Goal: Task Accomplishment & Management: Use online tool/utility

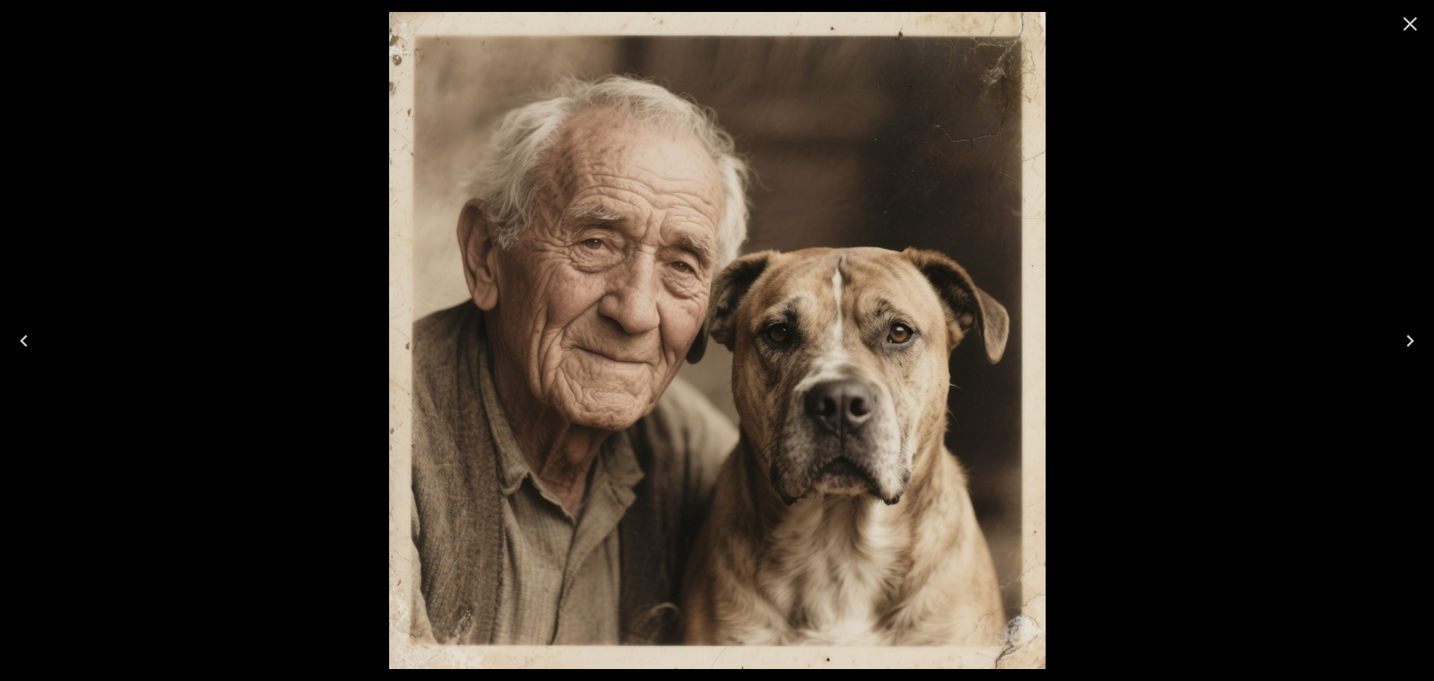
click at [1402, 30] on icon "Close" at bounding box center [1411, 24] width 24 height 24
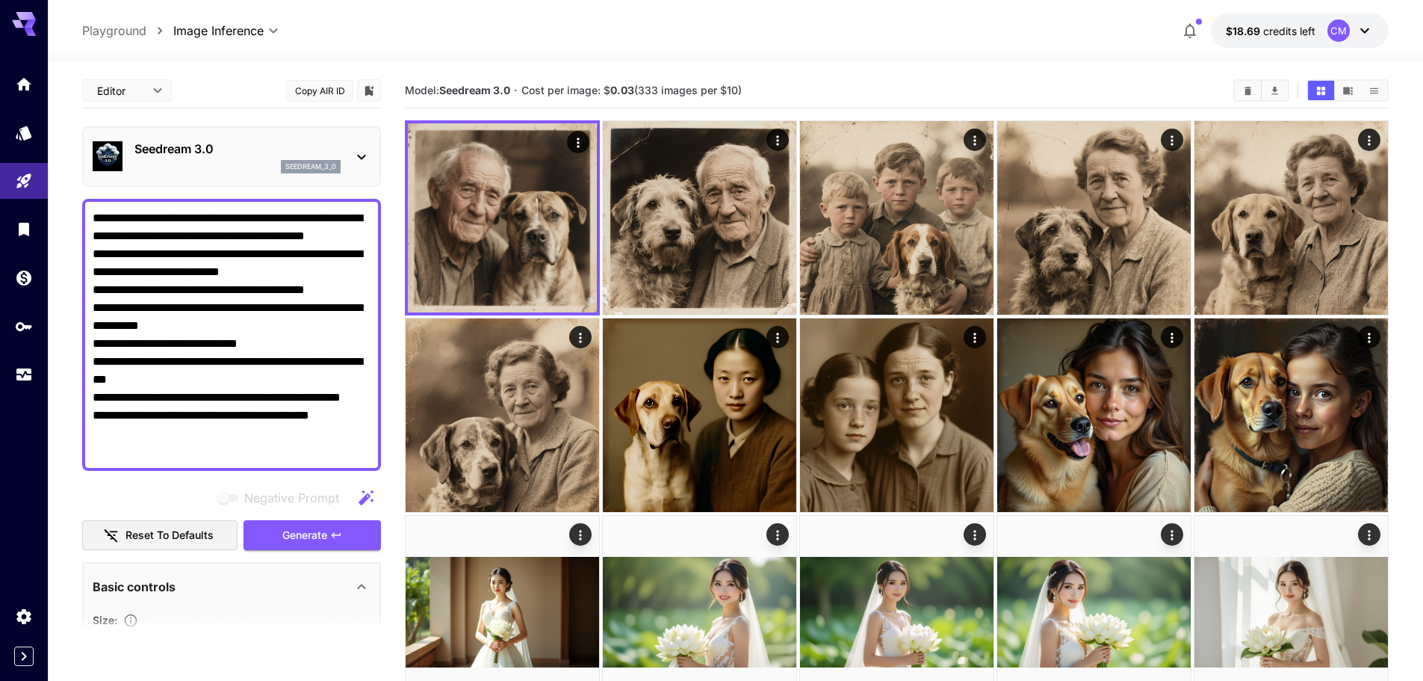
click at [461, 88] on b "Seedream 3.0" at bounding box center [474, 90] width 71 height 13
click at [491, 91] on b "Seedream 3.0" at bounding box center [474, 90] width 71 height 13
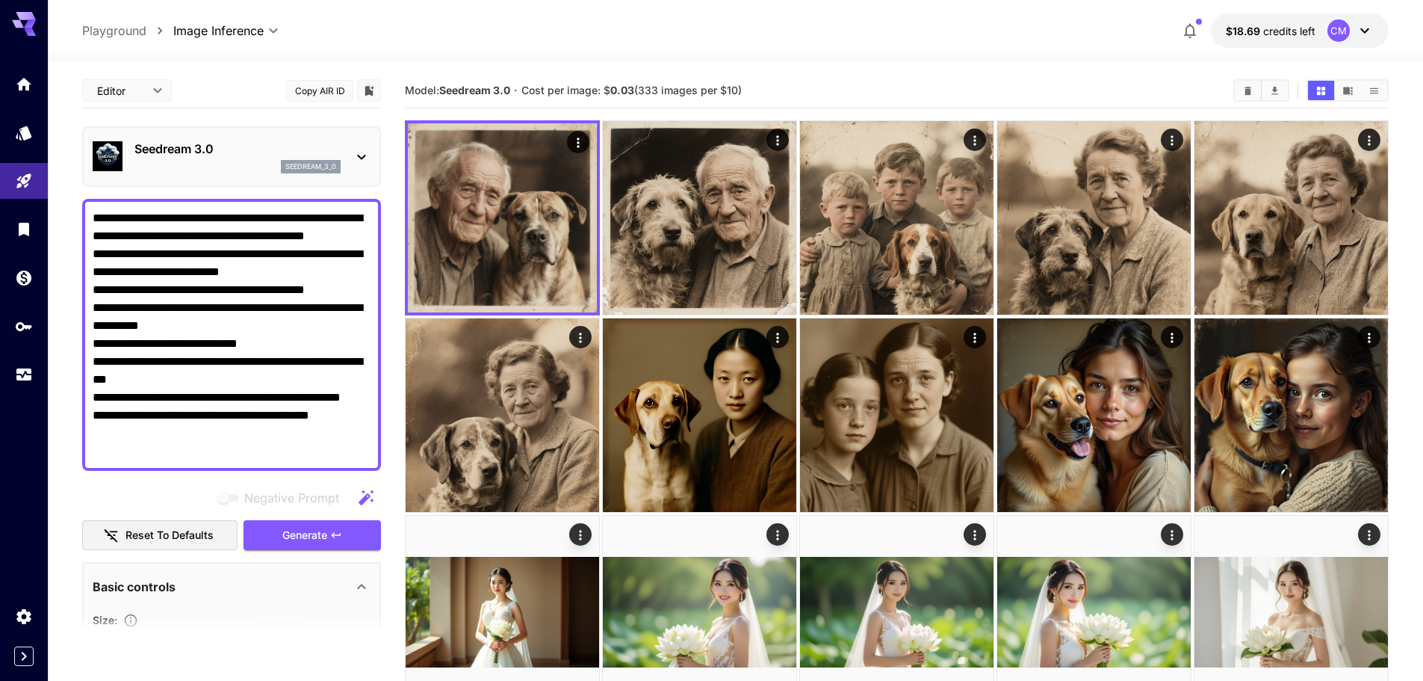
click at [316, 92] on button "Copy AIR ID" at bounding box center [319, 91] width 67 height 22
click at [275, 109] on div "Editor **** ​ Copy AIR ID" at bounding box center [231, 93] width 299 height 41
click at [348, 151] on div "Seedream 3.0 seedream_3_0" at bounding box center [232, 157] width 278 height 46
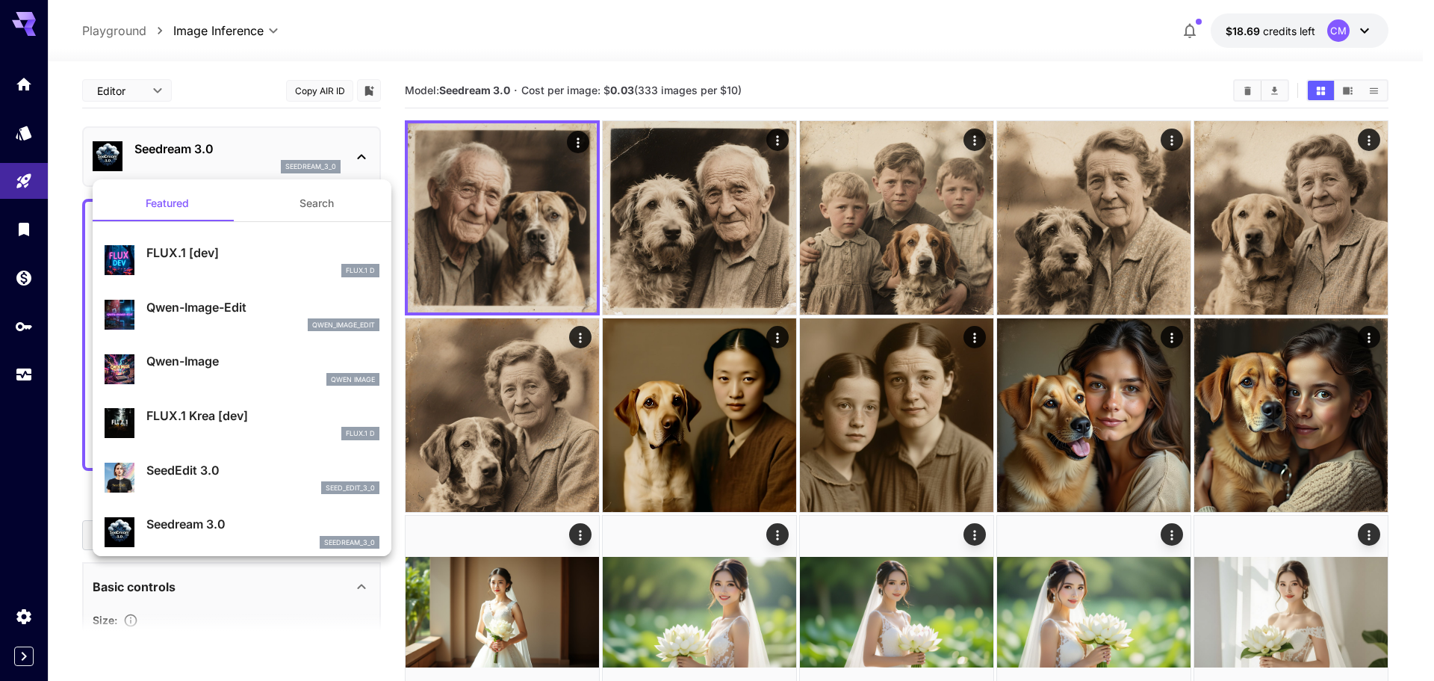
click at [353, 149] on div at bounding box center [717, 340] width 1434 height 681
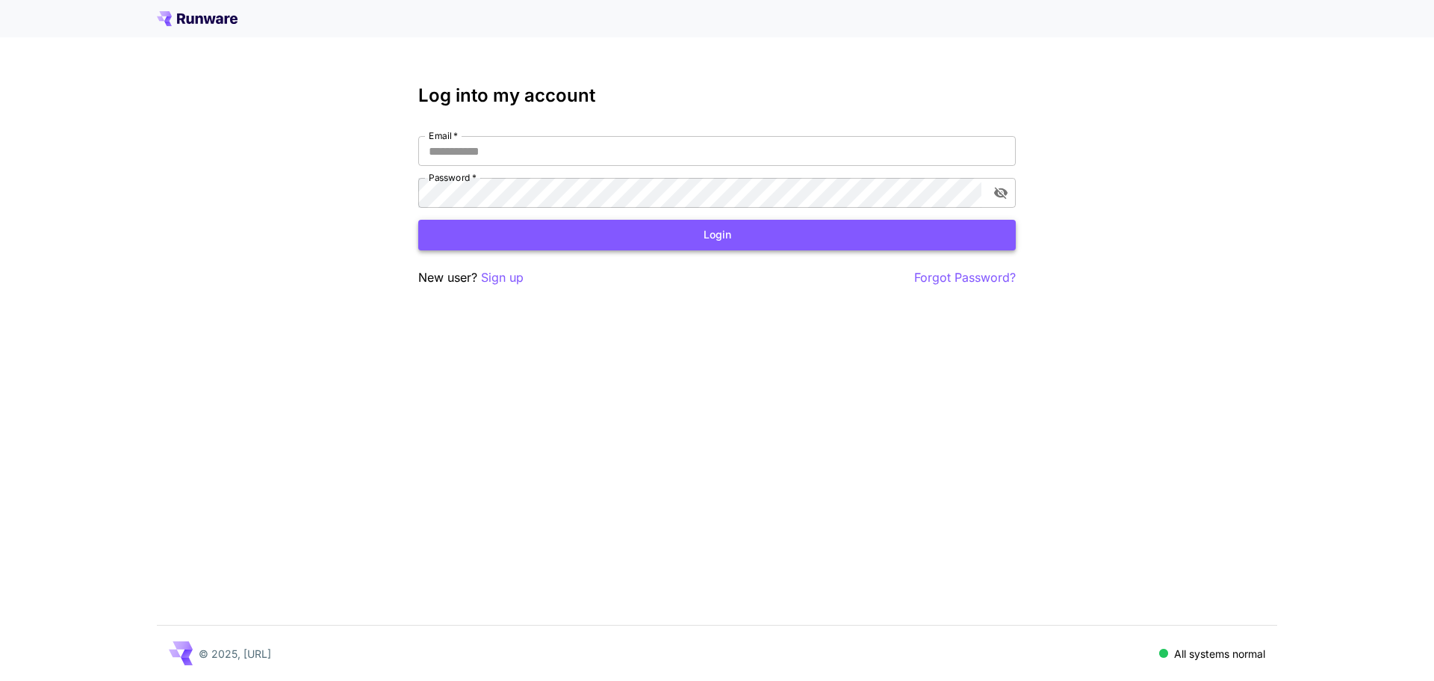
type input "**********"
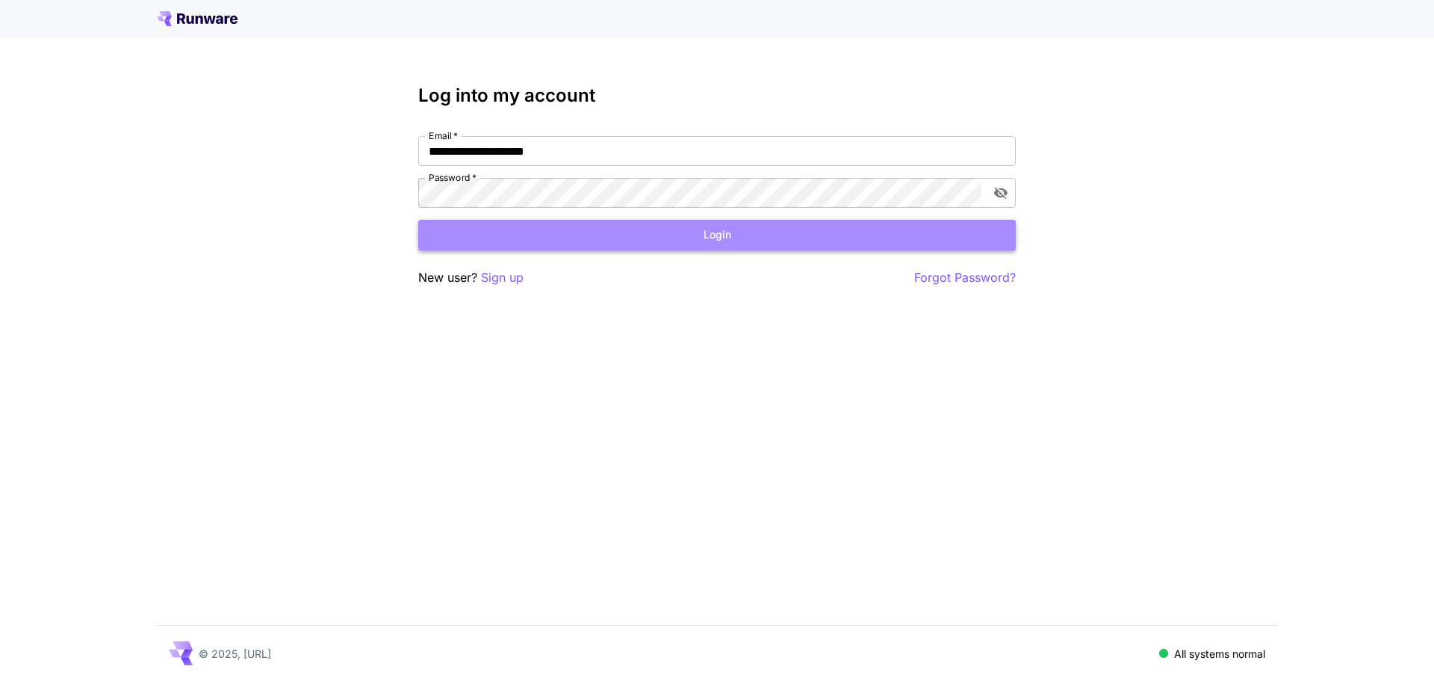
click at [542, 231] on button "Login" at bounding box center [717, 235] width 598 height 31
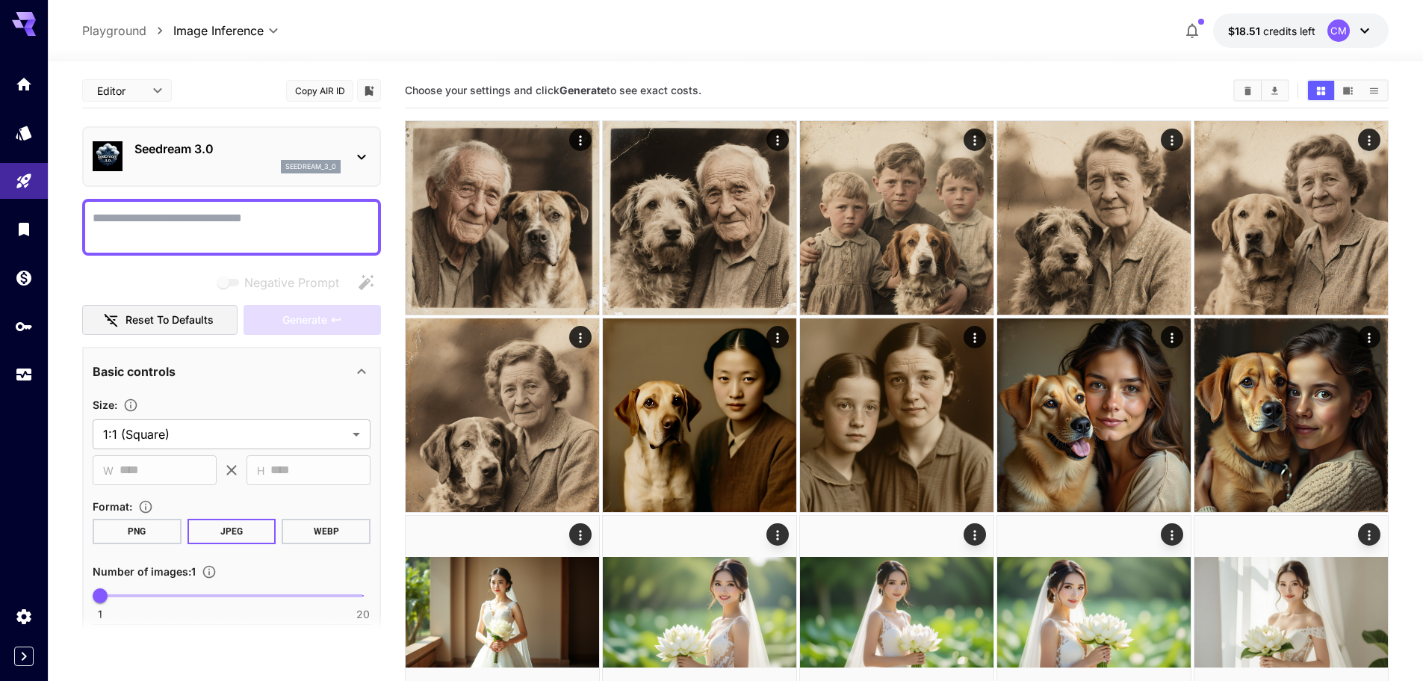
click at [195, 84] on div "Editor **** ​ Copy AIR ID" at bounding box center [231, 90] width 299 height 35
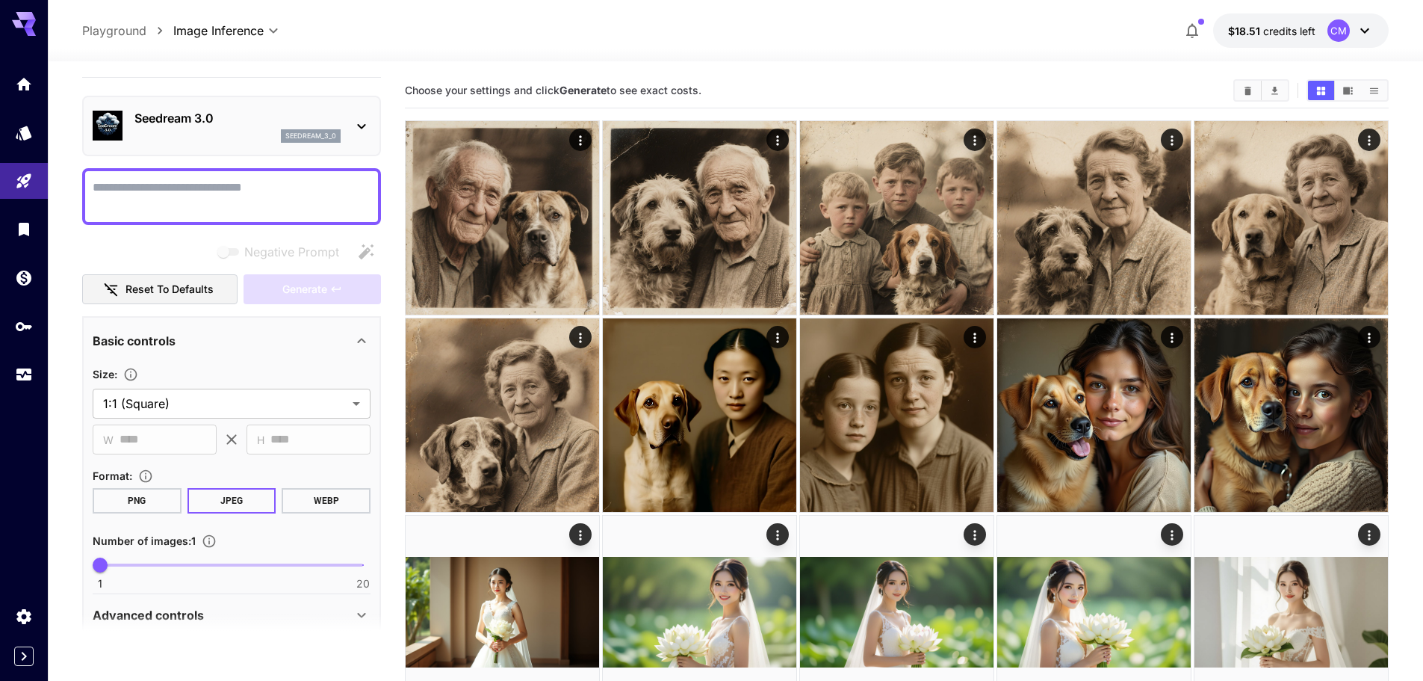
scroll to position [94, 0]
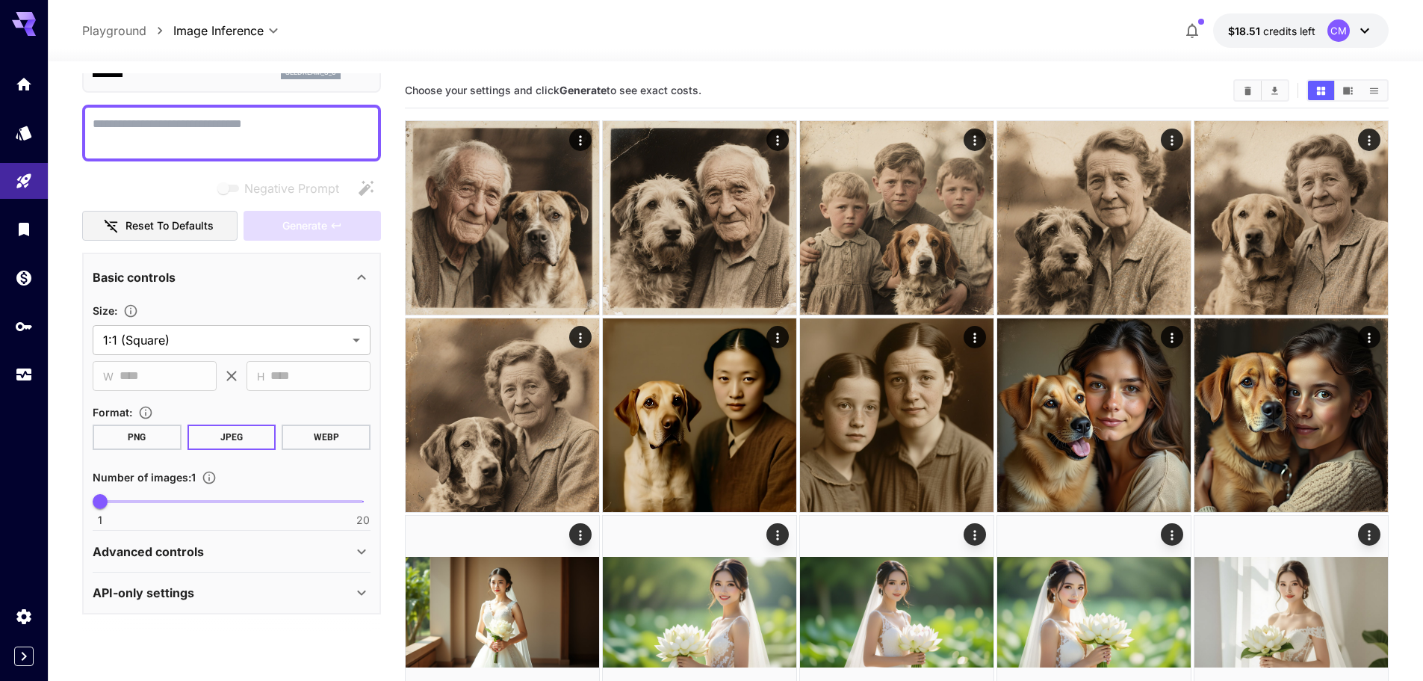
click at [333, 595] on div "API-only settings" at bounding box center [223, 592] width 260 height 18
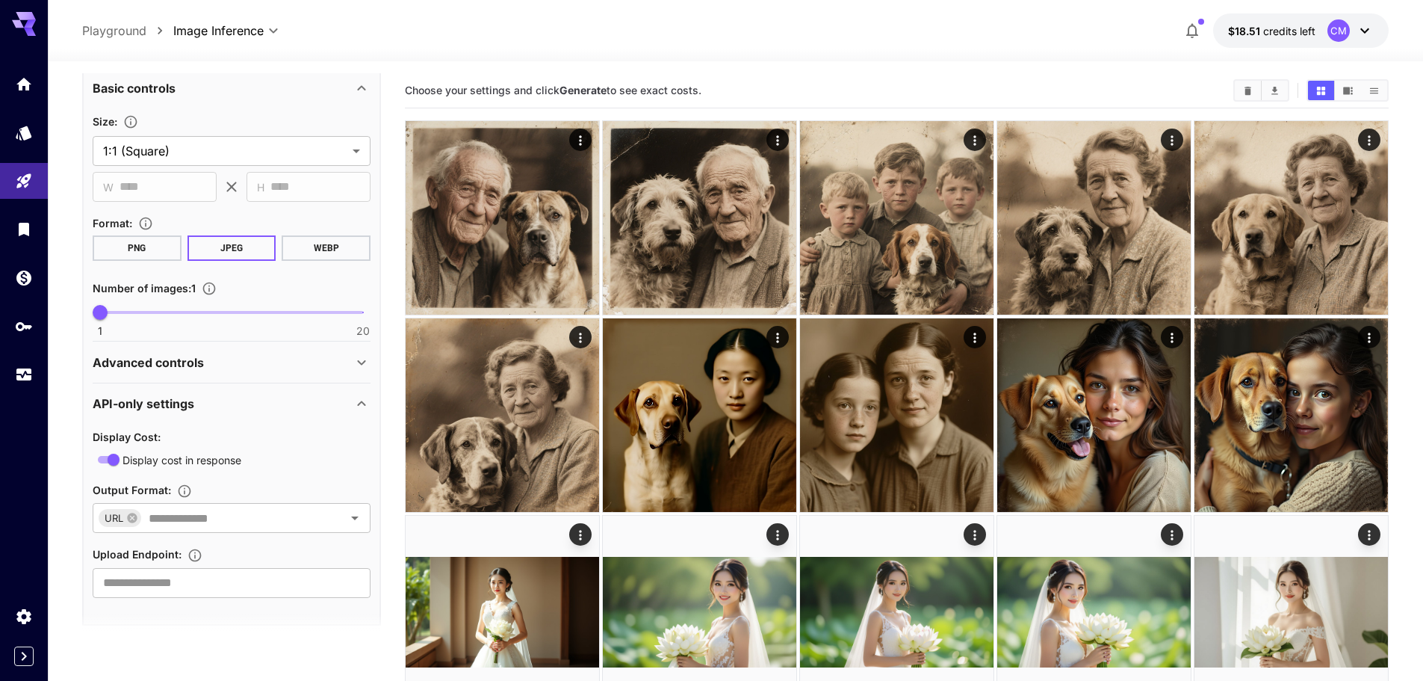
scroll to position [294, 0]
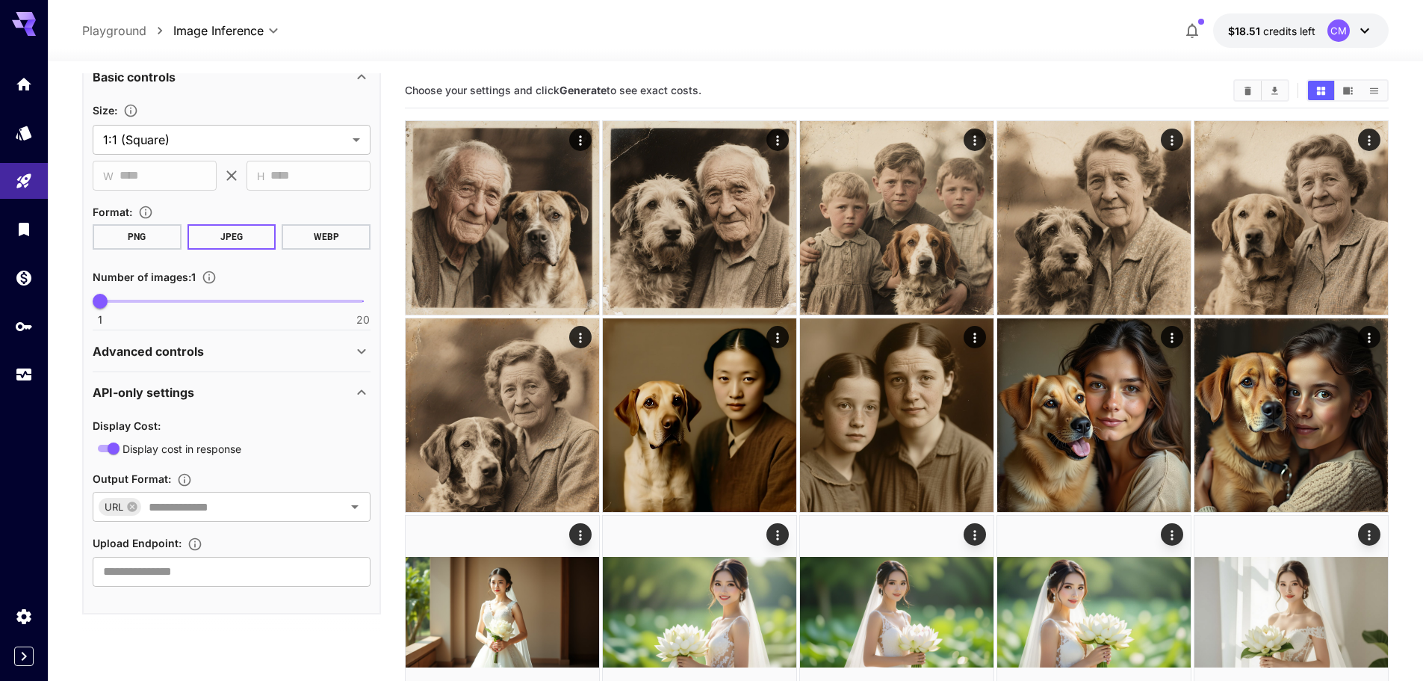
click at [314, 347] on div "Advanced controls" at bounding box center [223, 351] width 260 height 18
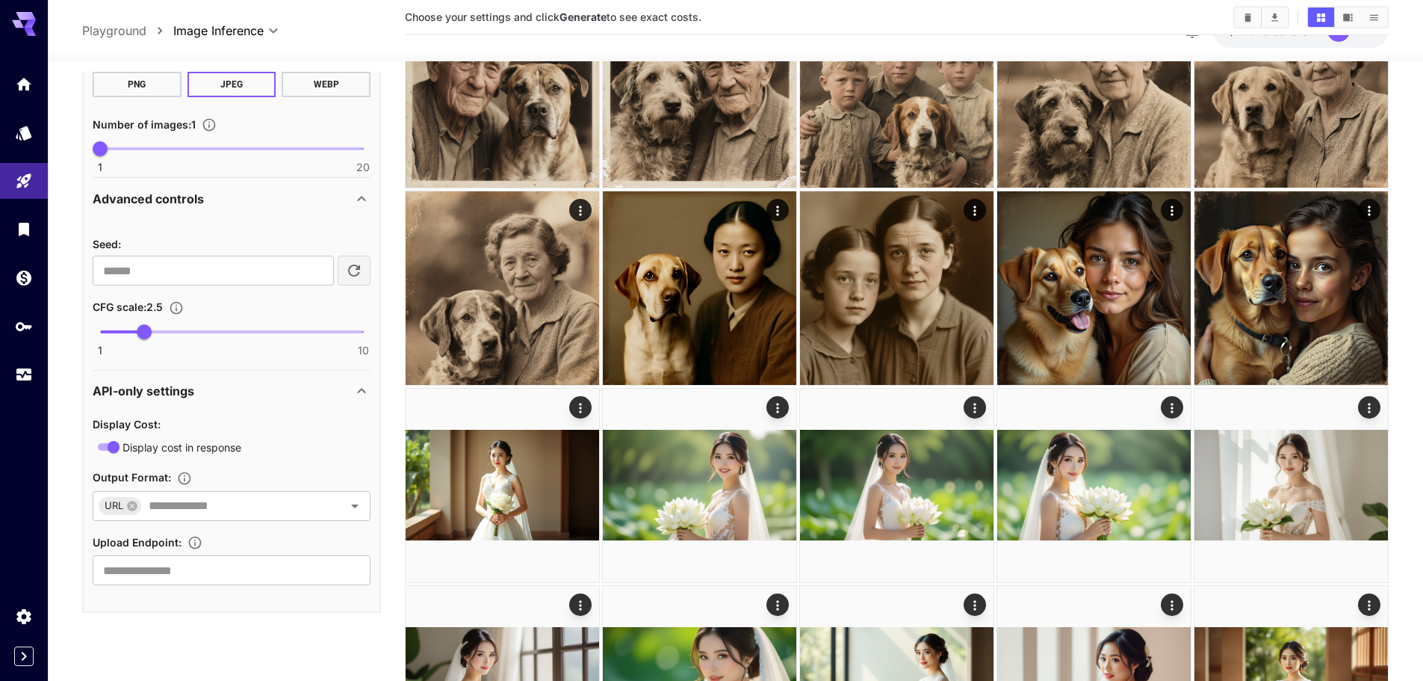
scroll to position [149, 0]
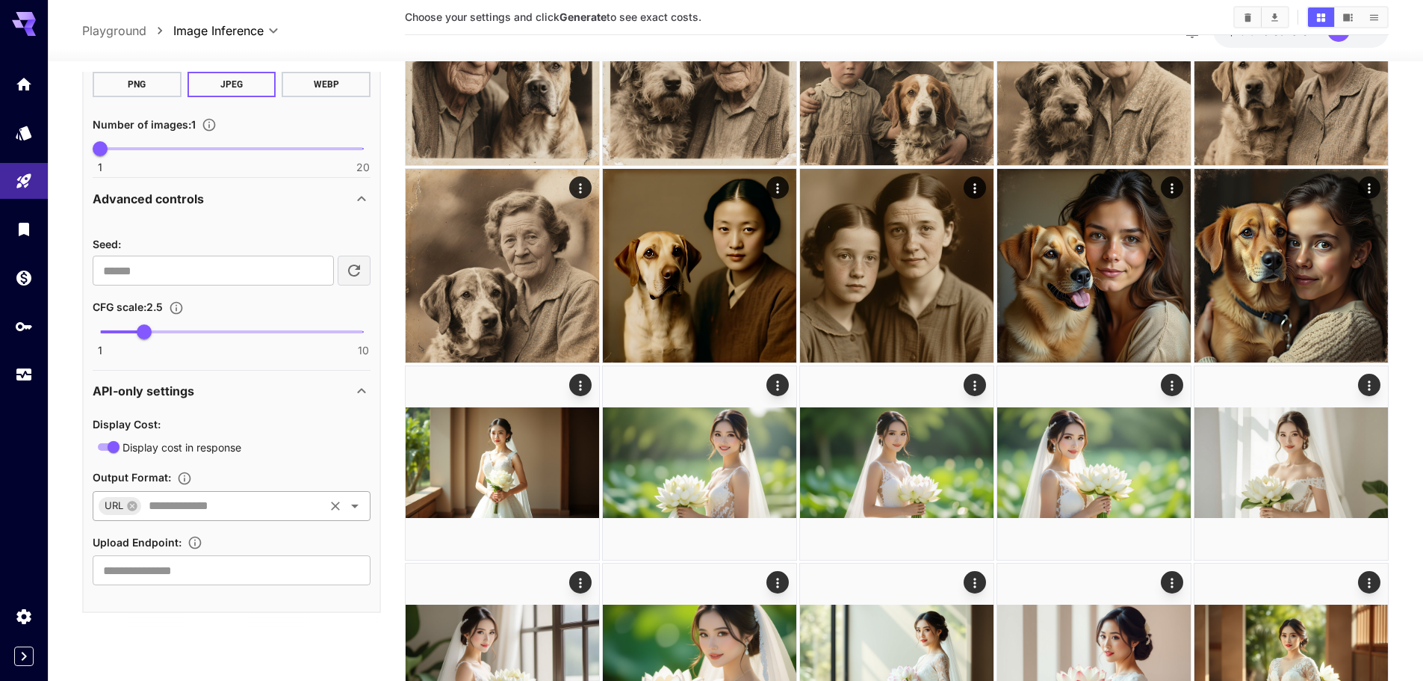
click at [181, 506] on input "text" at bounding box center [232, 505] width 179 height 21
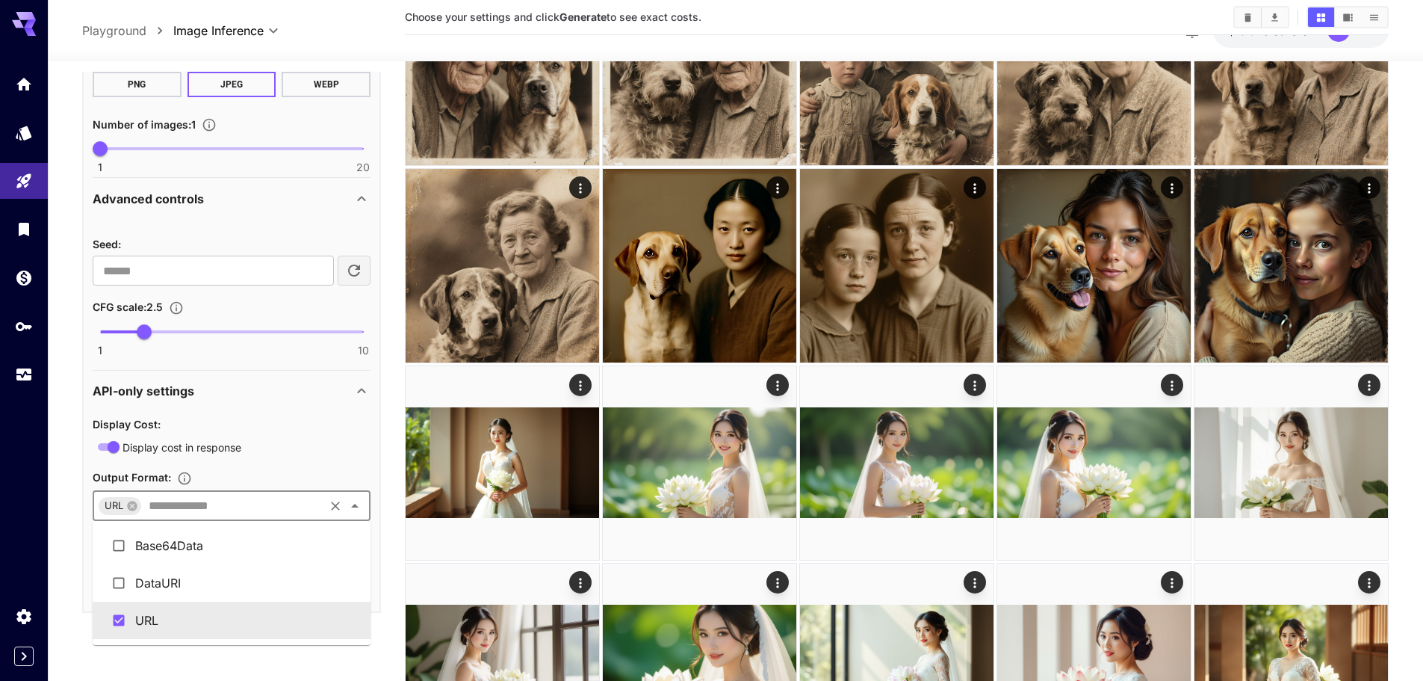
click at [133, 616] on li "URL" at bounding box center [232, 619] width 278 height 37
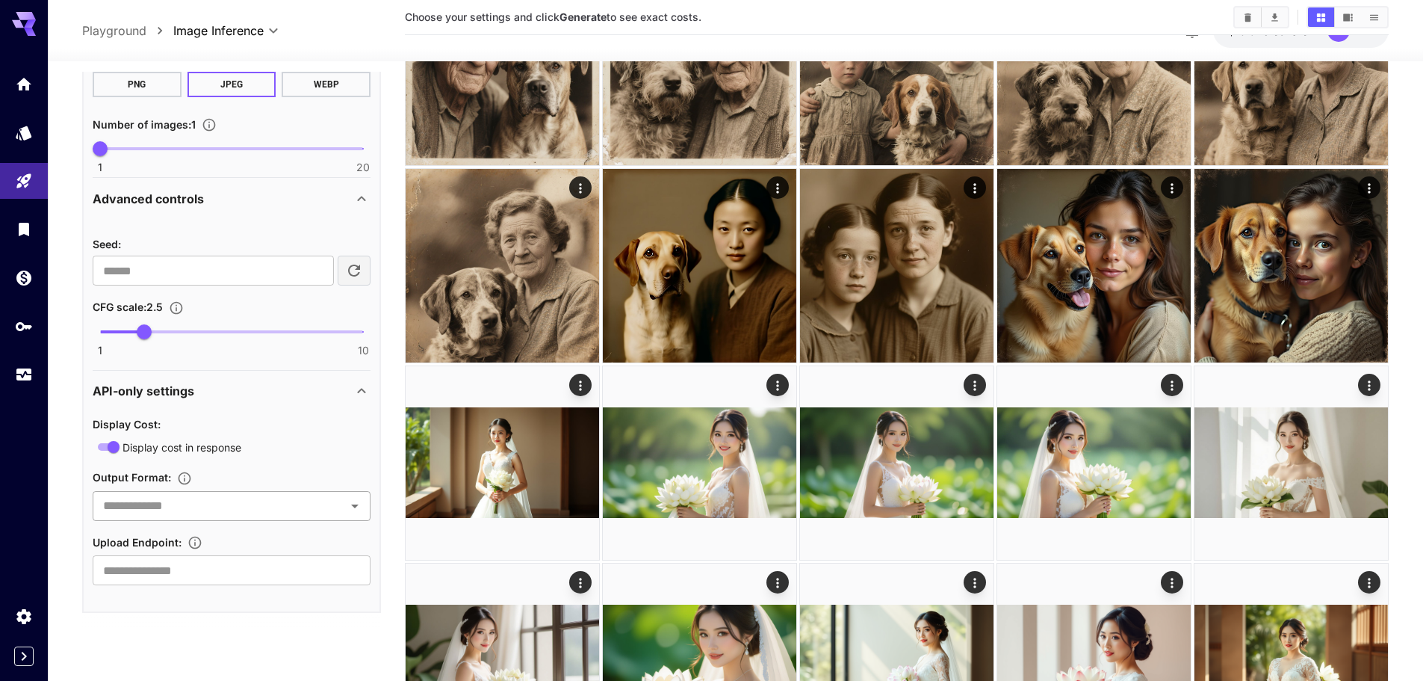
click at [194, 506] on input "text" at bounding box center [219, 505] width 244 height 21
click at [184, 575] on input "text" at bounding box center [232, 570] width 278 height 30
click at [179, 571] on input "text" at bounding box center [232, 570] width 278 height 30
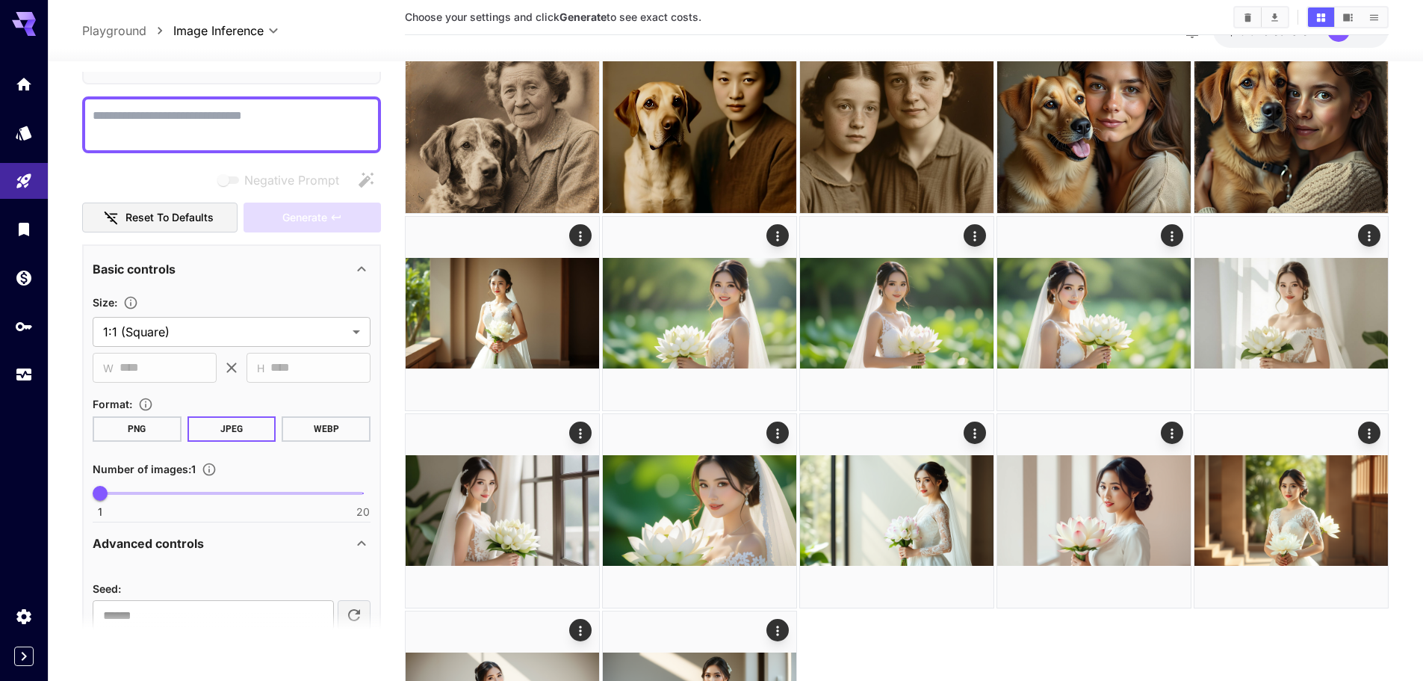
scroll to position [72, 0]
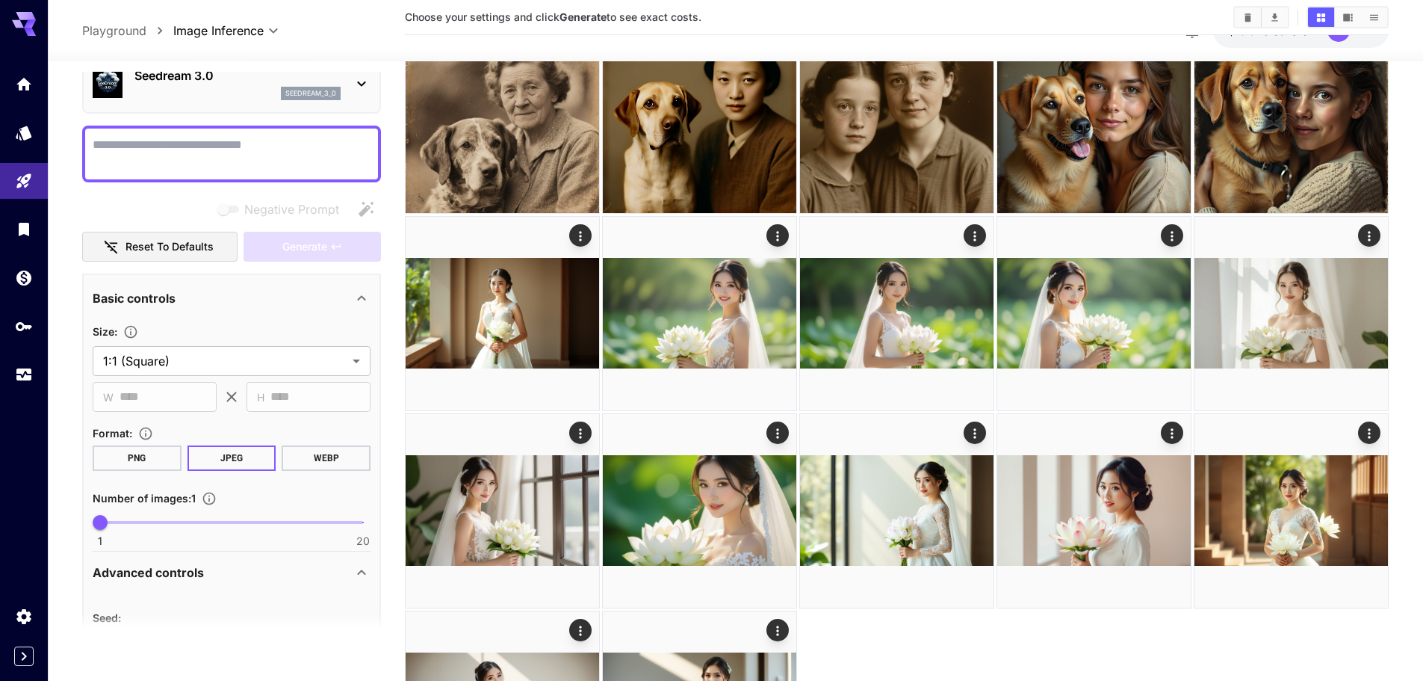
click at [149, 459] on button "PNG" at bounding box center [137, 457] width 89 height 25
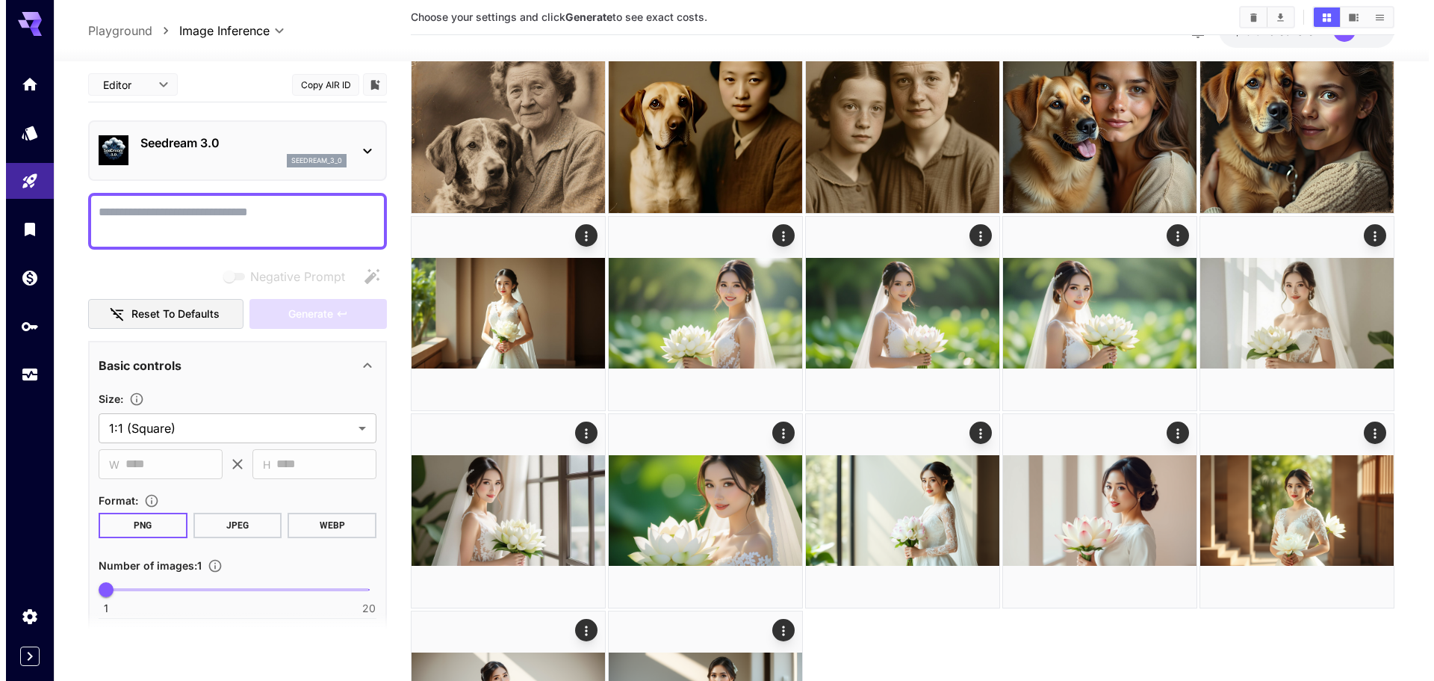
scroll to position [0, 0]
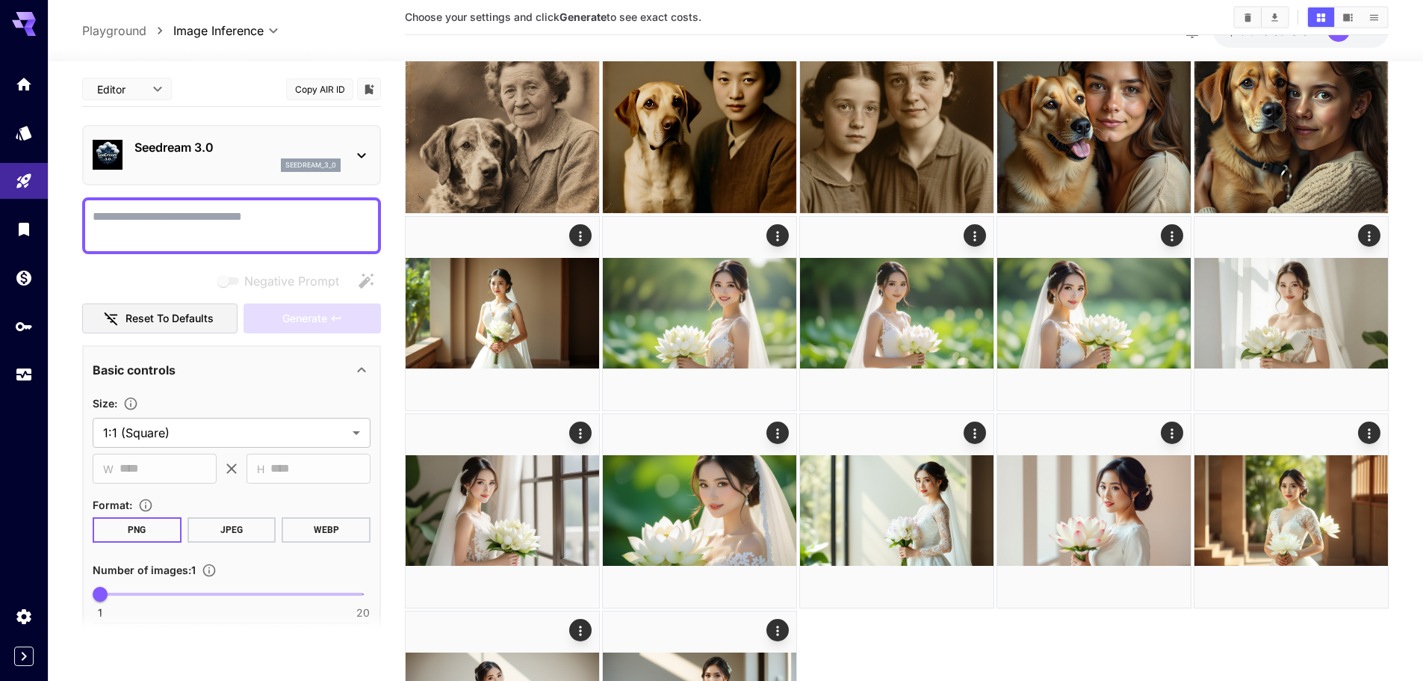
click at [356, 154] on icon at bounding box center [362, 155] width 18 height 18
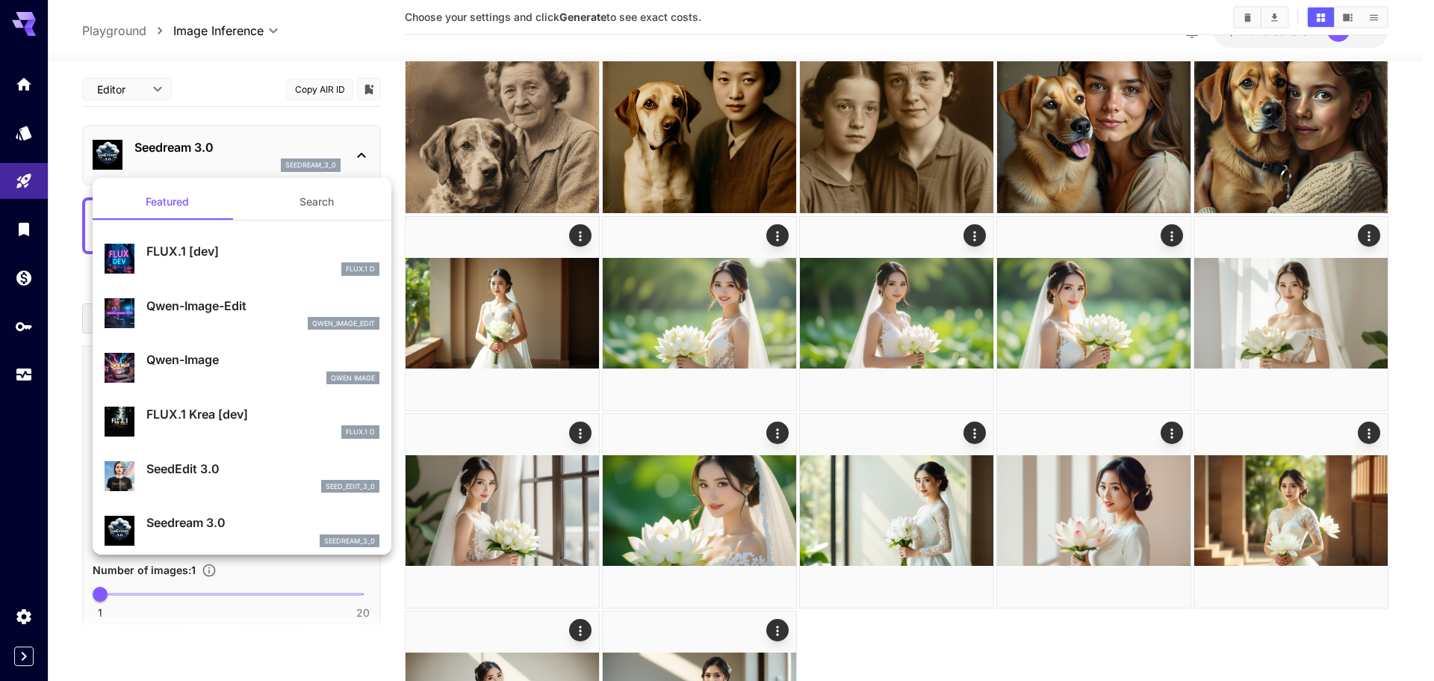
click at [290, 58] on div at bounding box center [717, 340] width 1434 height 681
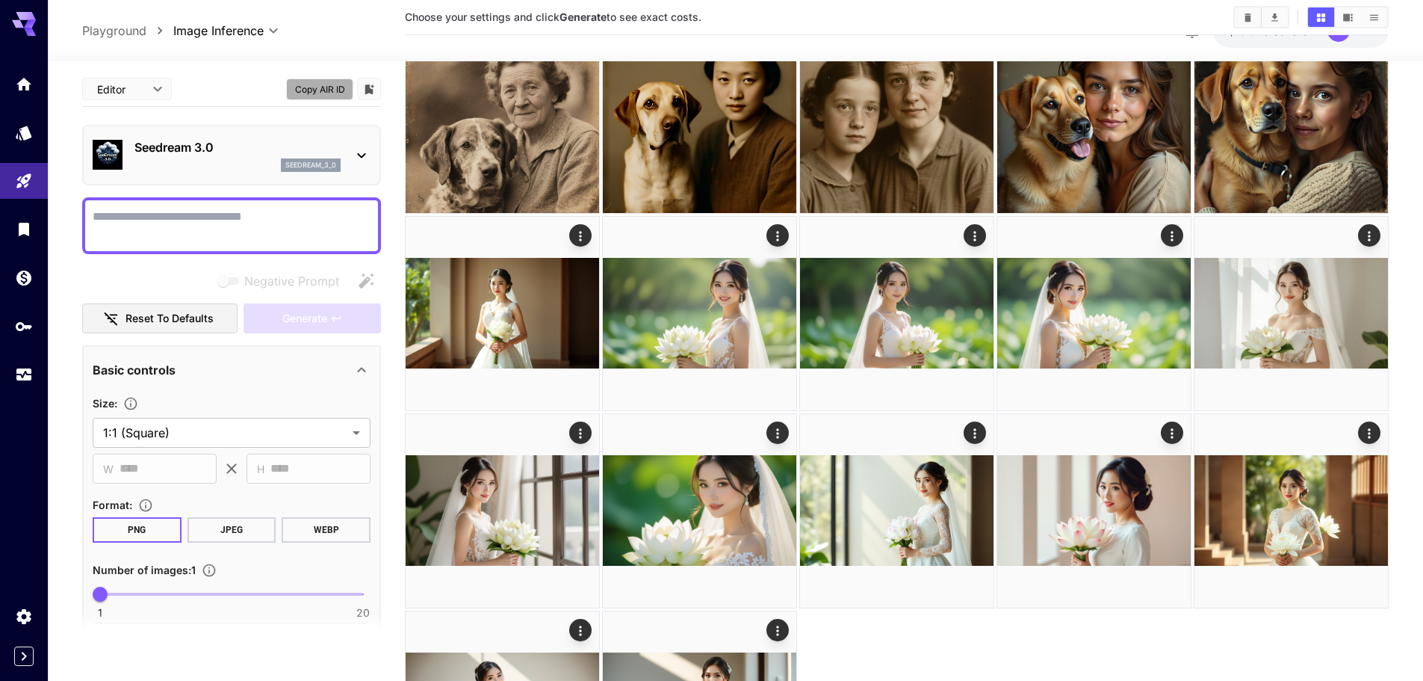
click at [311, 93] on button "Copy AIR ID" at bounding box center [319, 89] width 67 height 22
drag, startPoint x: 281, startPoint y: 165, endPoint x: 341, endPoint y: 169, distance: 60.6
click at [341, 169] on div "Seedream 3.0 seedream_3_0" at bounding box center [232, 155] width 278 height 46
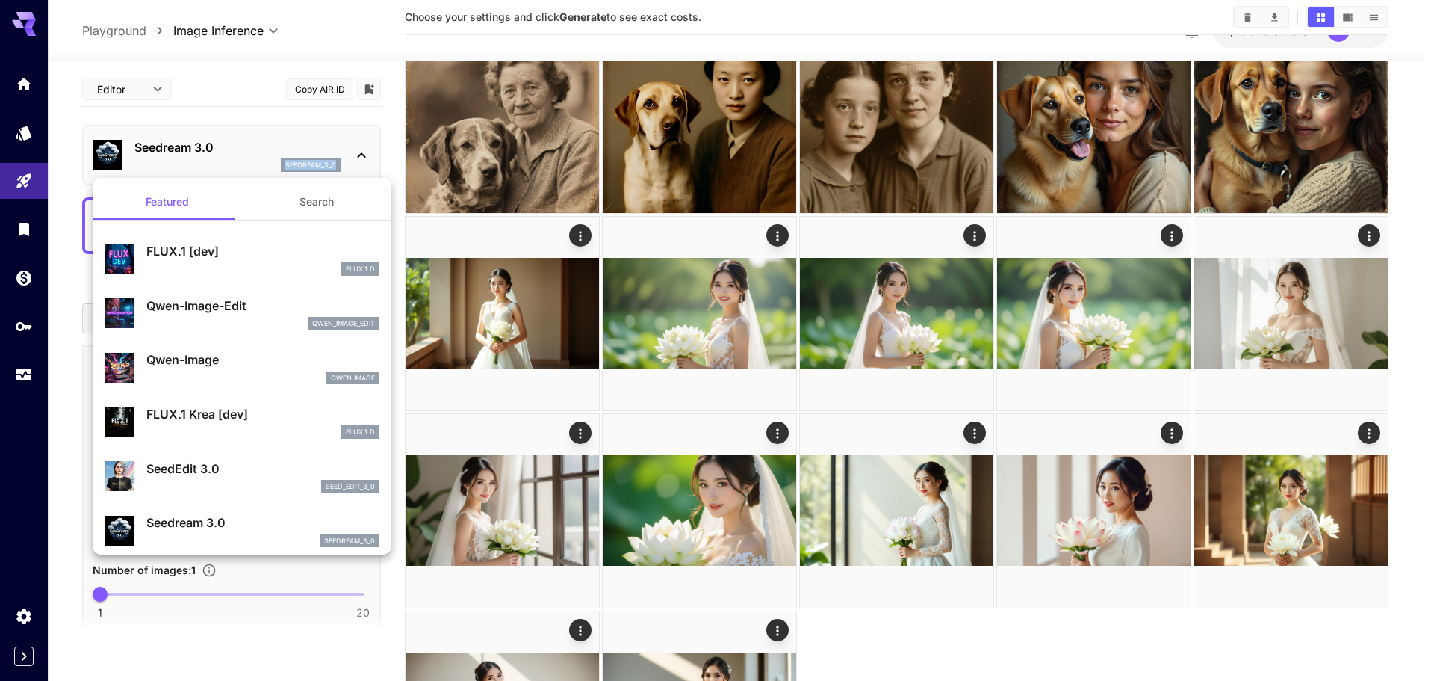
copy p "seedream_3_0"
click at [109, 28] on div at bounding box center [717, 340] width 1434 height 681
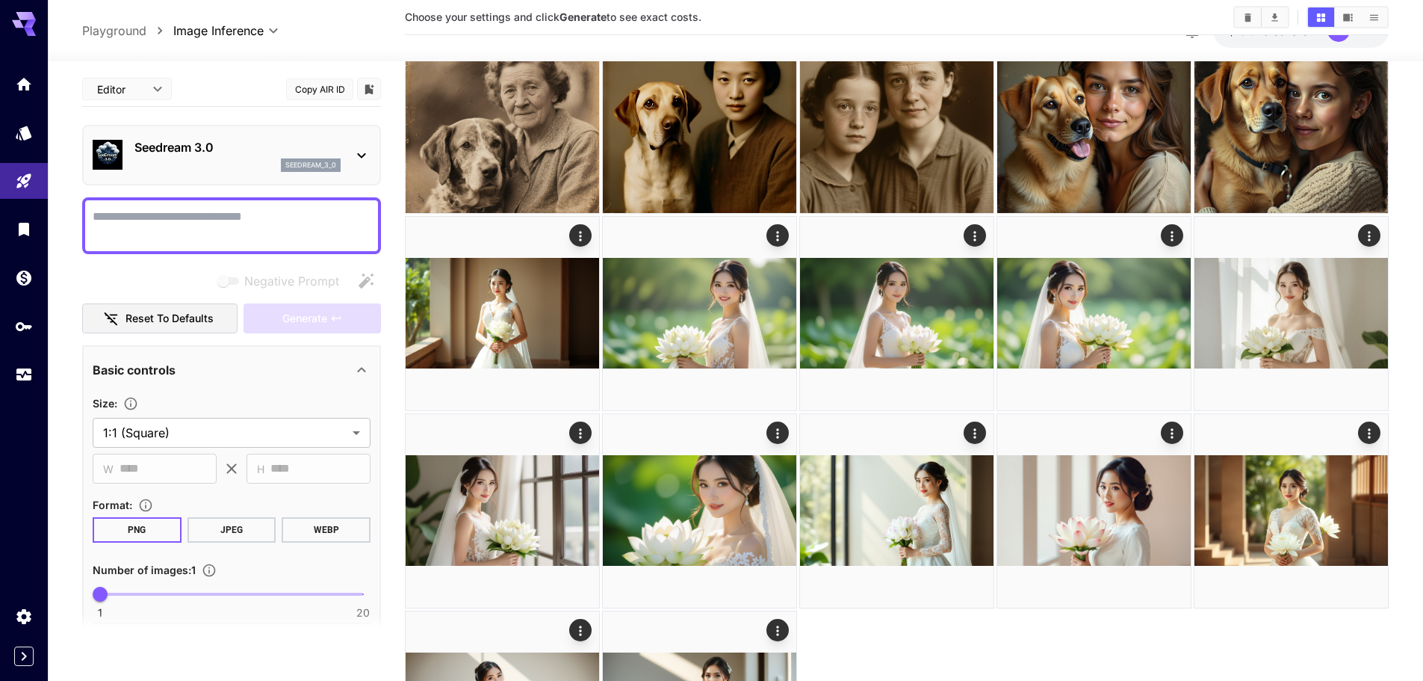
click at [105, 32] on p "Playground" at bounding box center [114, 31] width 64 height 18
click at [127, 38] on p "Playground" at bounding box center [114, 31] width 64 height 18
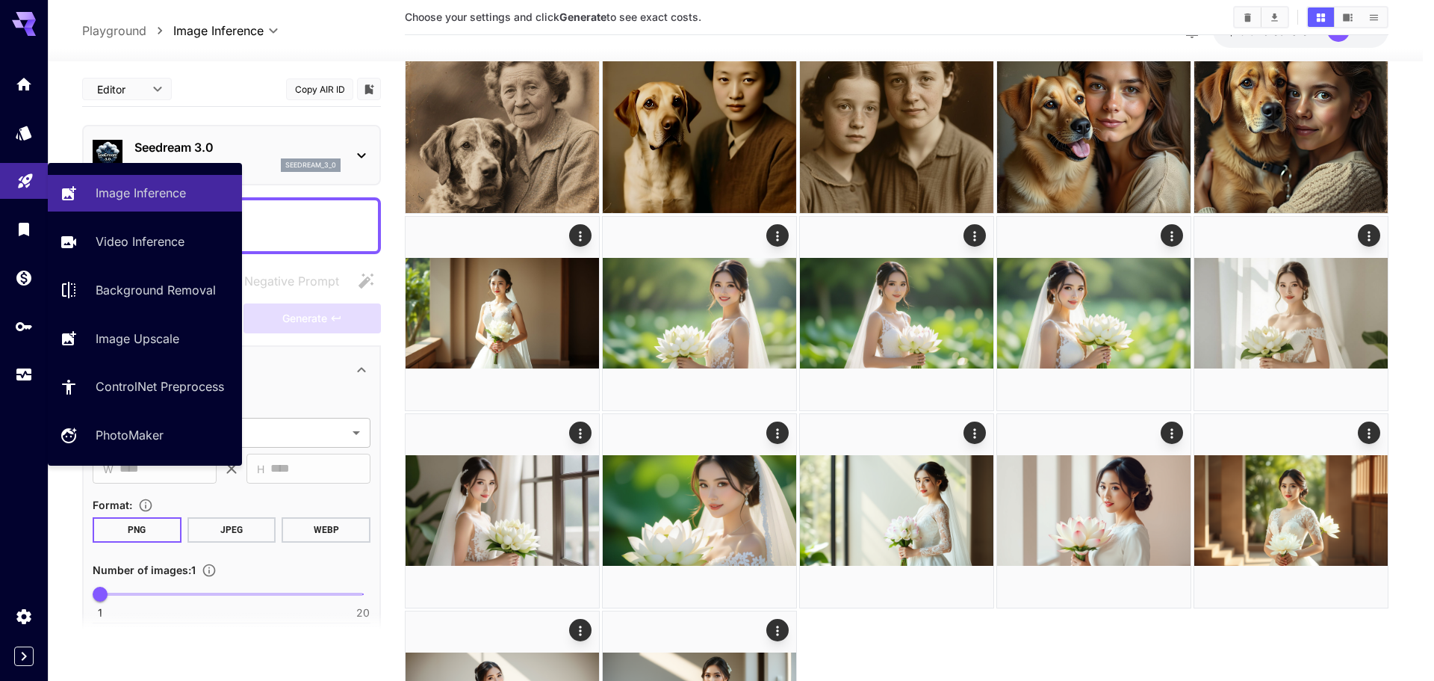
click at [11, 182] on link at bounding box center [24, 181] width 48 height 37
click at [77, 191] on icon at bounding box center [72, 189] width 14 height 14
click at [32, 177] on icon "Playground" at bounding box center [25, 178] width 18 height 18
click at [102, 342] on p "Image Upscale" at bounding box center [141, 338] width 84 height 18
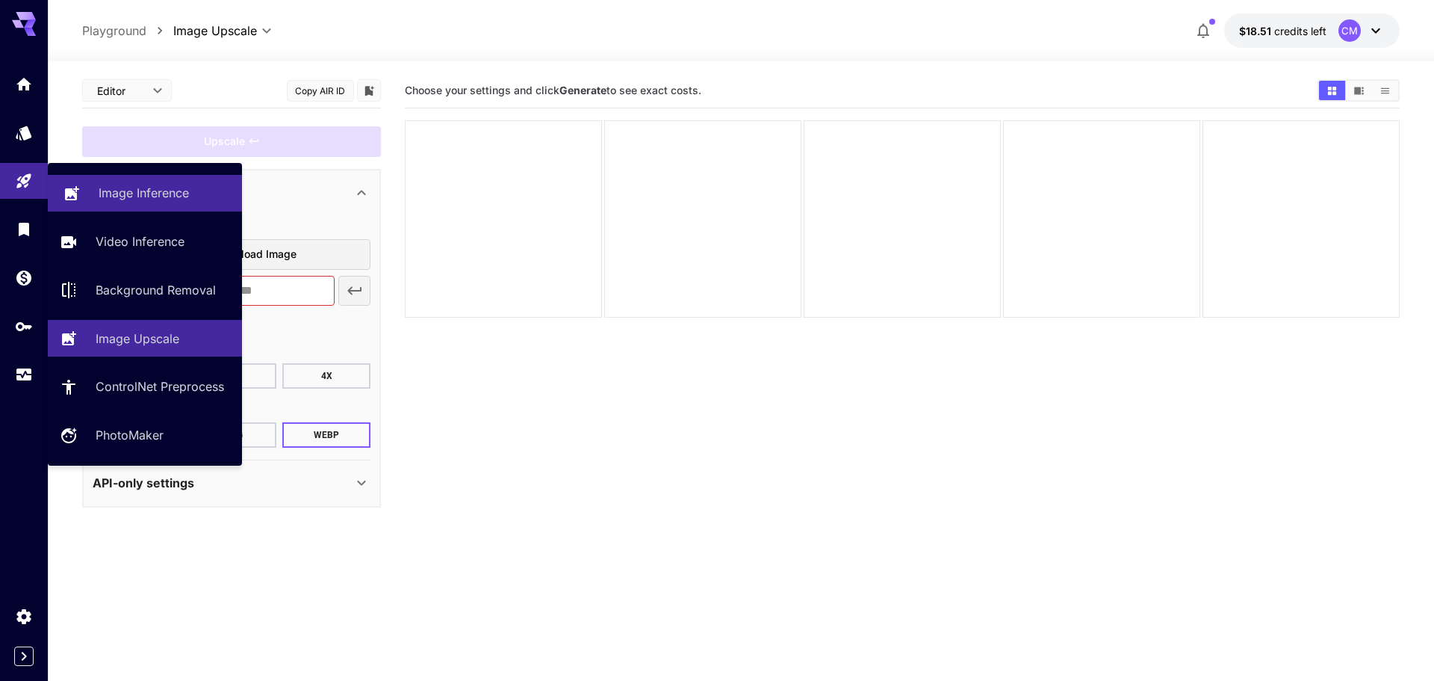
drag, startPoint x: 102, startPoint y: 187, endPoint x: 82, endPoint y: 191, distance: 20.5
click at [102, 188] on p "Image Inference" at bounding box center [144, 193] width 90 height 18
type input "**********"
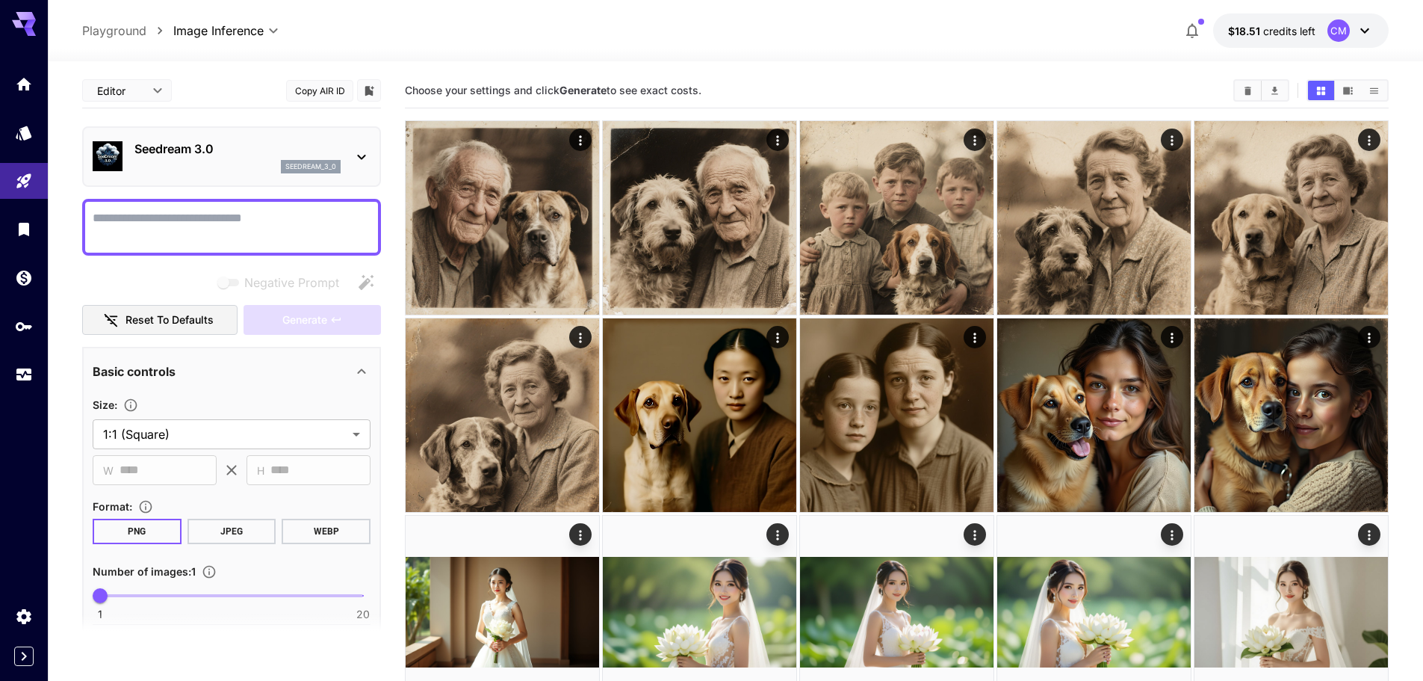
click at [35, 26] on icon at bounding box center [24, 24] width 24 height 24
click at [10, 25] on div at bounding box center [24, 18] width 48 height 36
click at [22, 81] on icon "Home" at bounding box center [25, 80] width 15 height 13
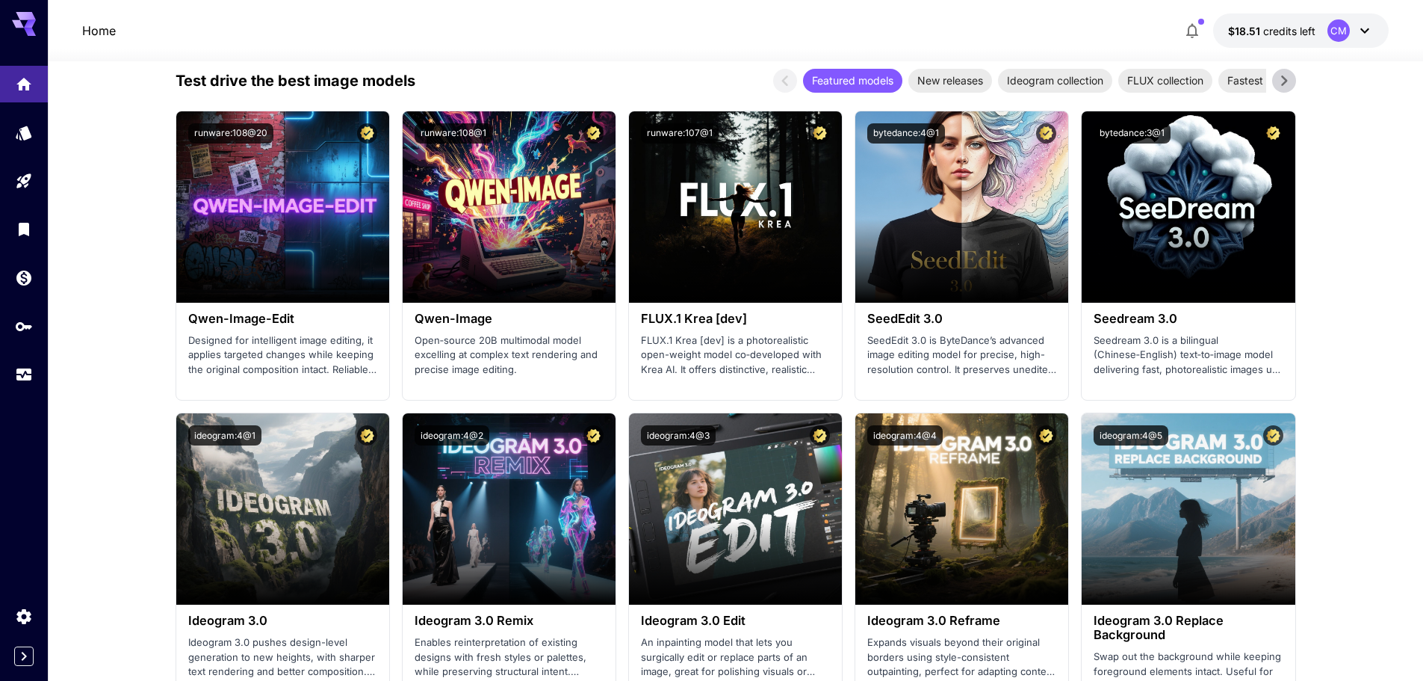
scroll to position [1569, 0]
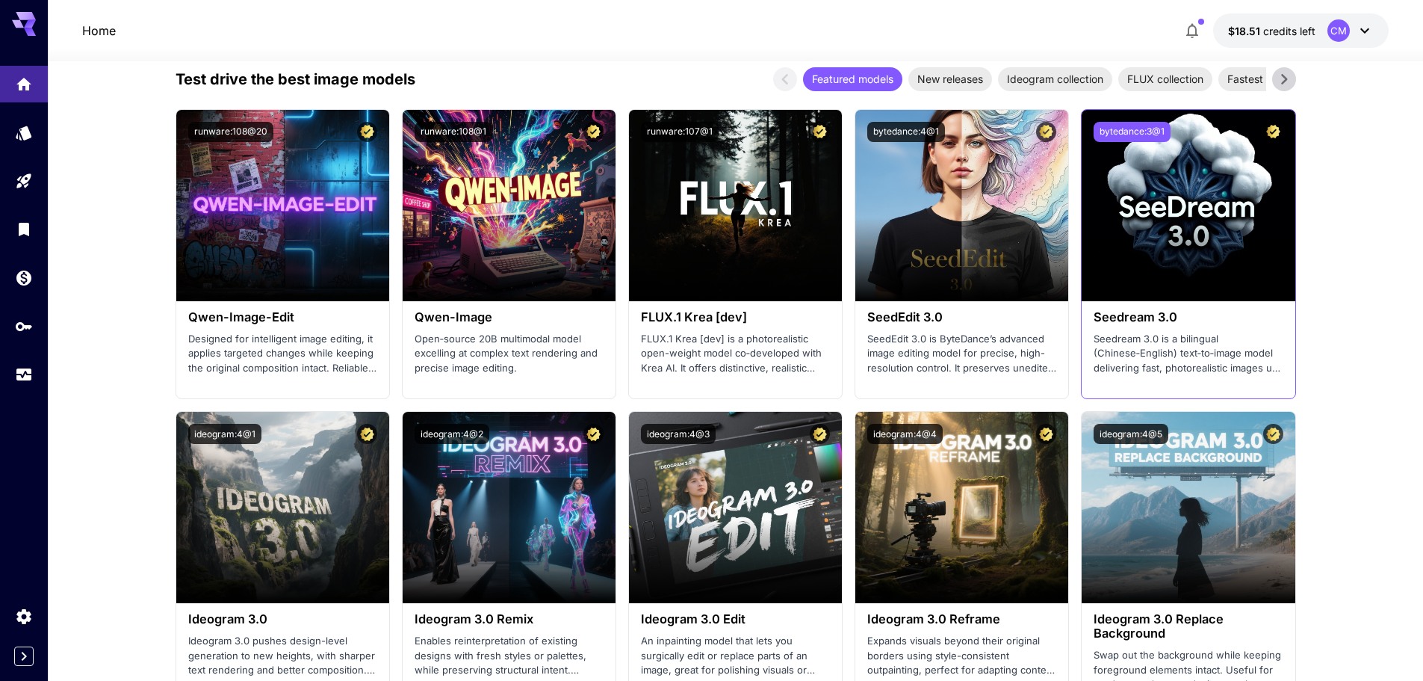
click at [1100, 131] on button "bytedance:3@1" at bounding box center [1132, 132] width 77 height 20
click at [671, 132] on button "runware:107@1" at bounding box center [680, 132] width 78 height 20
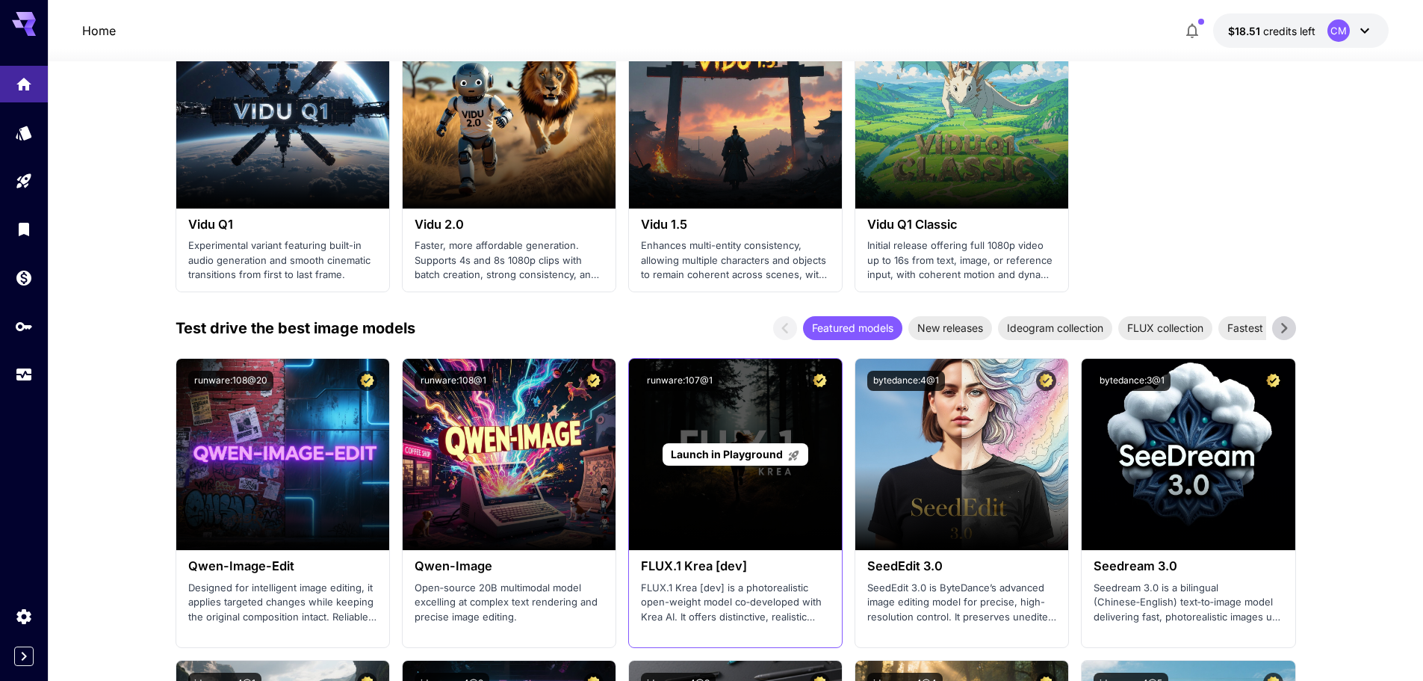
scroll to position [1494, 0]
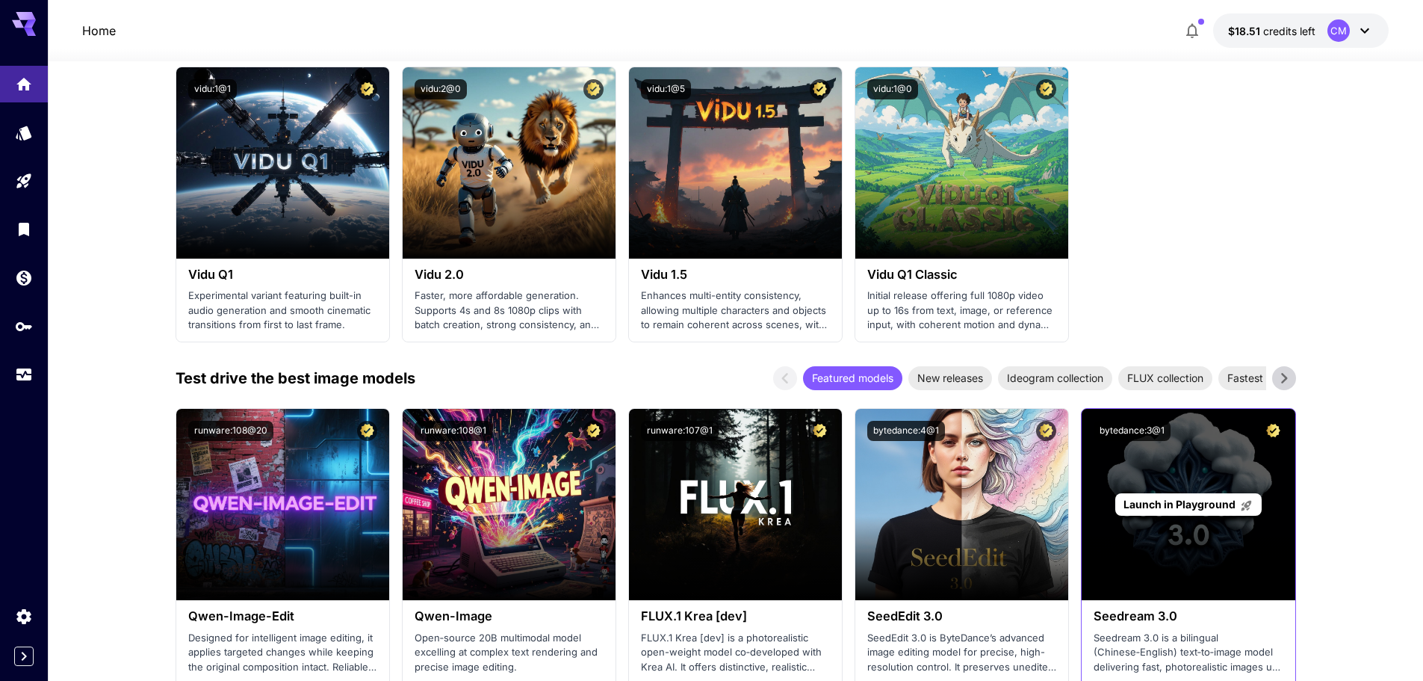
click at [1192, 495] on div "Launch in Playground" at bounding box center [1188, 504] width 146 height 23
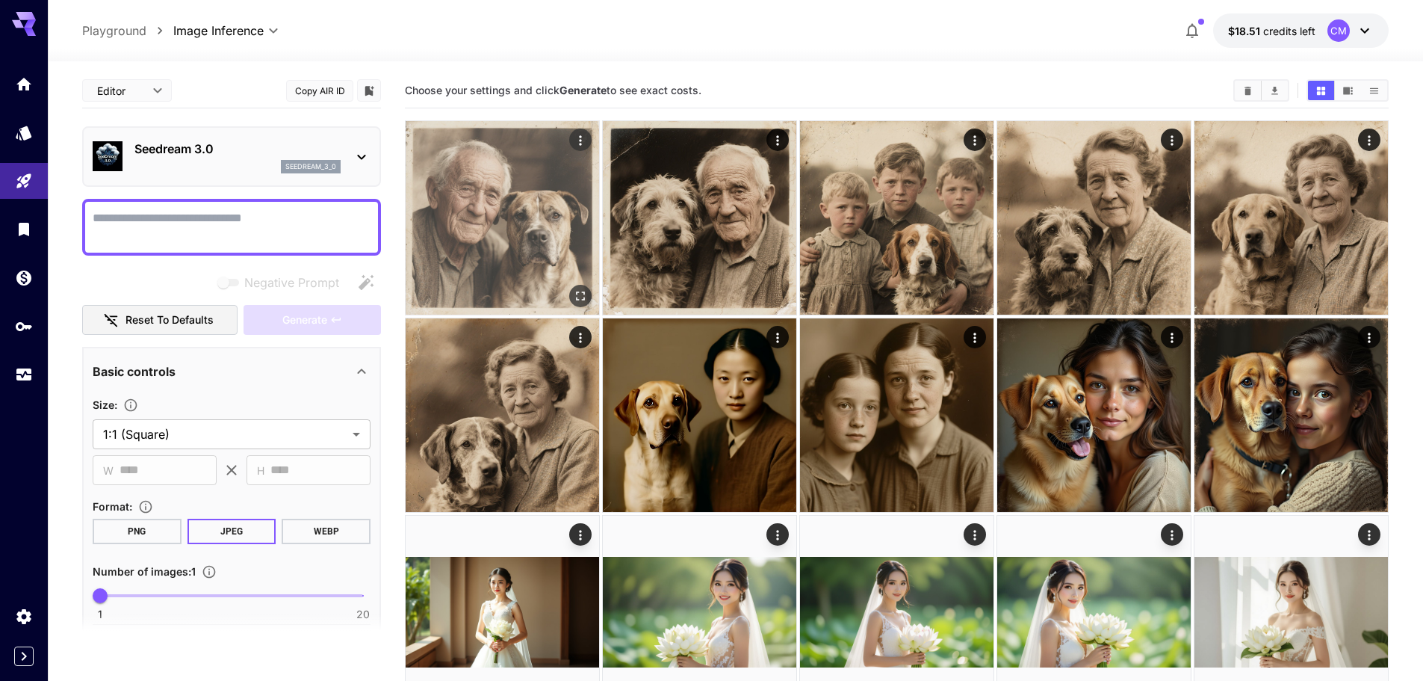
click at [533, 213] on img at bounding box center [503, 218] width 194 height 194
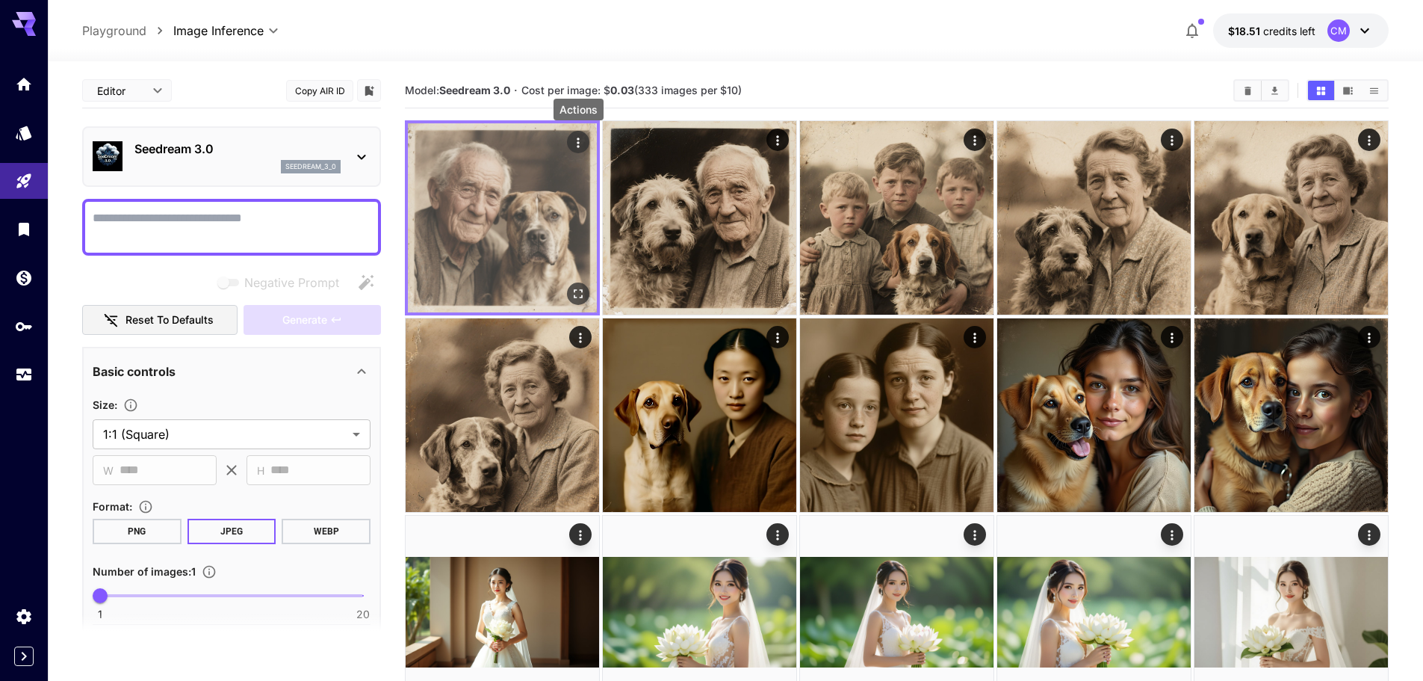
click at [578, 136] on icon "Actions" at bounding box center [578, 142] width 15 height 15
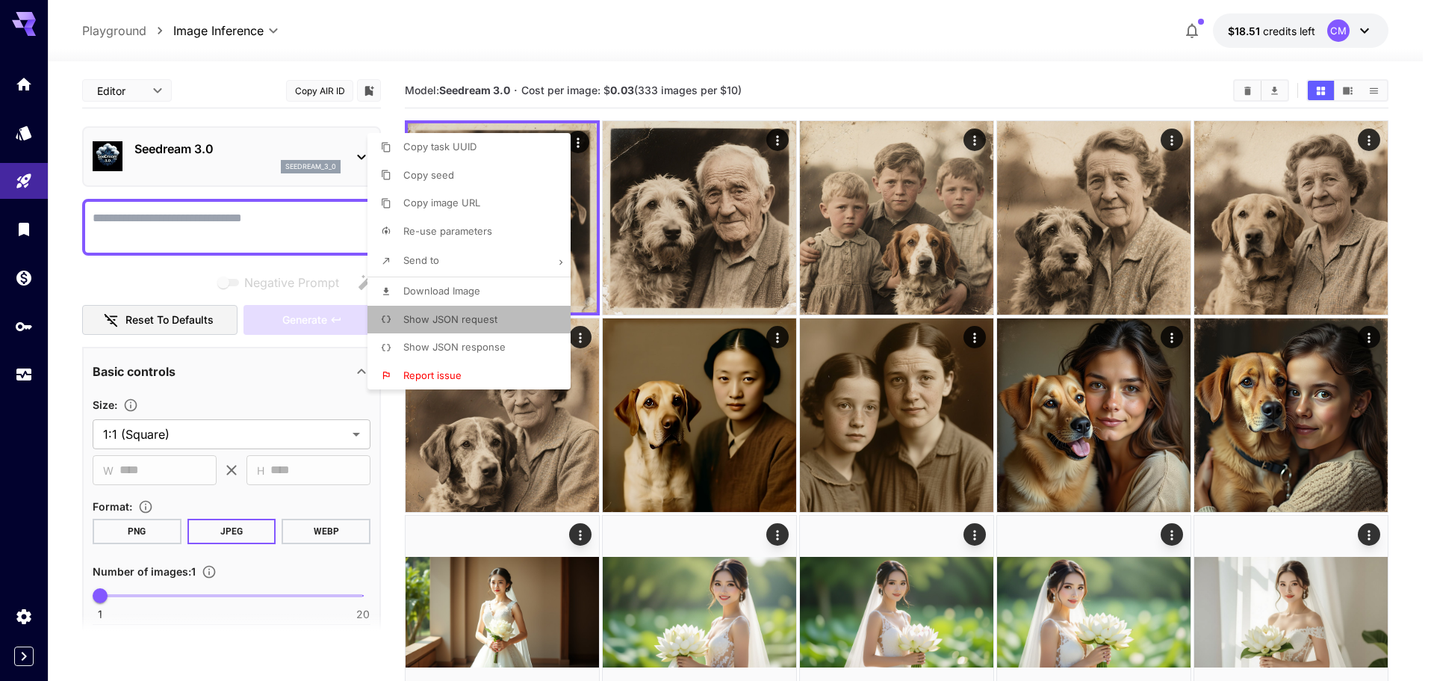
click at [430, 321] on span "Show JSON request" at bounding box center [450, 319] width 94 height 12
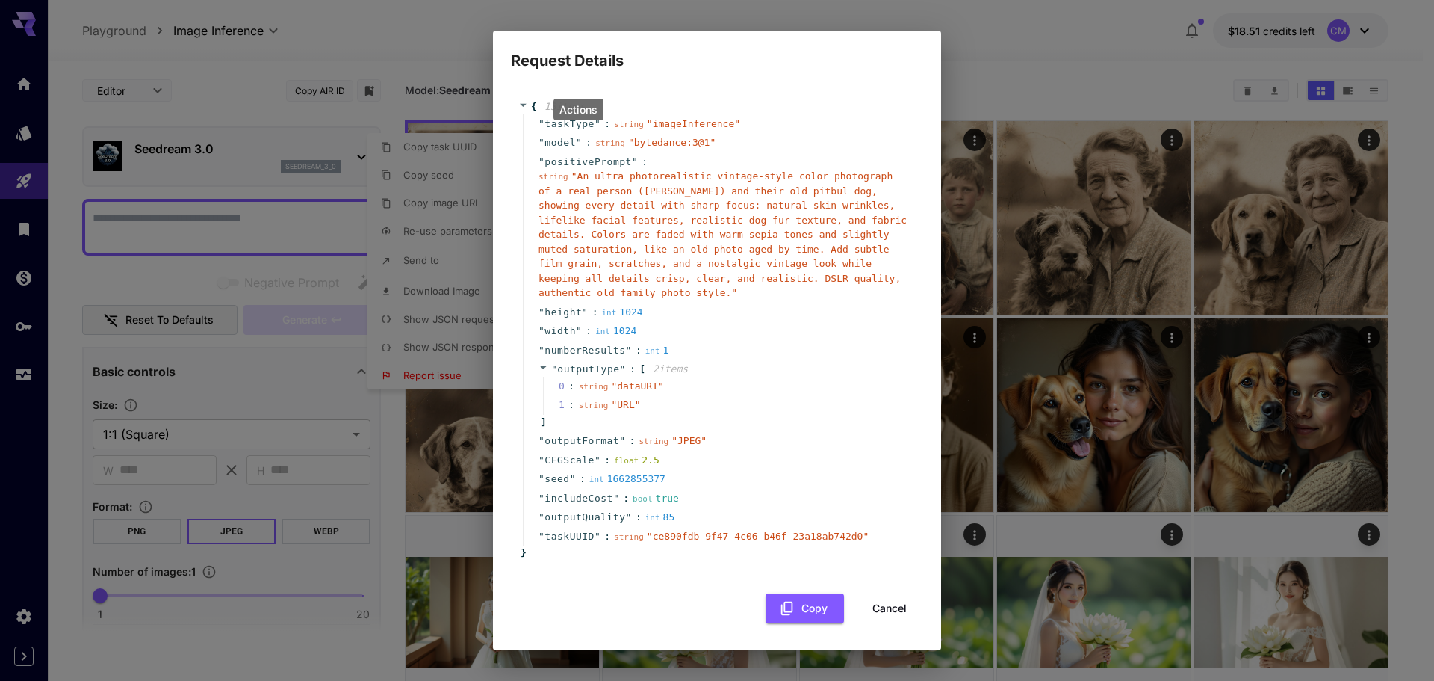
click at [573, 196] on span "" An ultra photorealistic vintage-style color photograph of a real person (oldm…" at bounding box center [723, 234] width 368 height 128
click at [601, 474] on div "int 1662855377" at bounding box center [627, 478] width 76 height 15
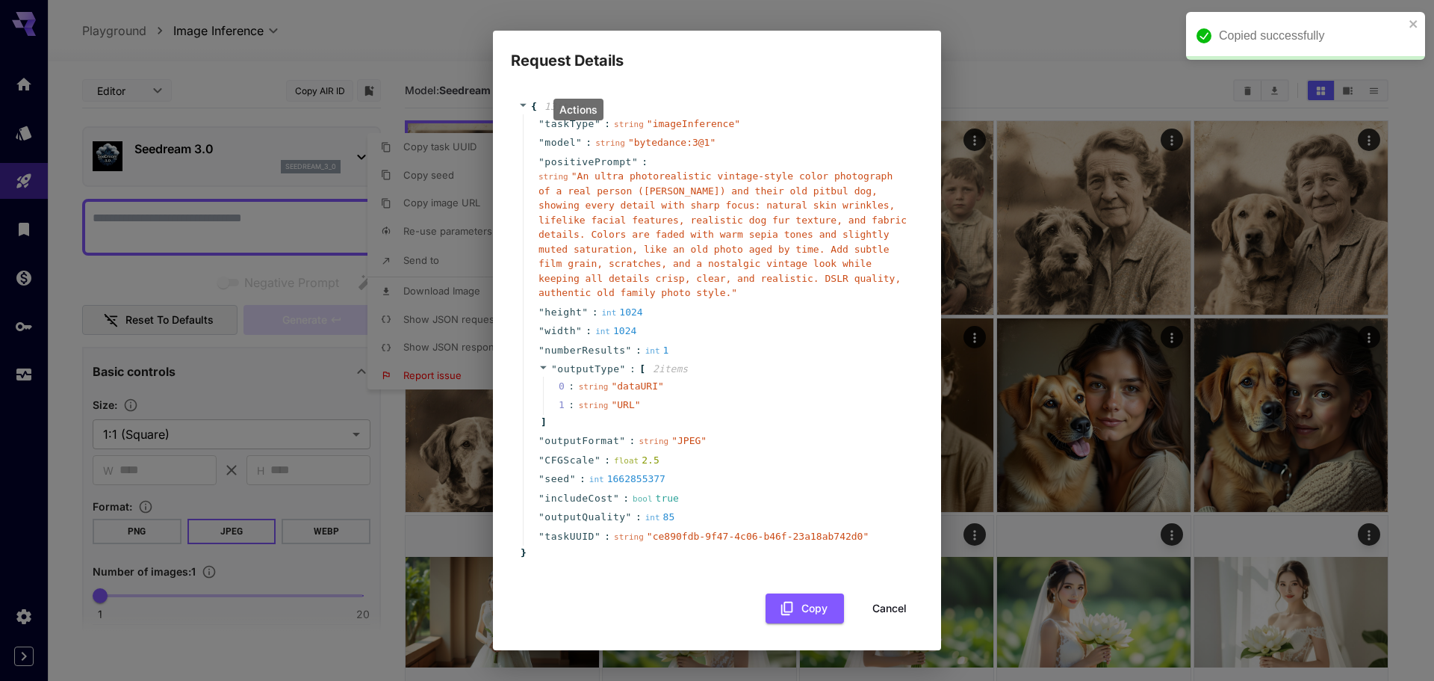
click at [646, 150] on div "string " bytedance:3@1 "" at bounding box center [655, 142] width 120 height 15
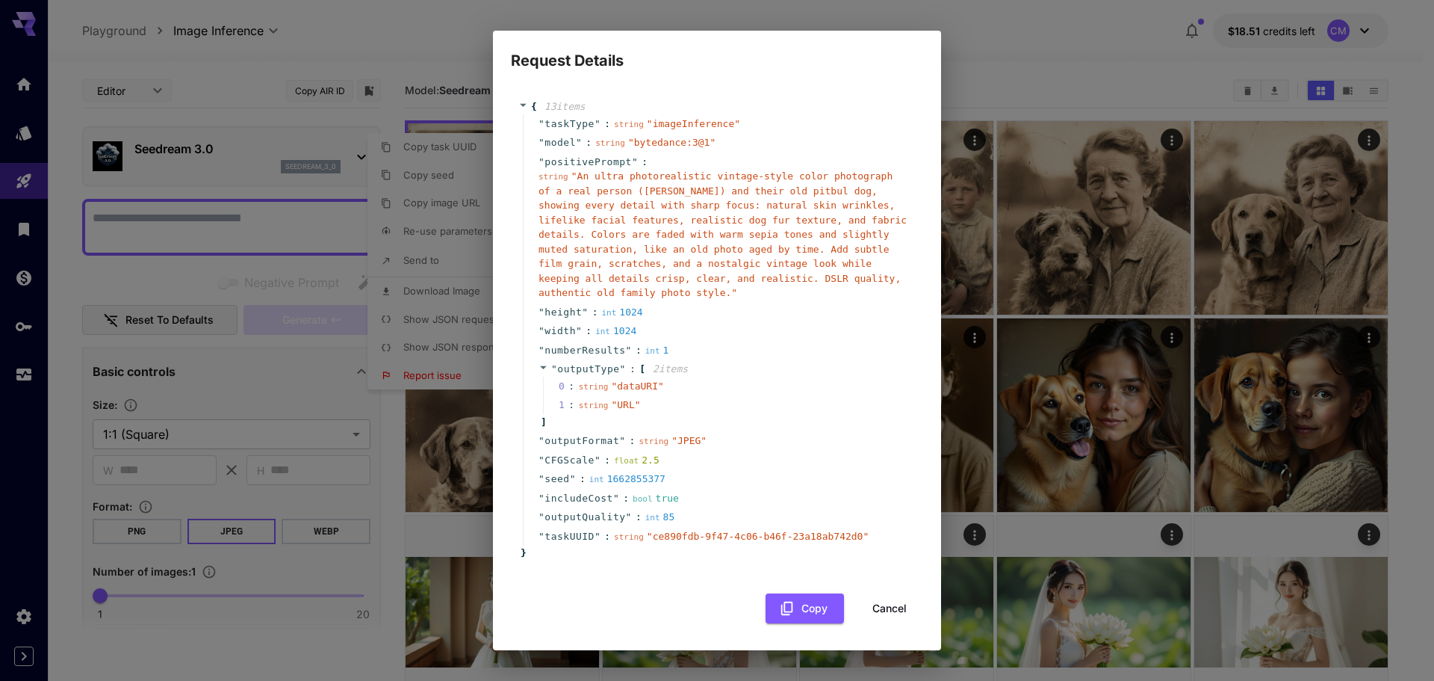
click at [678, 219] on div "string " An ultra photorealistic vintage-style color photograph of a real perso…" at bounding box center [723, 234] width 369 height 131
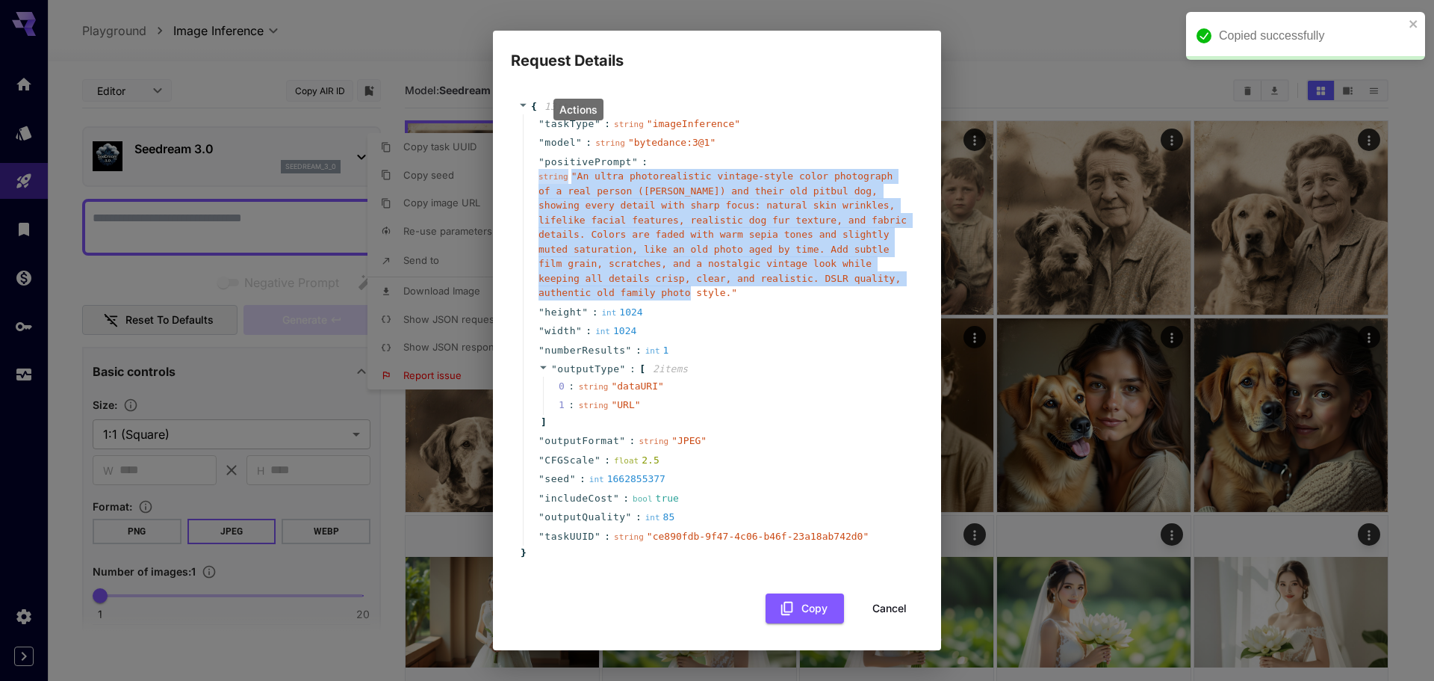
drag, startPoint x: 529, startPoint y: 179, endPoint x: 790, endPoint y: 285, distance: 281.9
click at [790, 285] on div "" positivePrompt " : string " An ultra photorealistic vintage-style color photo…" at bounding box center [719, 227] width 393 height 150
copy div "string " An ultra photorealistic vintage-style color photograph of a real perso…"
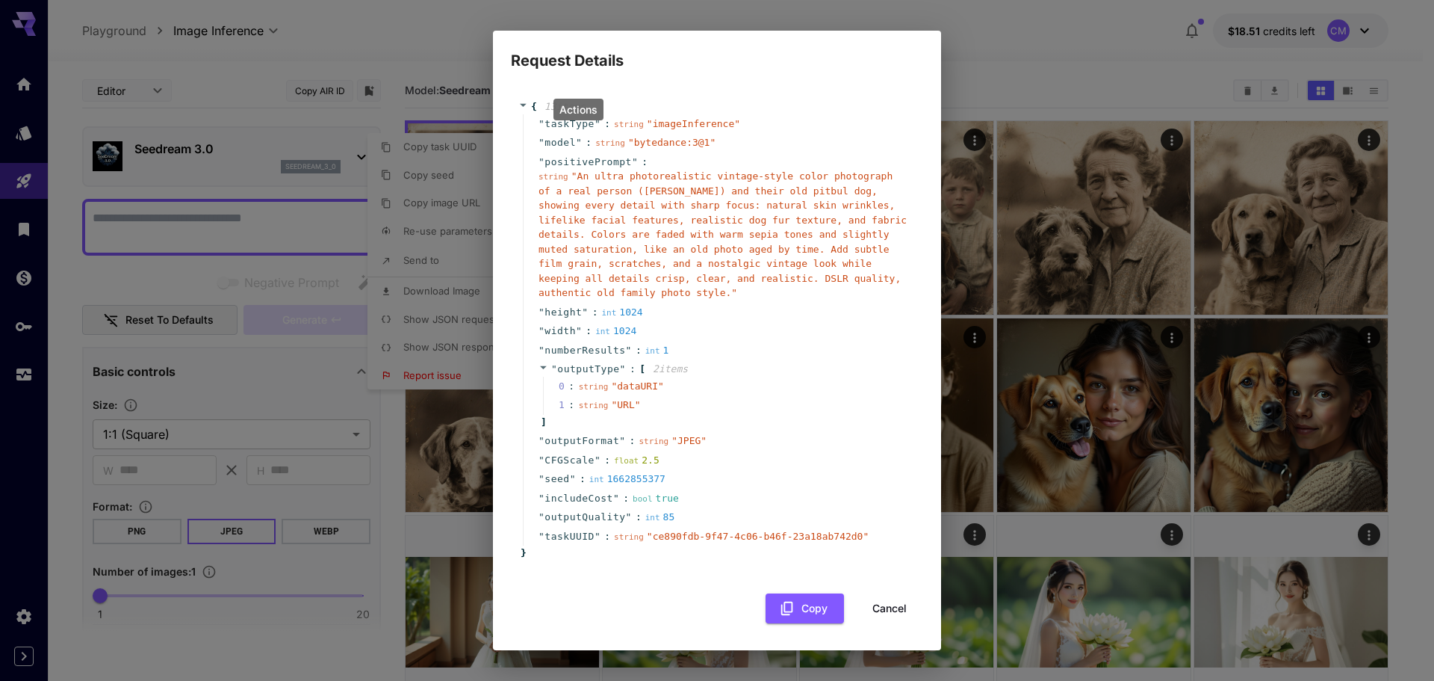
click at [421, 84] on div "Request Details { 13 item s " taskType " : string " imageInference " " model " …" at bounding box center [717, 340] width 1434 height 681
click at [287, 37] on div "Request Details { 13 item s " taskType " : string " imageInference " " model " …" at bounding box center [717, 340] width 1434 height 681
click at [336, 160] on div "Request Details { 13 item s " taskType " : string " imageInference " " model " …" at bounding box center [717, 340] width 1434 height 681
click at [891, 601] on button "Cancel" at bounding box center [889, 608] width 67 height 31
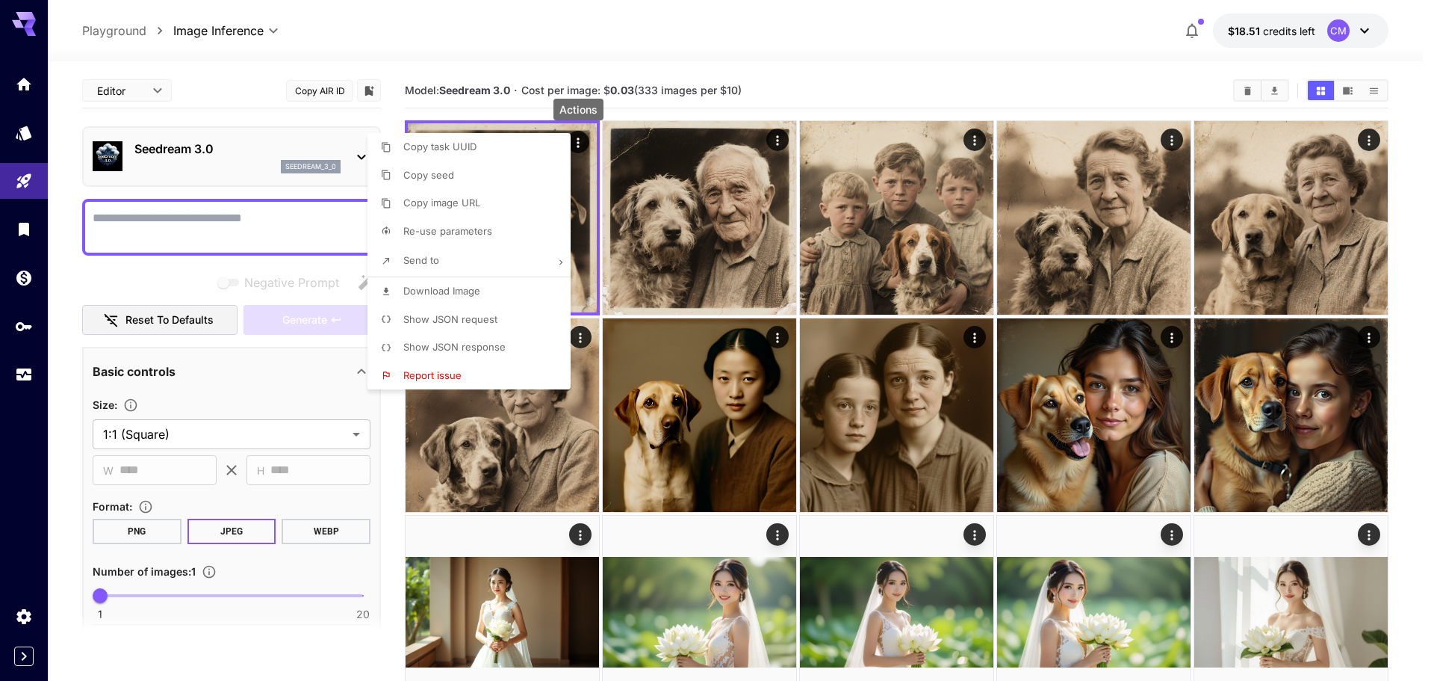
click at [185, 378] on div at bounding box center [717, 340] width 1434 height 681
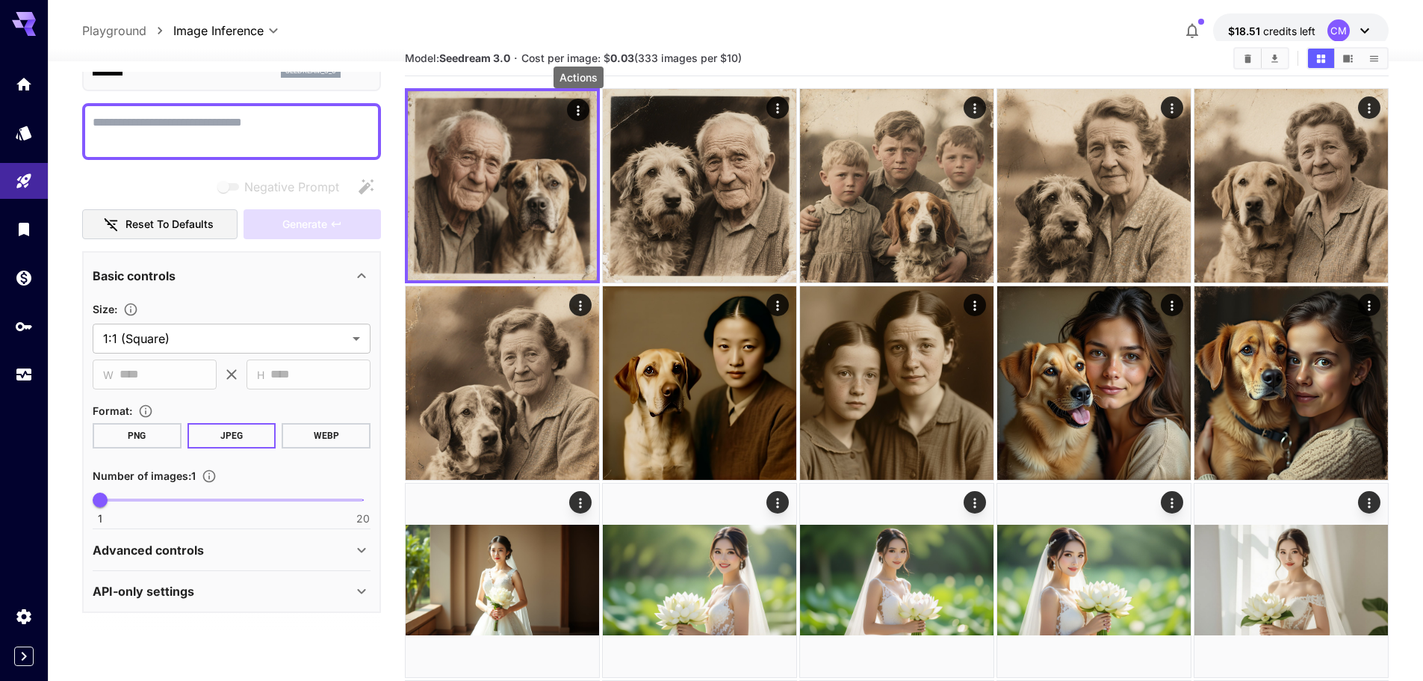
scroll to position [149, 0]
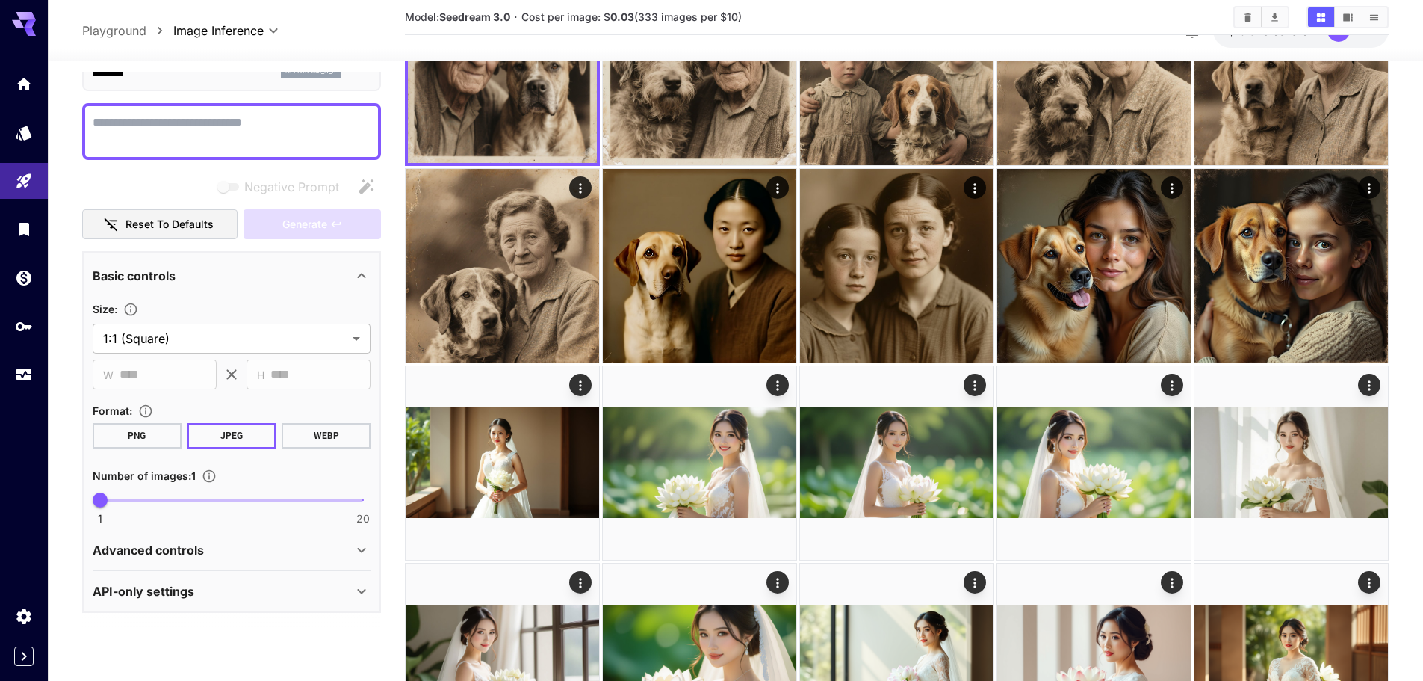
click at [288, 589] on div "API-only settings" at bounding box center [223, 591] width 260 height 18
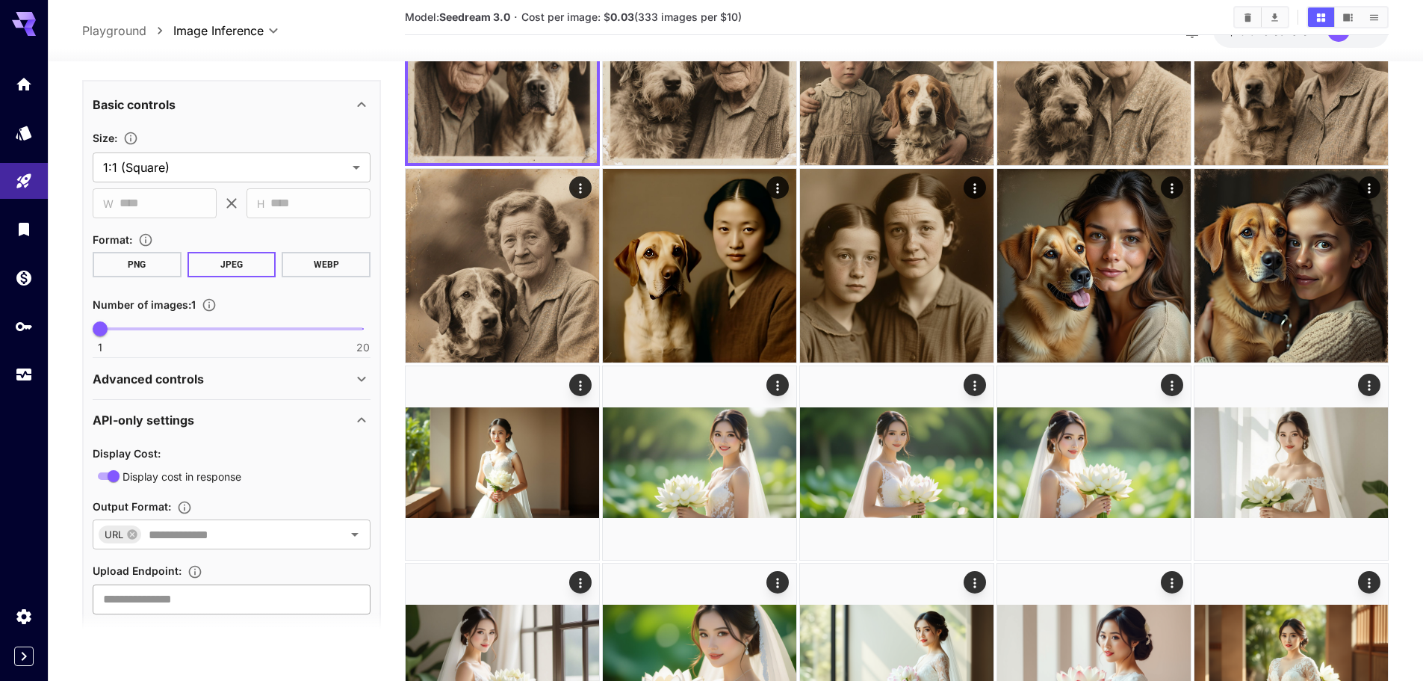
scroll to position [294, 0]
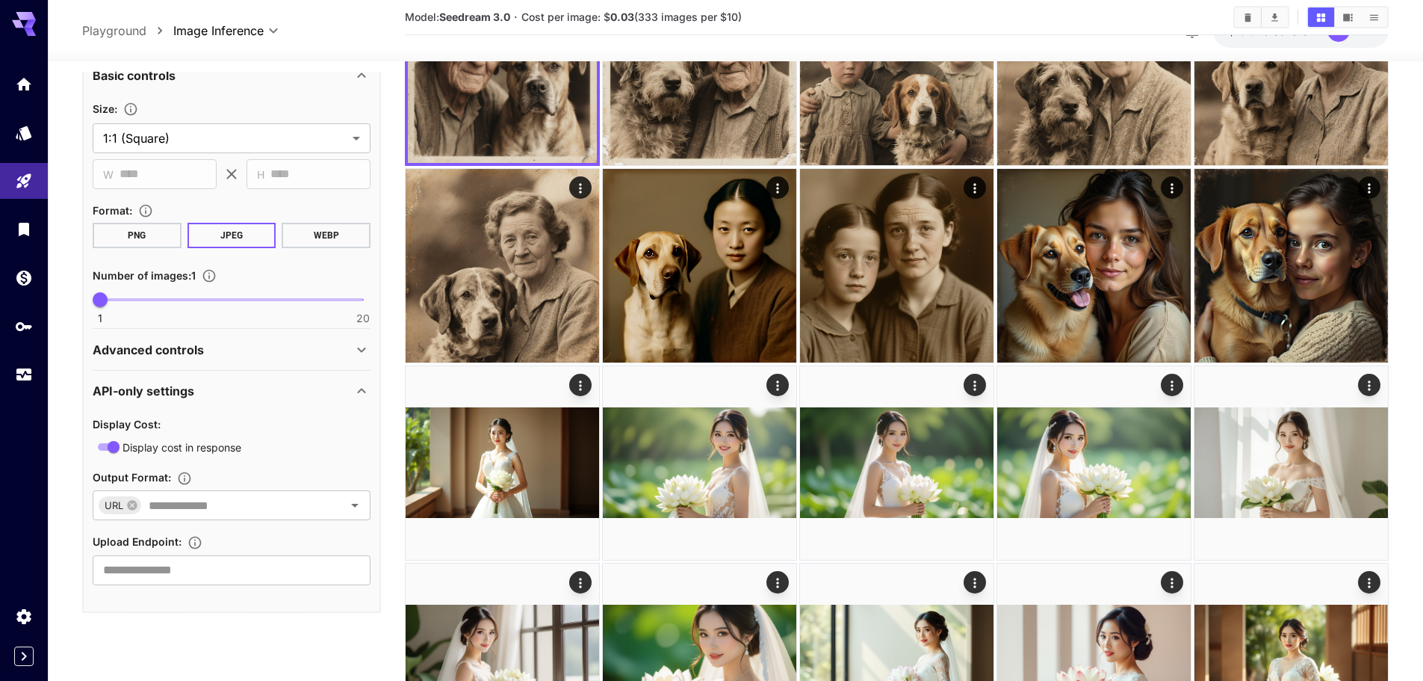
click at [358, 389] on icon at bounding box center [362, 391] width 18 height 18
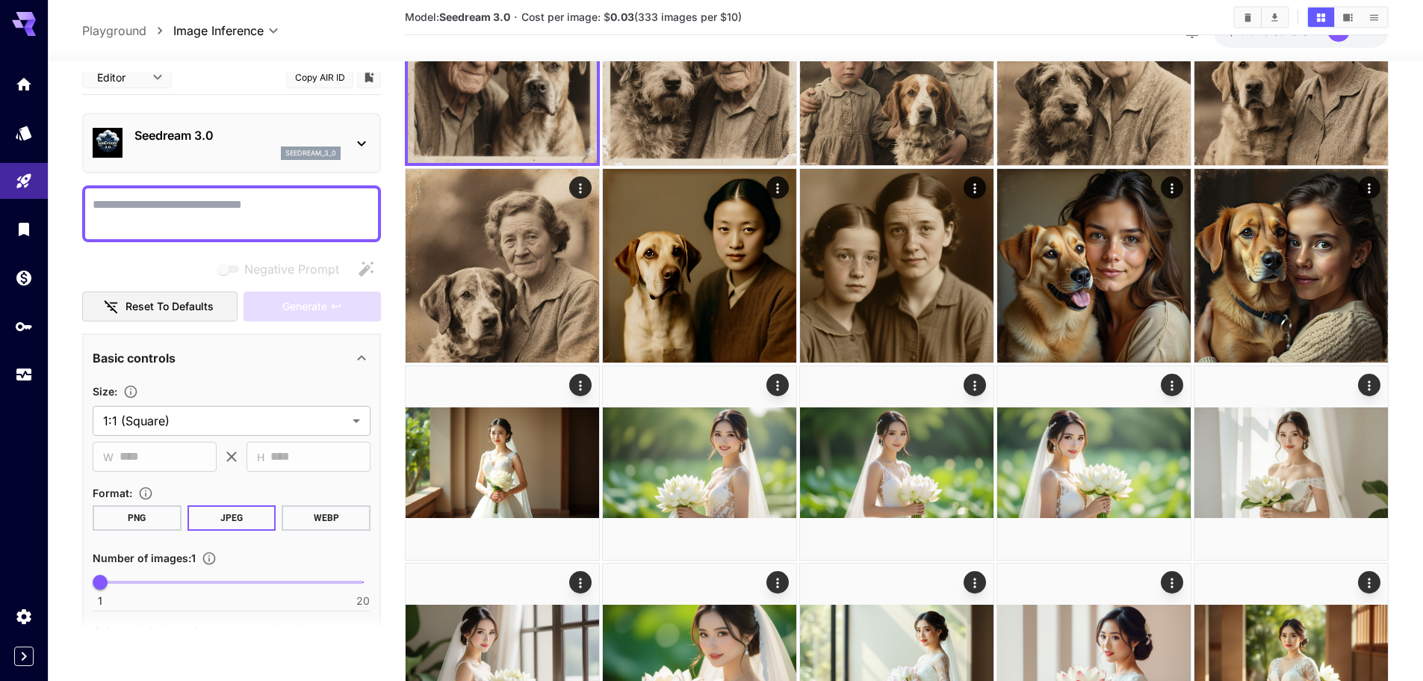
scroll to position [0, 0]
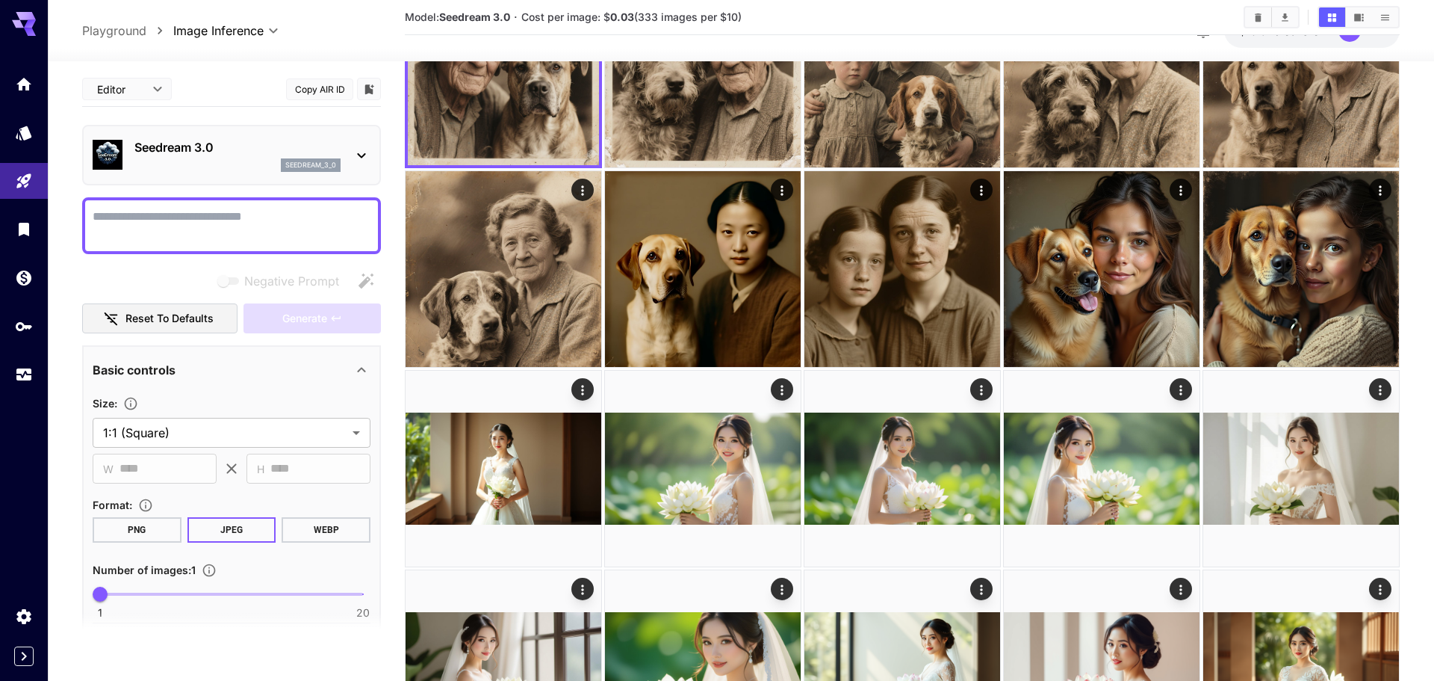
click at [267, 30] on body "**********" at bounding box center [717, 431] width 1434 height 1160
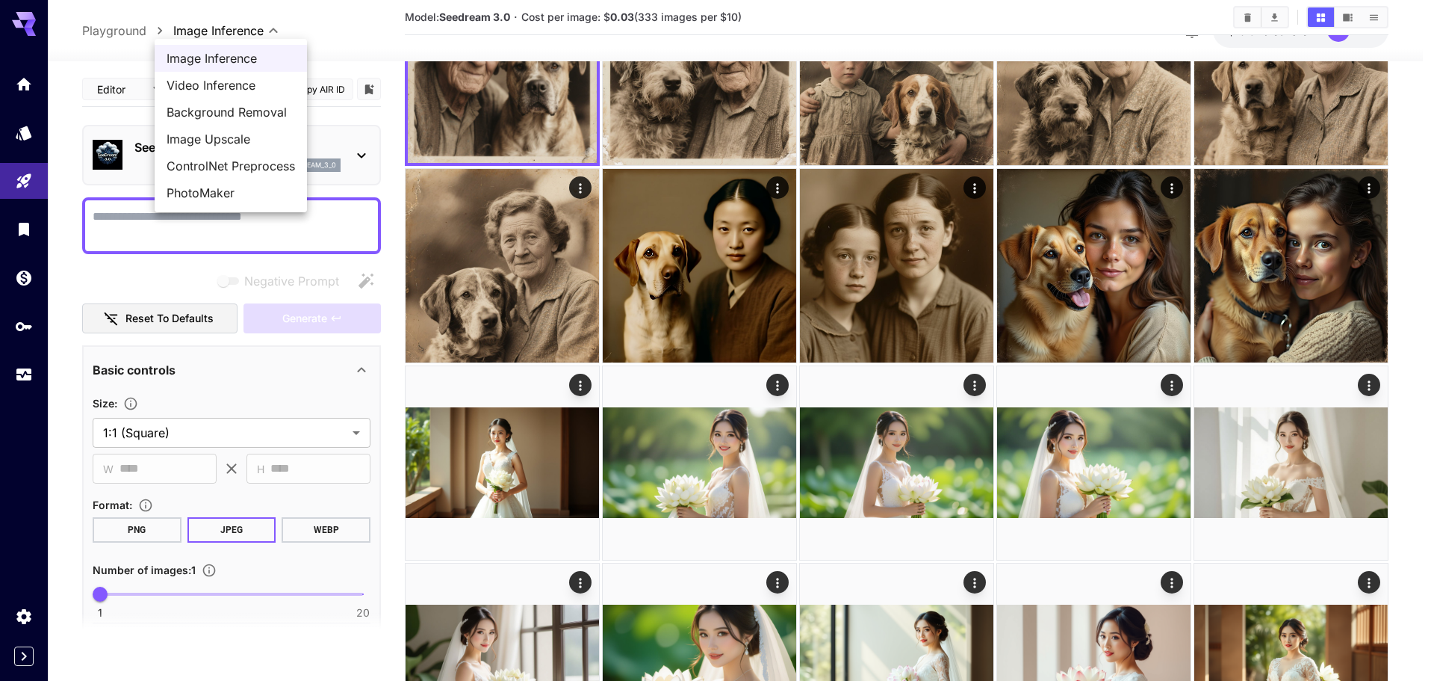
click at [18, 374] on div at bounding box center [717, 340] width 1434 height 681
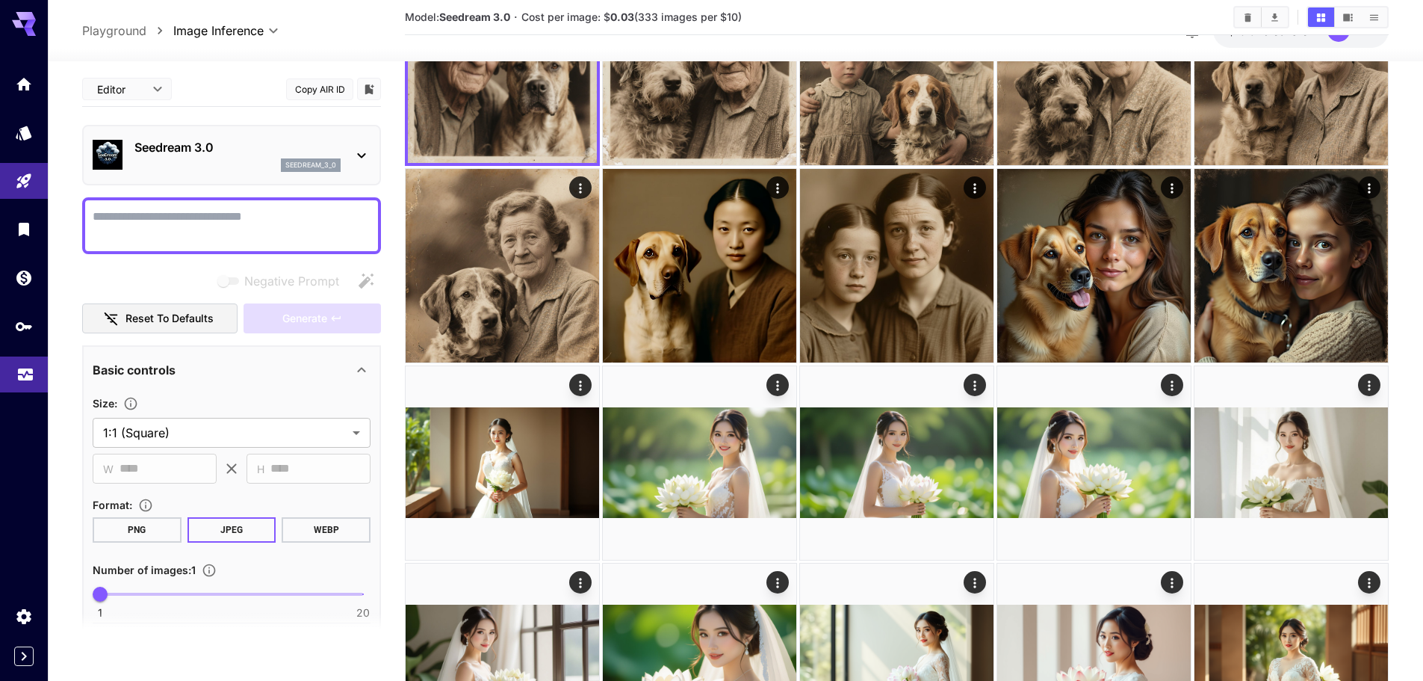
click at [29, 384] on link at bounding box center [24, 374] width 48 height 37
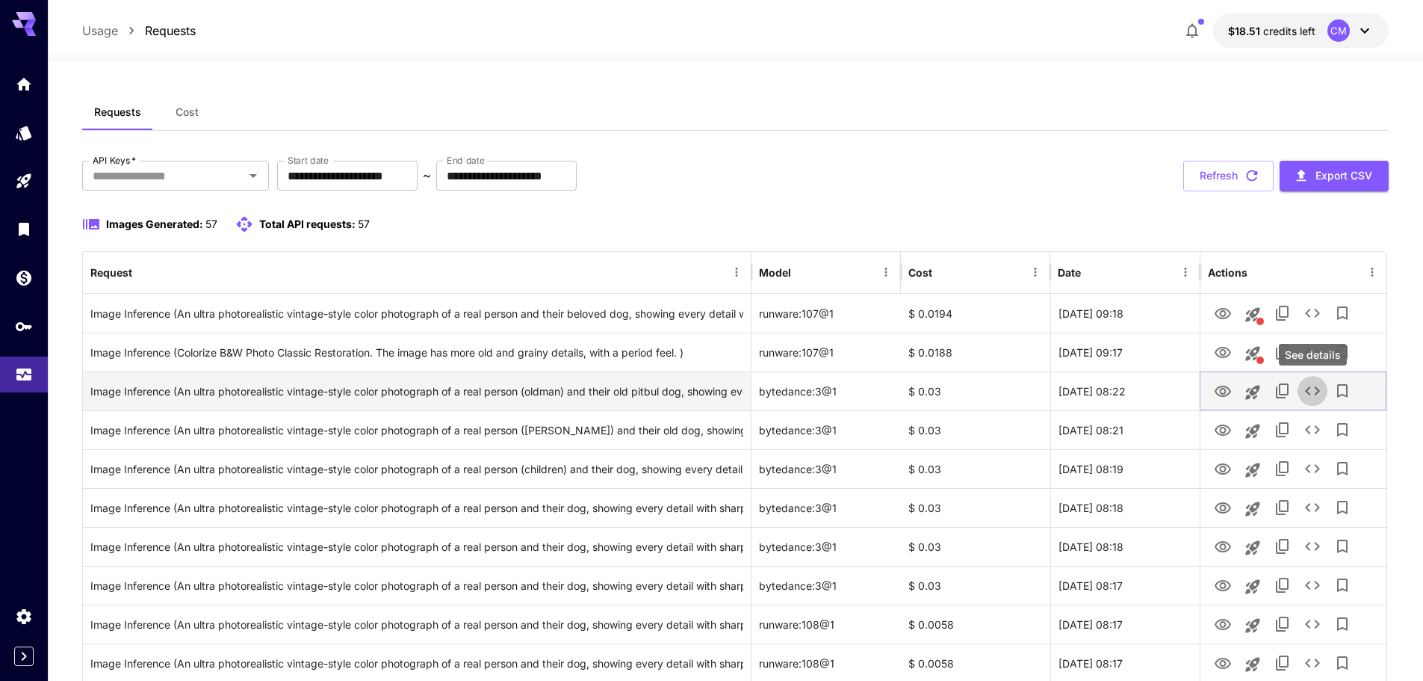
click at [1320, 392] on button "See details" at bounding box center [1313, 391] width 30 height 30
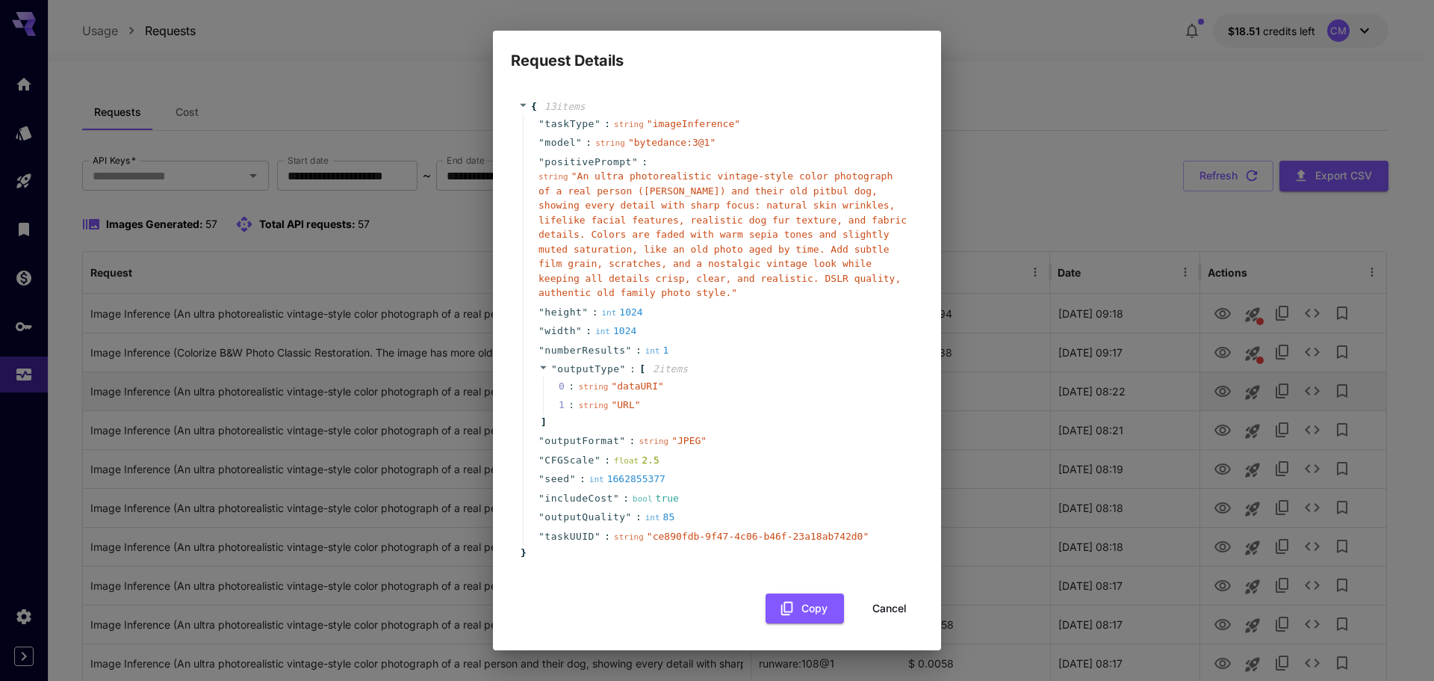
click at [1320, 392] on div "Request Details { 13 item s " taskType " : string " imageInference " " model " …" at bounding box center [717, 340] width 1434 height 681
click at [911, 601] on button "Cancel" at bounding box center [889, 608] width 67 height 31
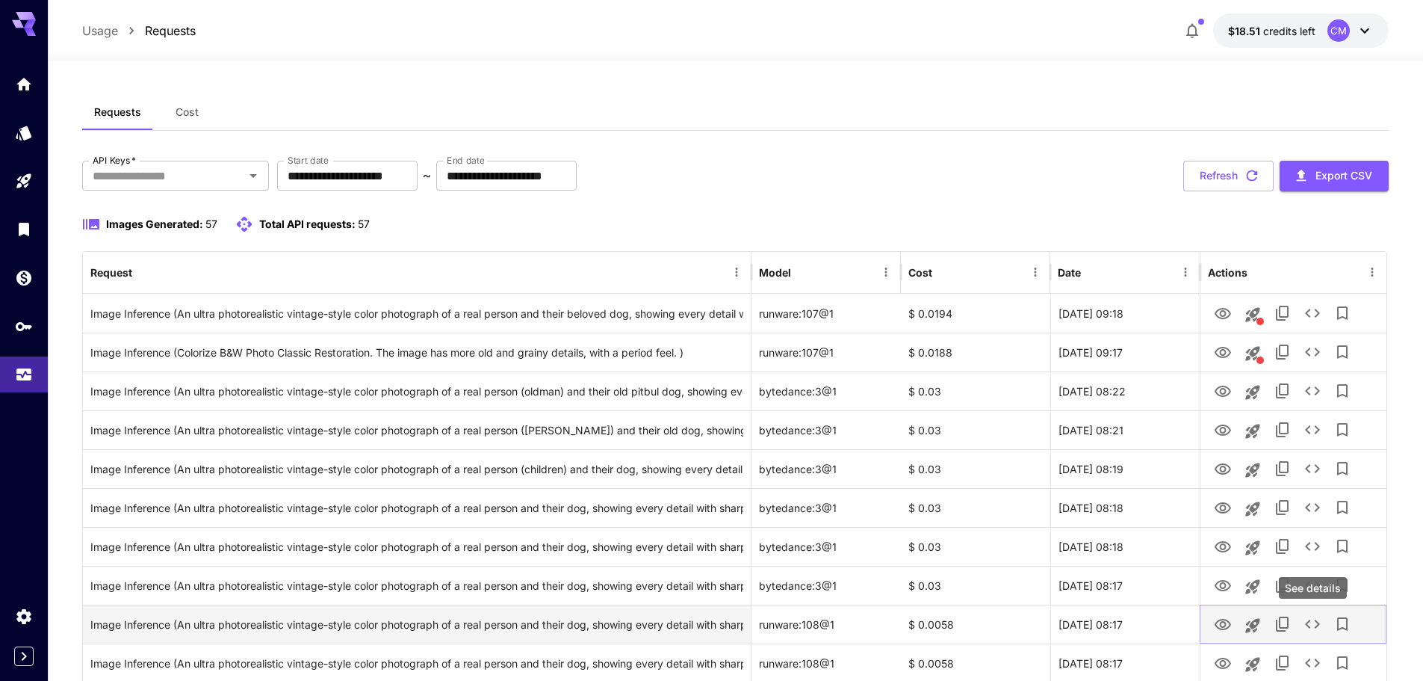
click at [1316, 622] on icon "See details" at bounding box center [1313, 624] width 18 height 18
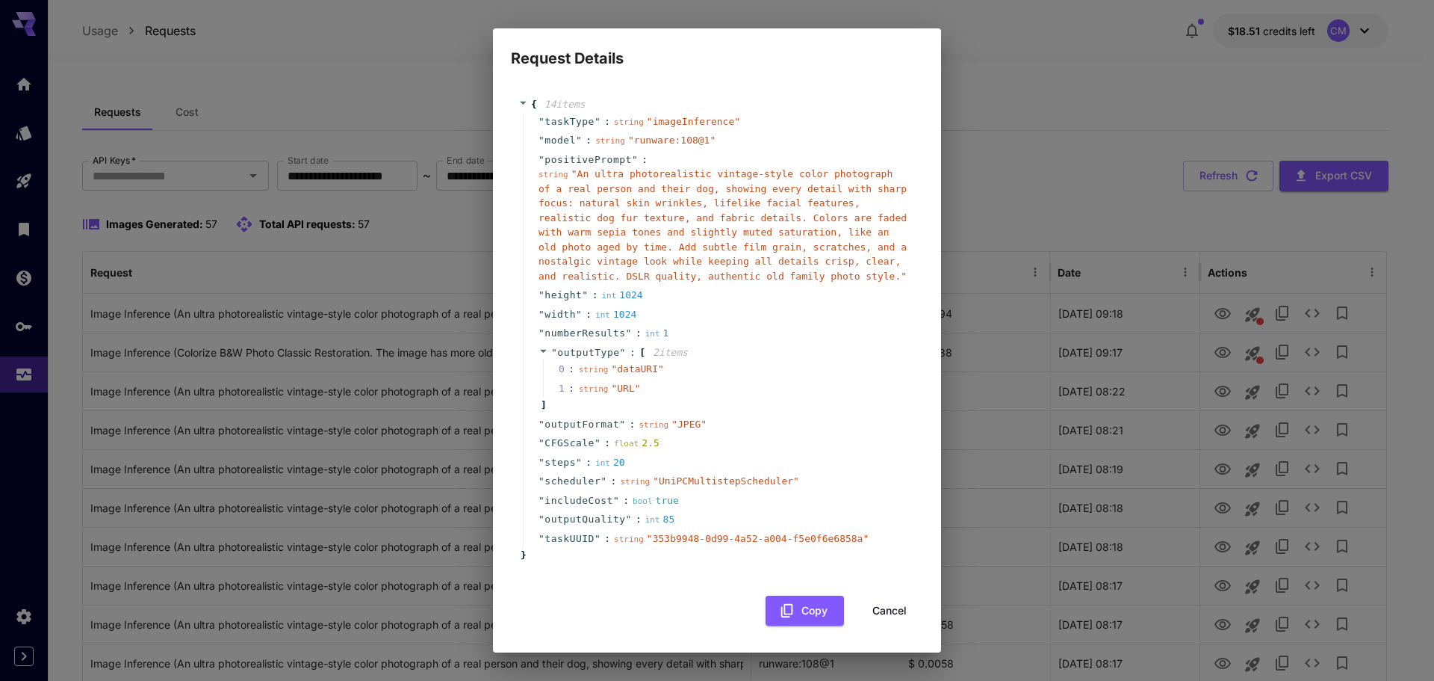
click at [1038, 517] on div "Request Details { 14 item s " taskType " : string " imageInference " " model " …" at bounding box center [717, 340] width 1434 height 681
click at [1033, 511] on div "Request Details { 14 item s " taskType " : string " imageInference " " model " …" at bounding box center [717, 340] width 1434 height 681
click at [895, 615] on button "Cancel" at bounding box center [889, 610] width 67 height 31
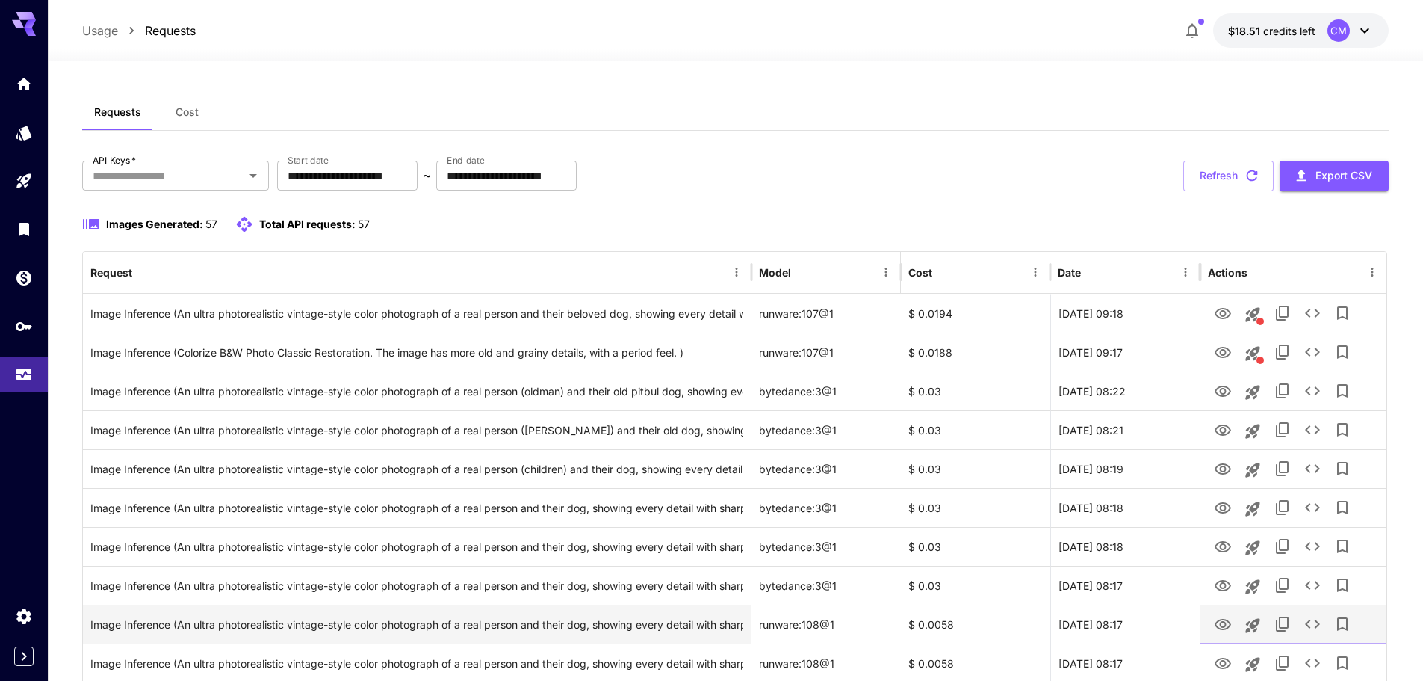
click at [1281, 625] on icon "Copy TaskUUID" at bounding box center [1282, 623] width 13 height 15
click at [1321, 622] on icon "See details" at bounding box center [1313, 624] width 18 height 18
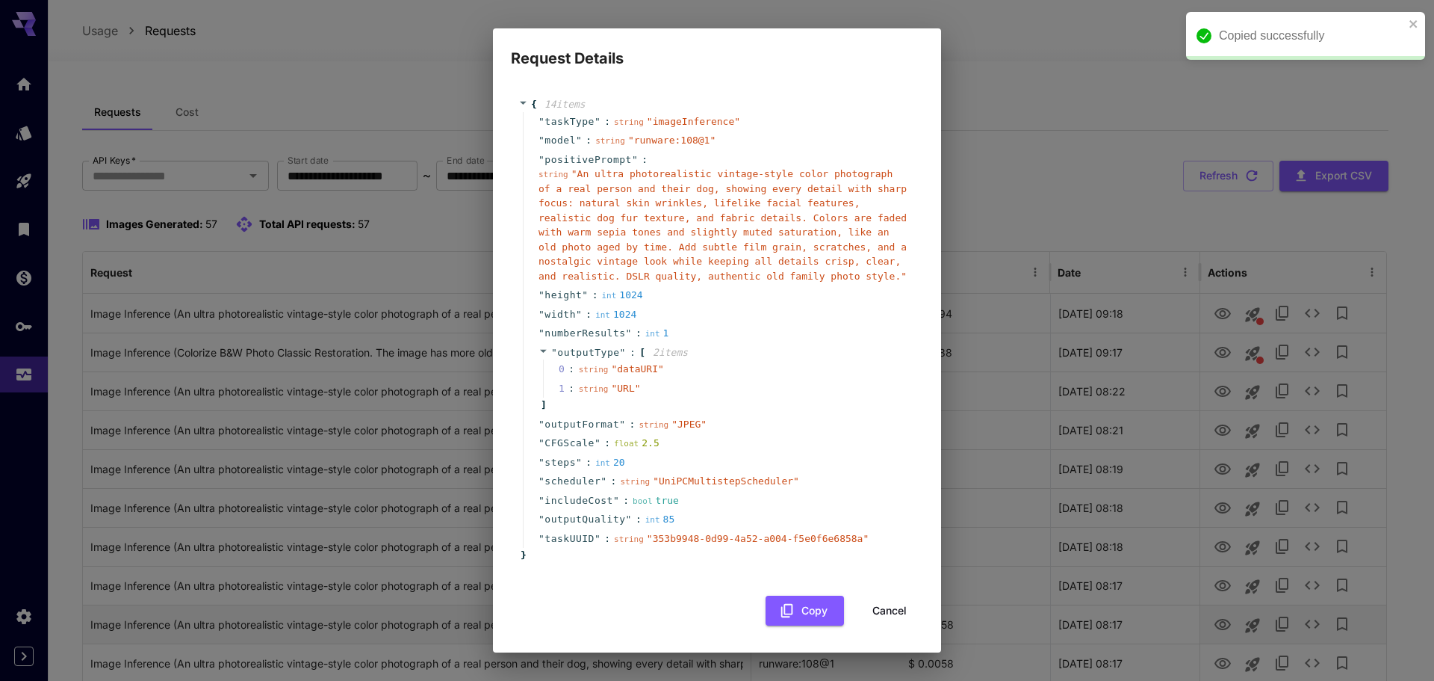
click at [1321, 622] on div "Request Details { 14 item s " taskType " : string " imageInference " " model " …" at bounding box center [717, 340] width 1434 height 681
drag, startPoint x: 906, startPoint y: 614, endPoint x: 1095, endPoint y: 616, distance: 189.0
click at [907, 615] on button "Cancel" at bounding box center [889, 610] width 67 height 31
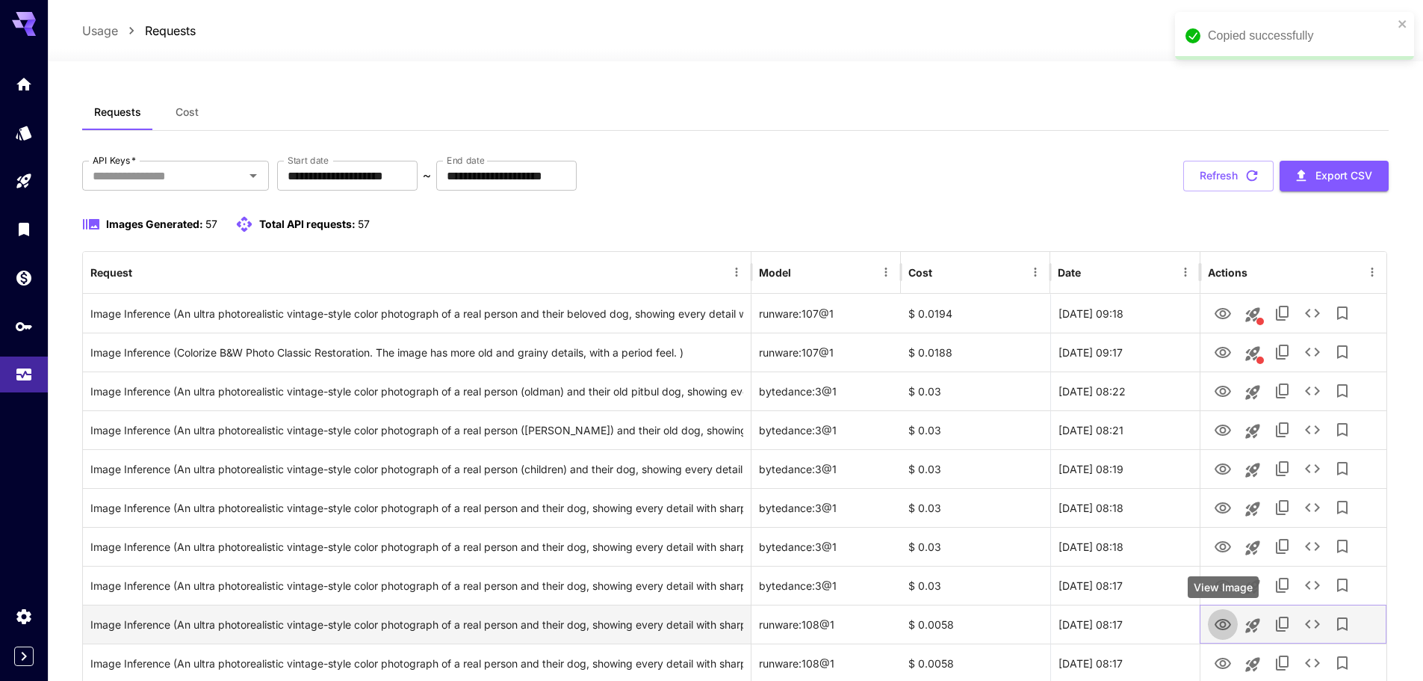
click at [1221, 623] on icon "View Image" at bounding box center [1223, 624] width 16 height 11
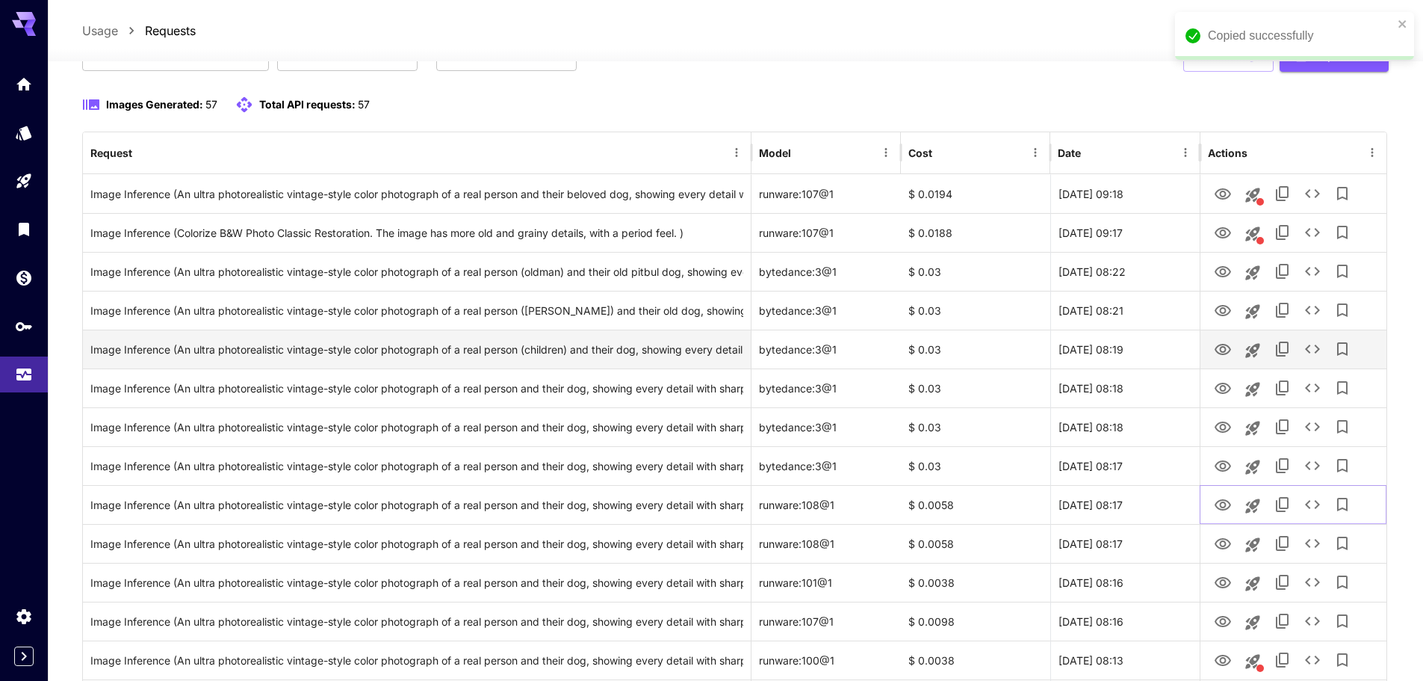
scroll to position [149, 0]
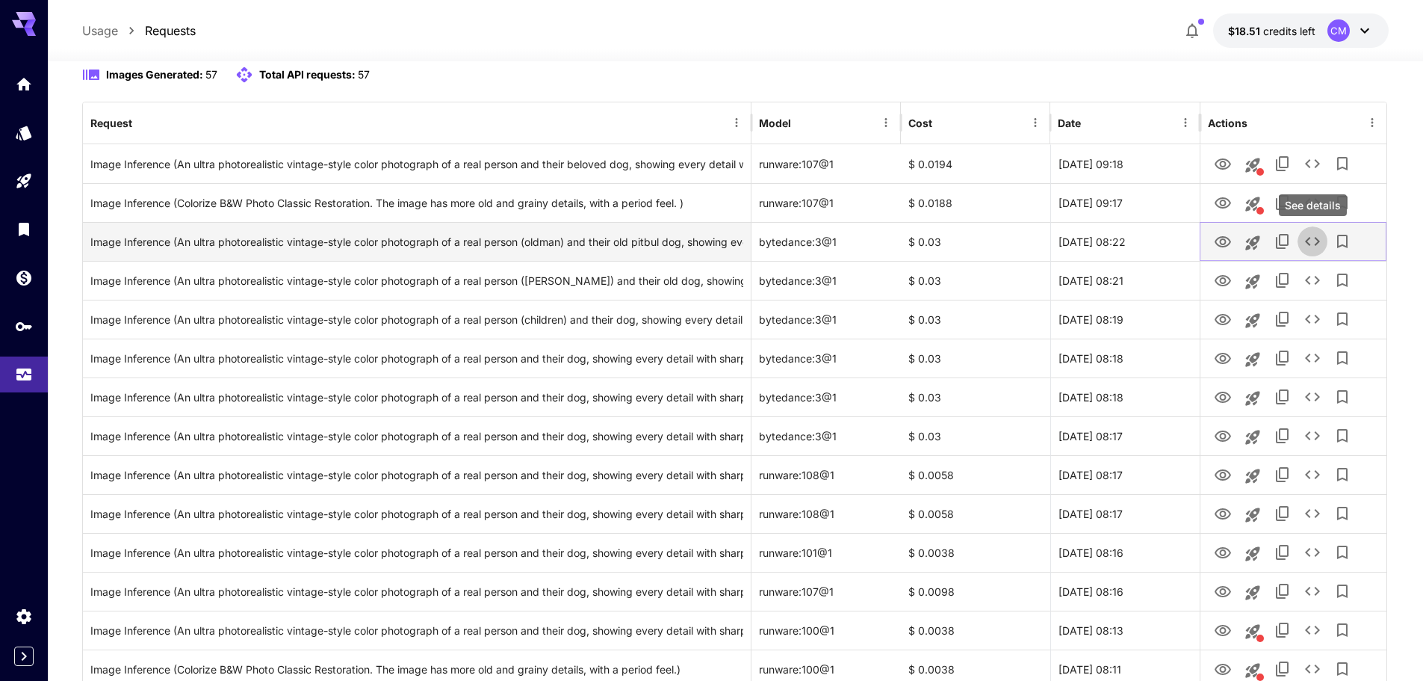
click at [1320, 241] on icon "See details" at bounding box center [1312, 241] width 15 height 9
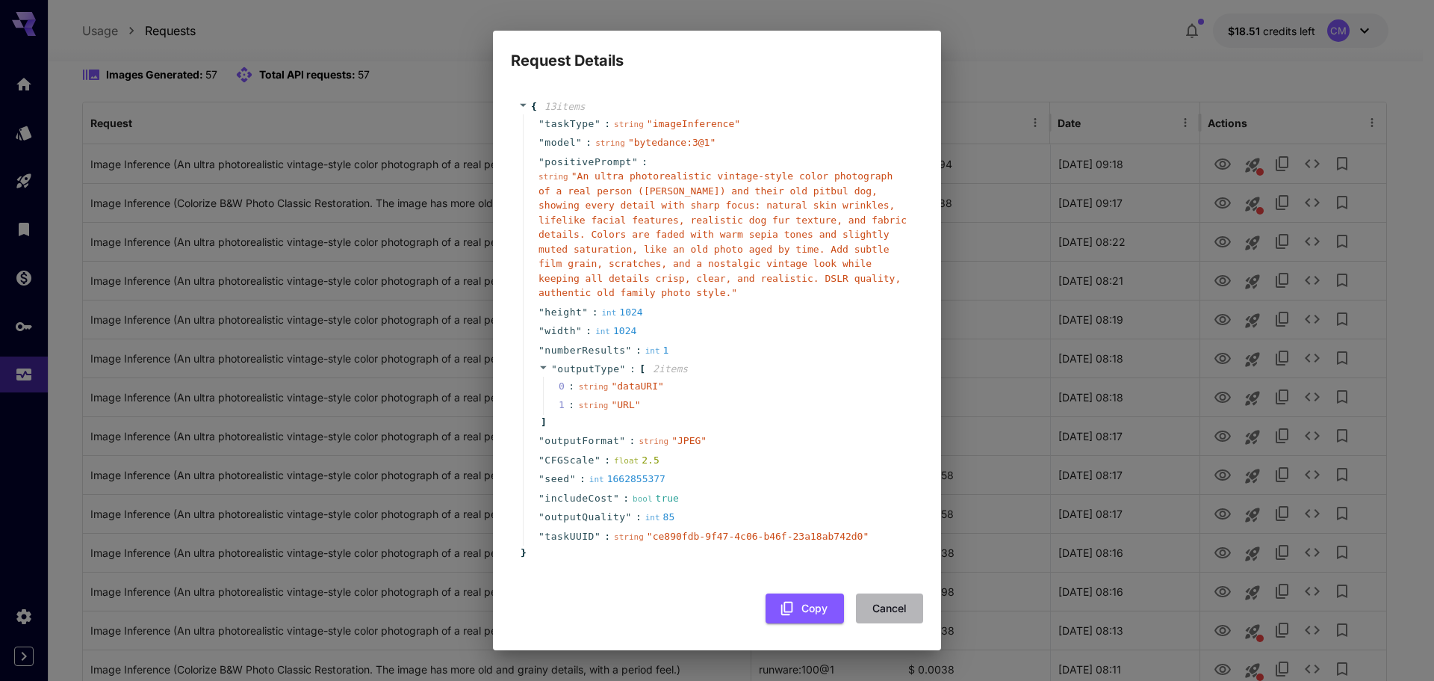
click at [882, 601] on button "Cancel" at bounding box center [889, 608] width 67 height 31
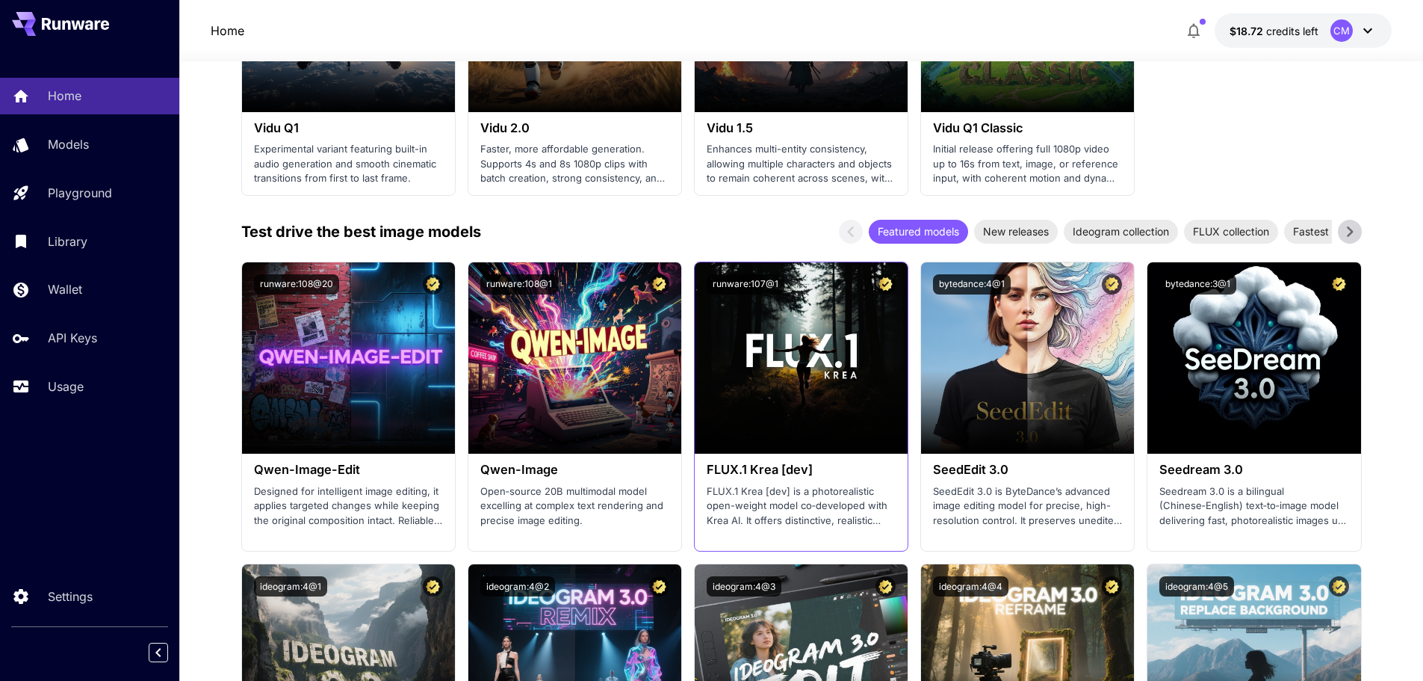
scroll to position [1494, 0]
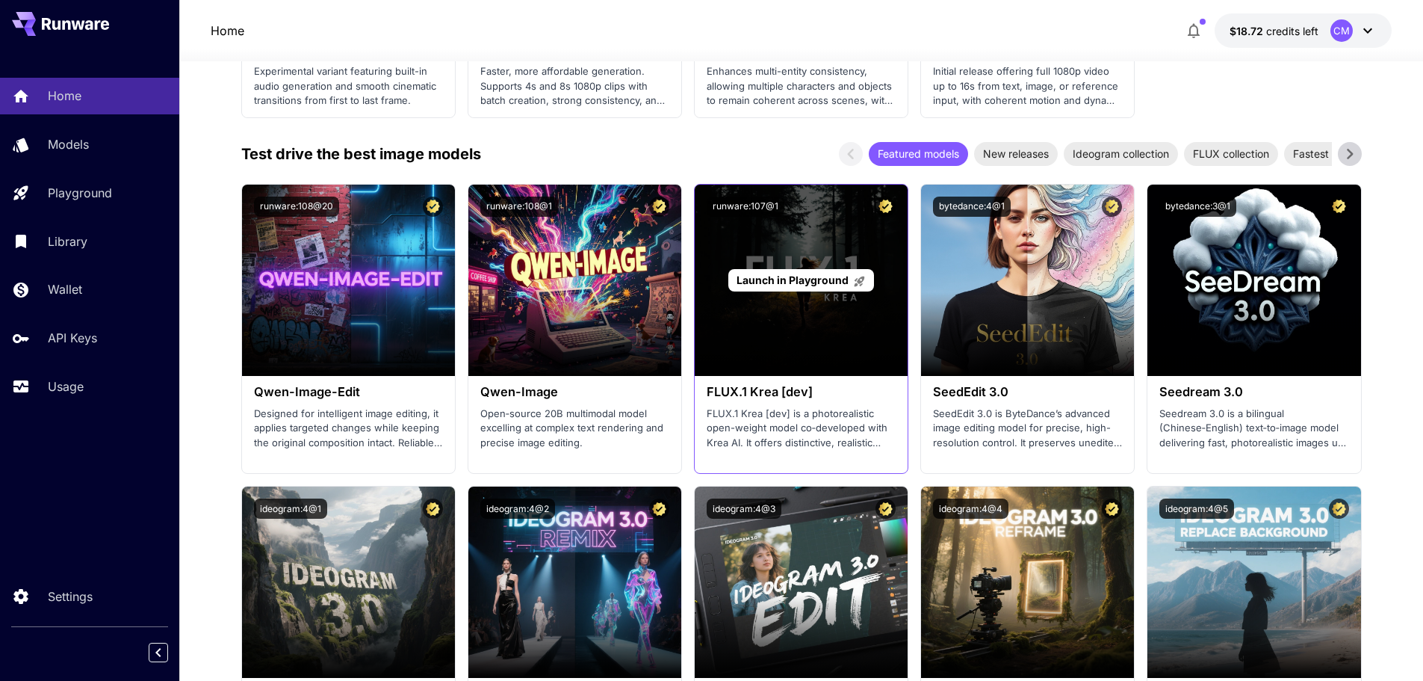
click at [776, 286] on span "Launch in Playground" at bounding box center [793, 279] width 112 height 13
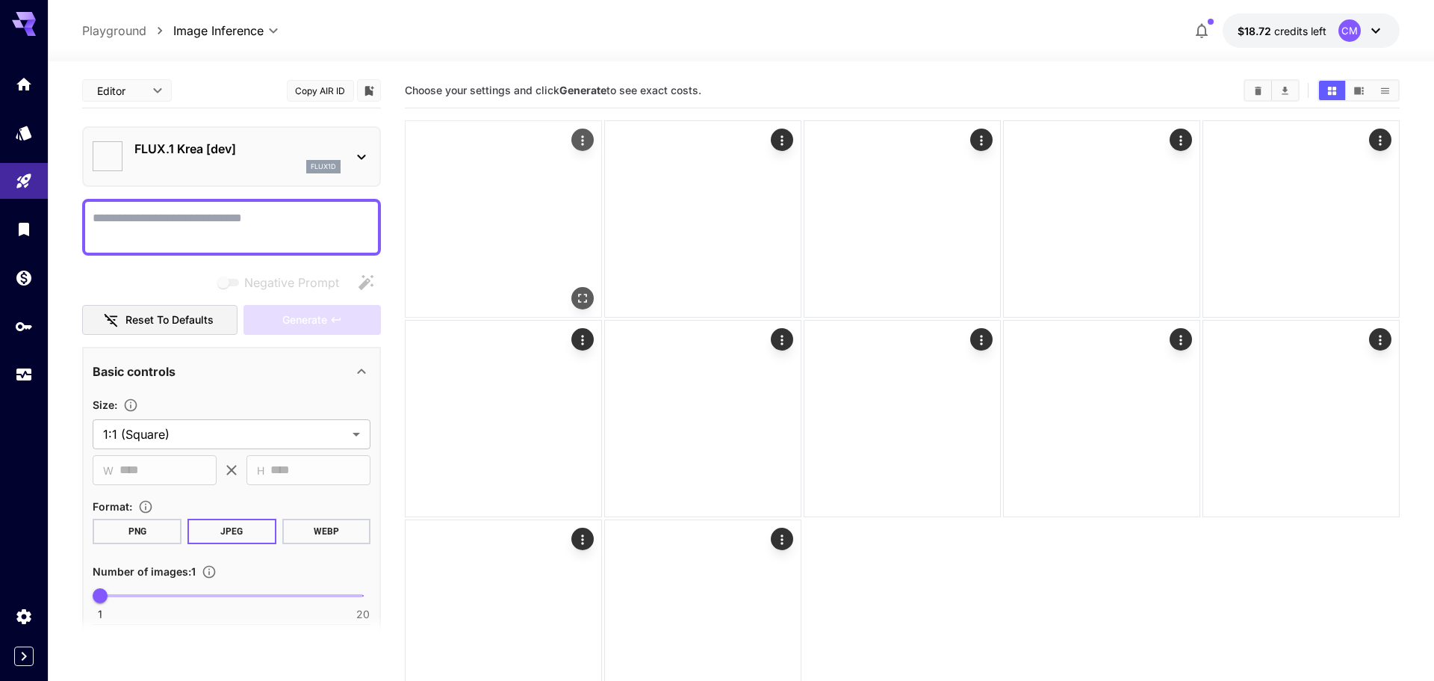
type input "*******"
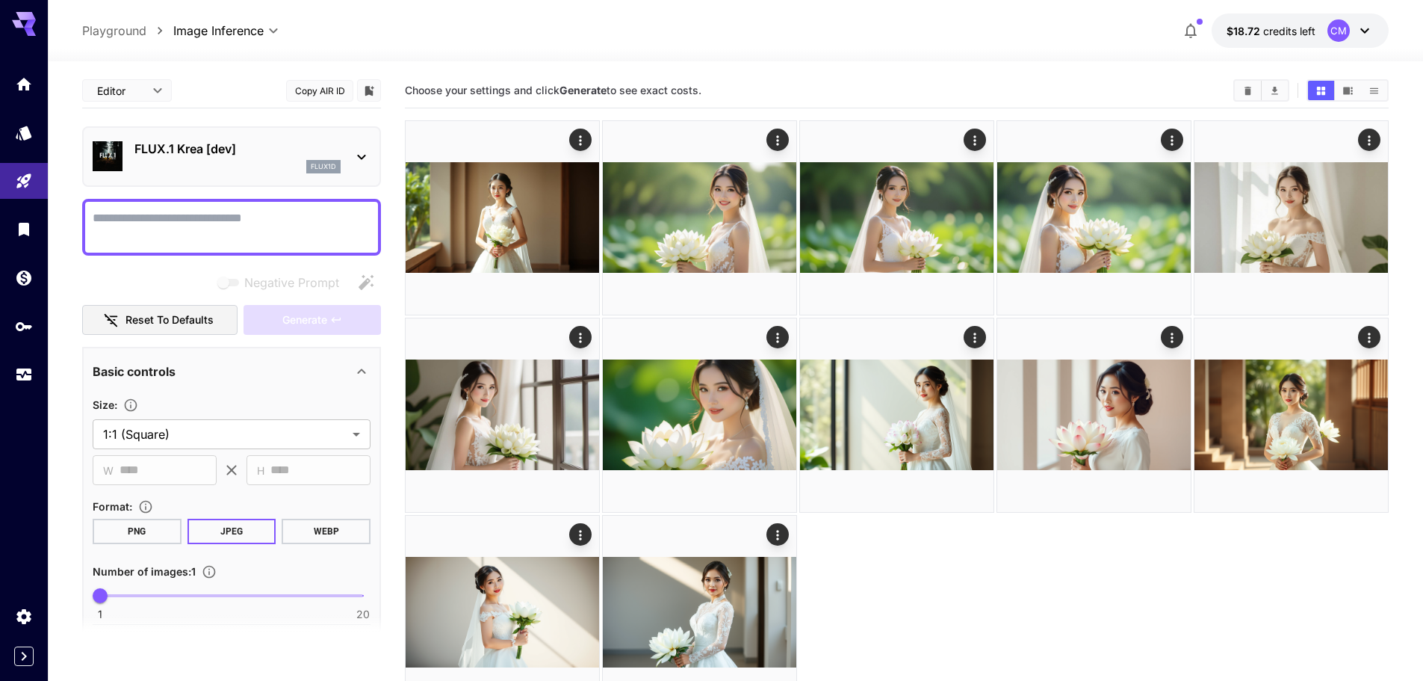
click at [296, 154] on p "FLUX.1 Krea [dev]" at bounding box center [237, 149] width 206 height 18
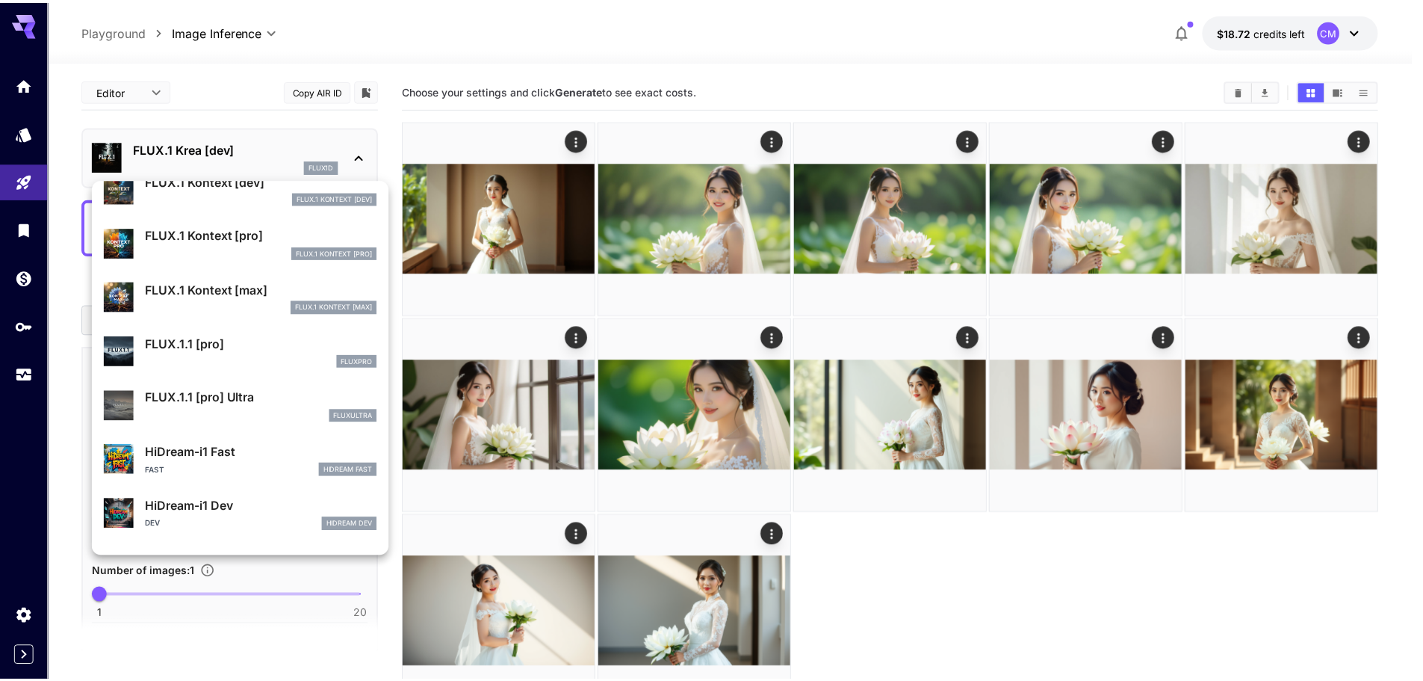
scroll to position [971, 0]
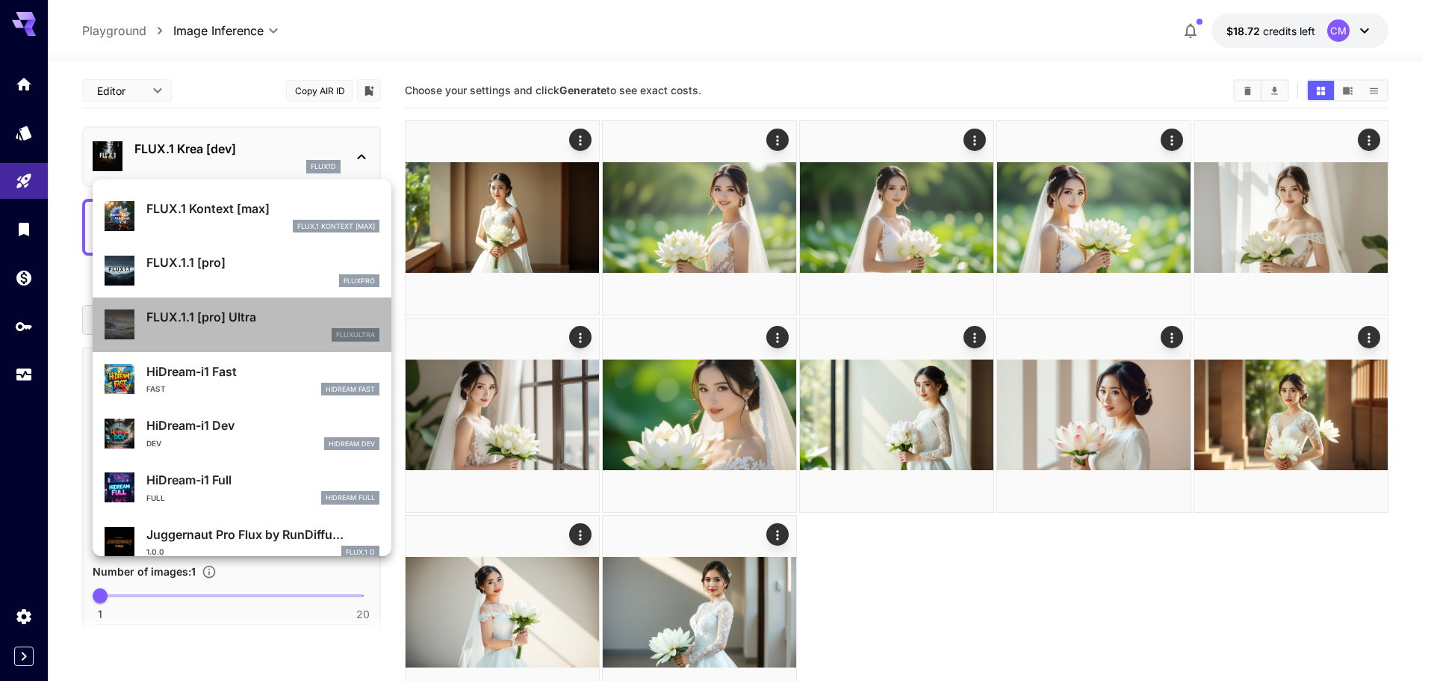
click at [291, 326] on p "FLUX.1.1 [pro] Ultra" at bounding box center [262, 317] width 233 height 18
type input "**********"
type input "****"
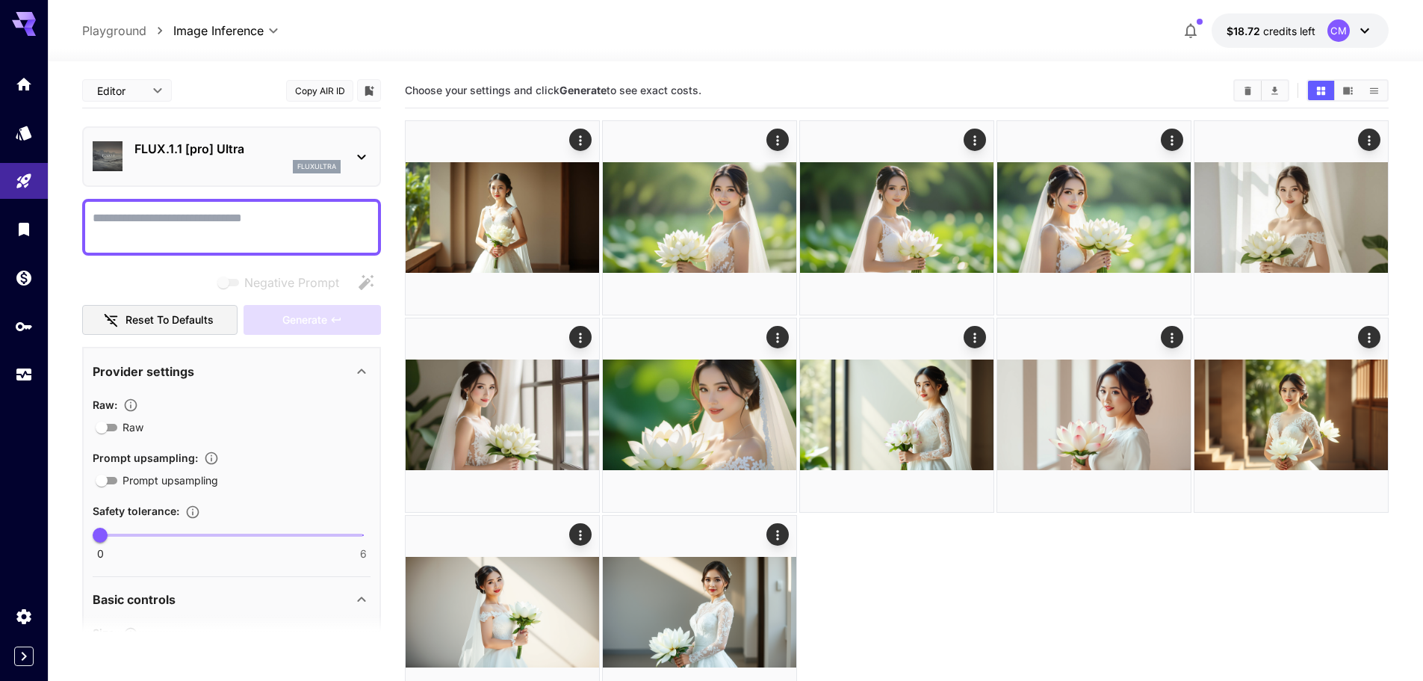
click at [243, 221] on textarea "Negative Prompt" at bounding box center [232, 227] width 278 height 36
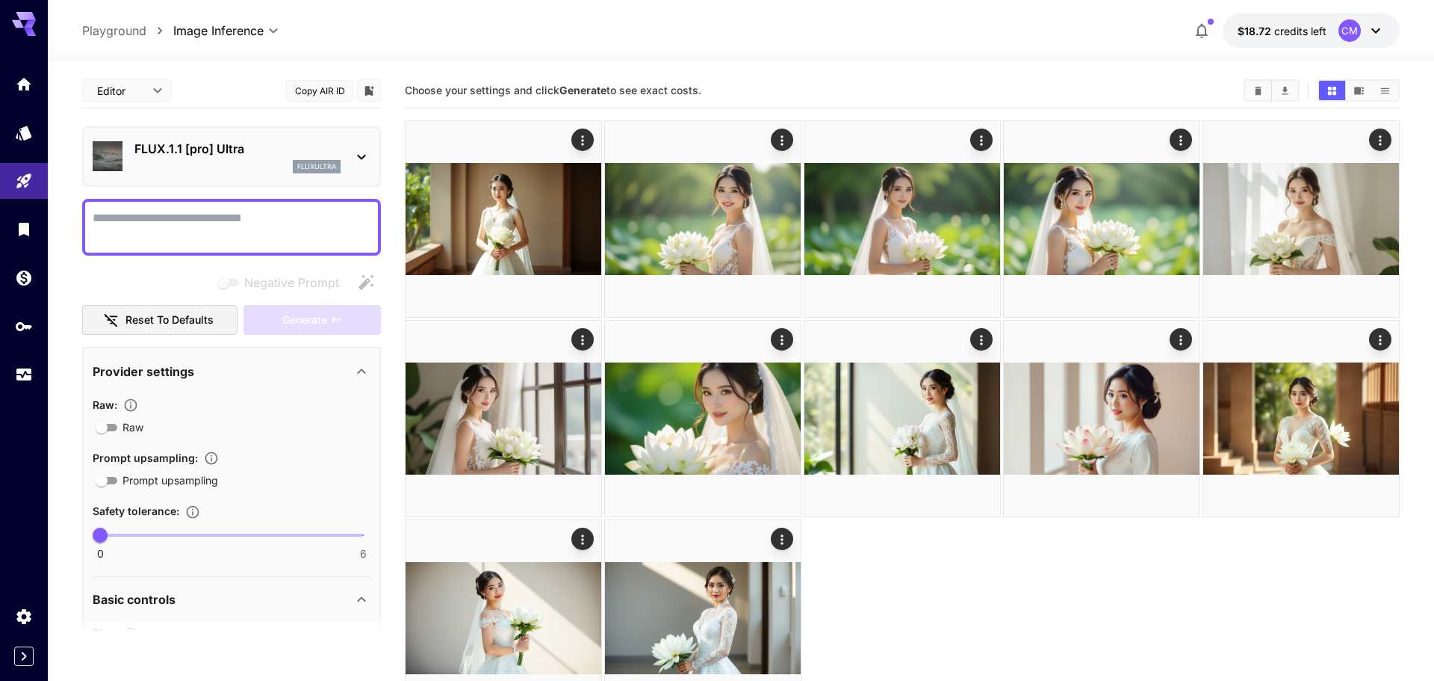
click at [241, 25] on body "**********" at bounding box center [717, 399] width 1434 height 799
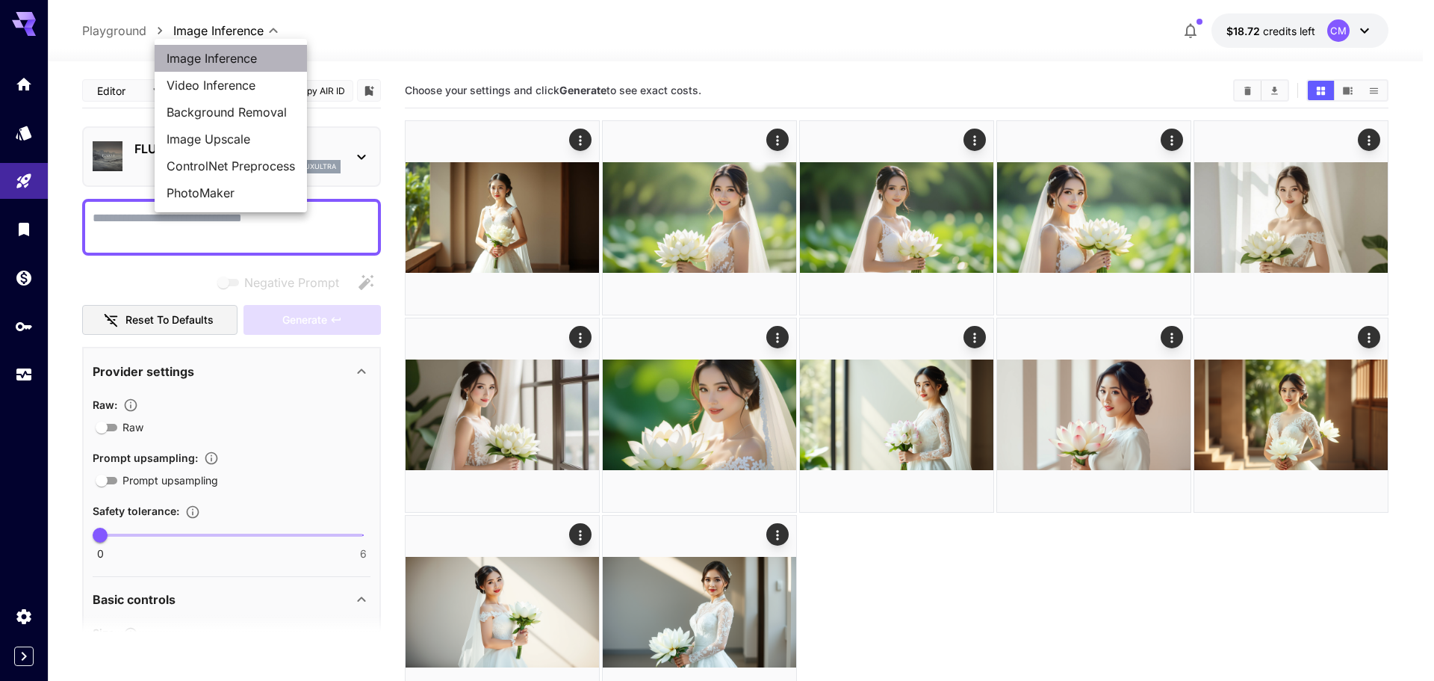
click at [221, 58] on span "Image Inference" at bounding box center [231, 58] width 129 height 18
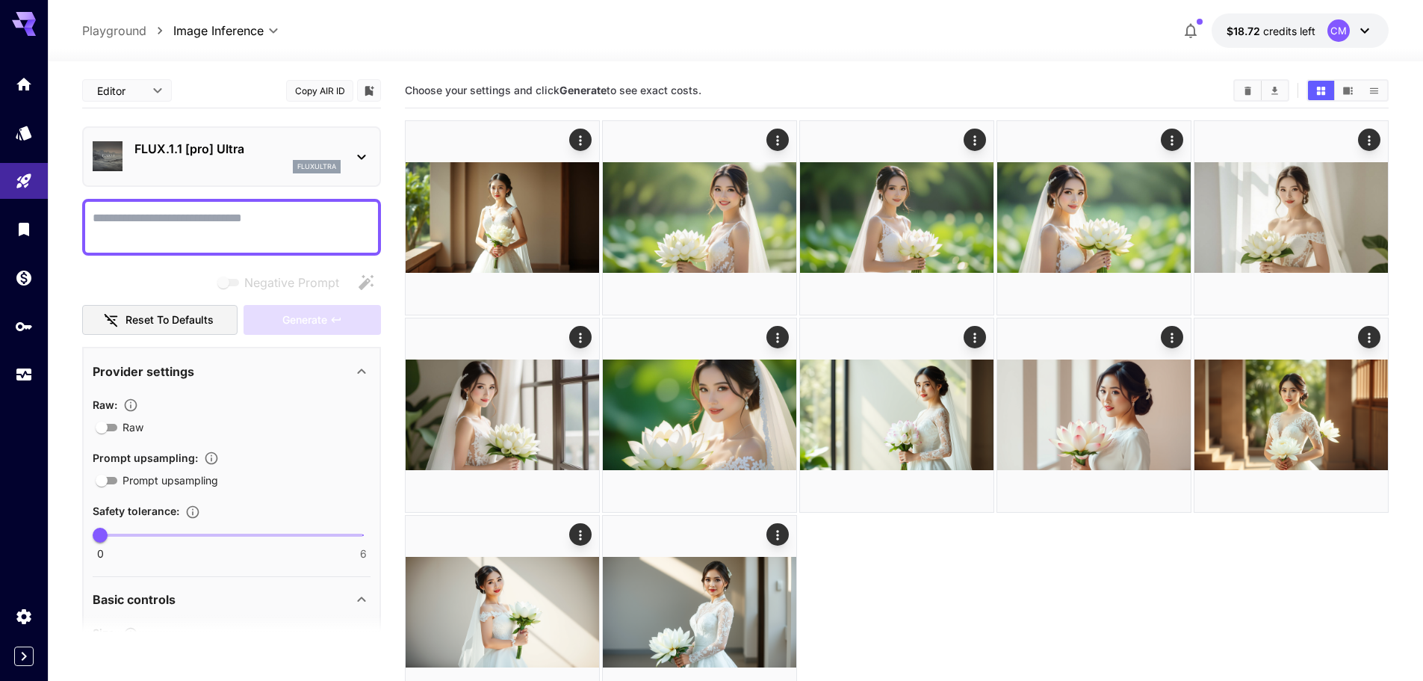
click at [128, 34] on p "Playground" at bounding box center [114, 31] width 64 height 18
click at [29, 81] on icon "Home" at bounding box center [25, 81] width 15 height 13
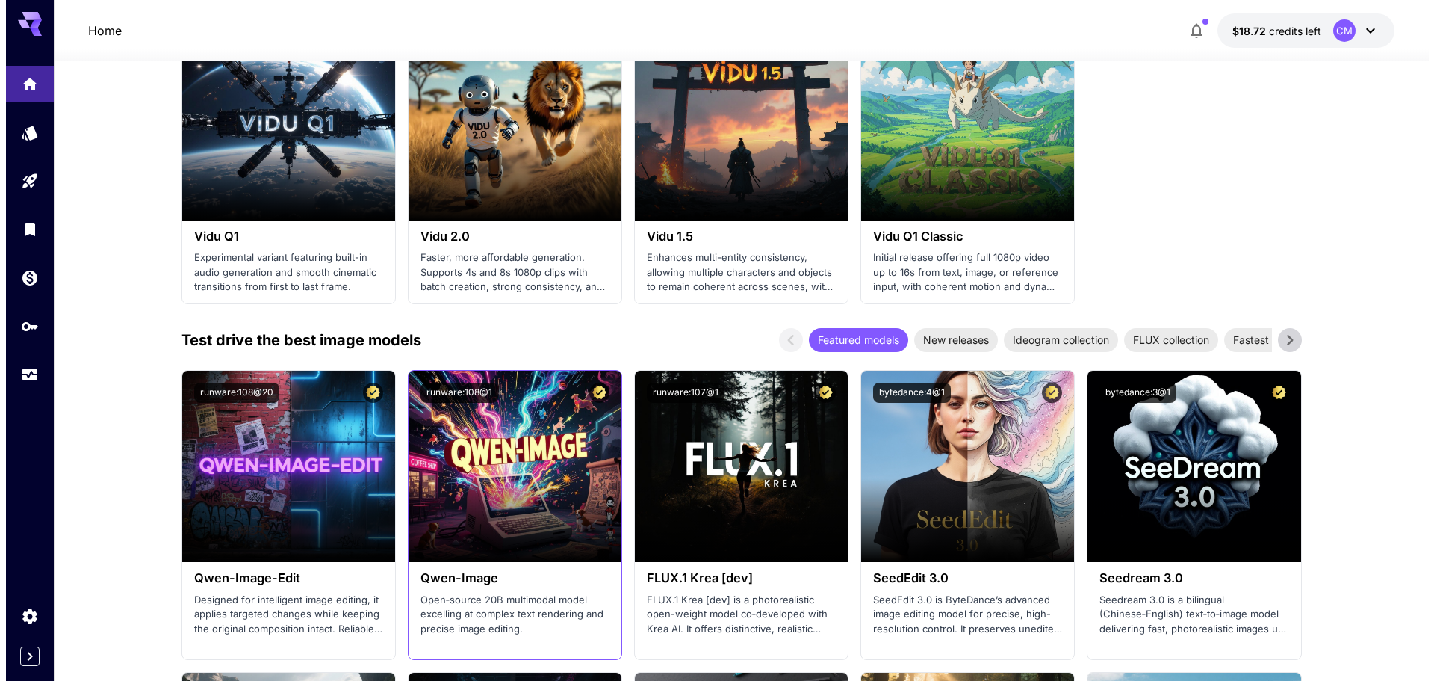
scroll to position [1270, 0]
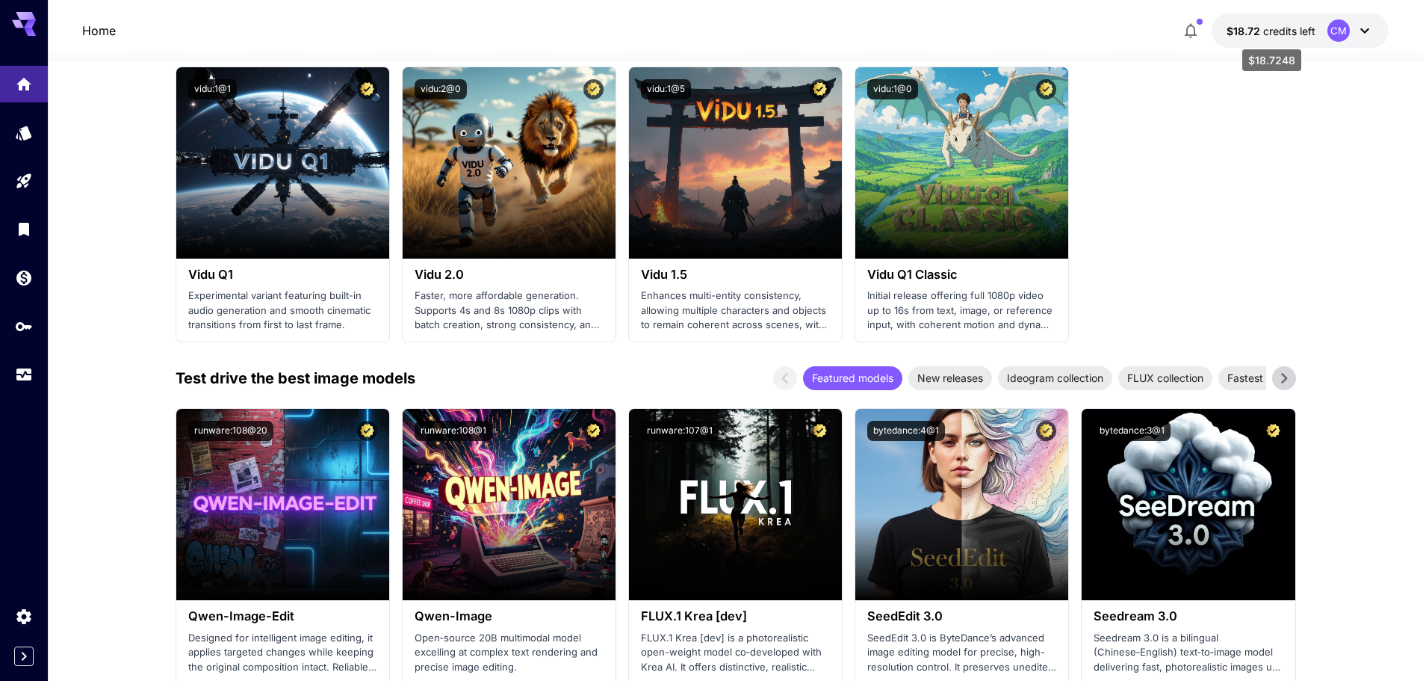
click at [1251, 30] on span "$18.72" at bounding box center [1245, 31] width 37 height 13
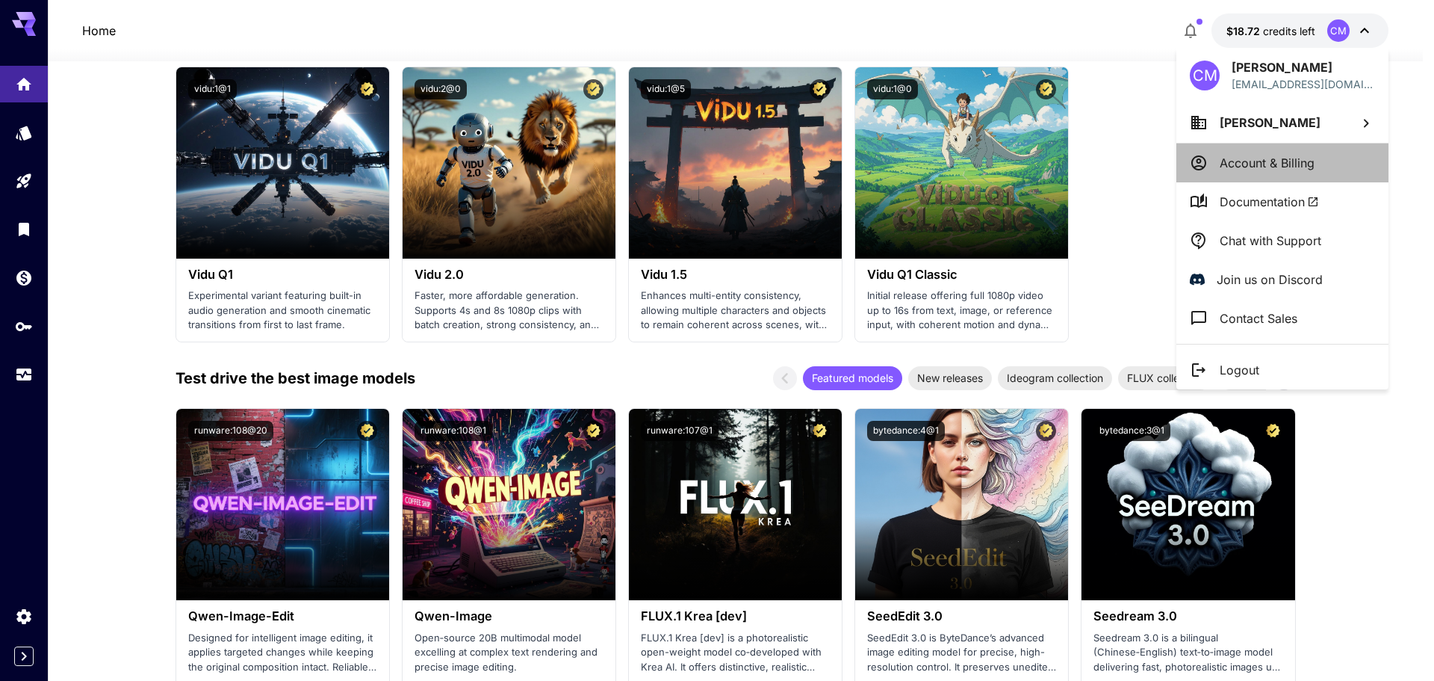
click at [1212, 162] on li "Account & Billing" at bounding box center [1283, 162] width 212 height 39
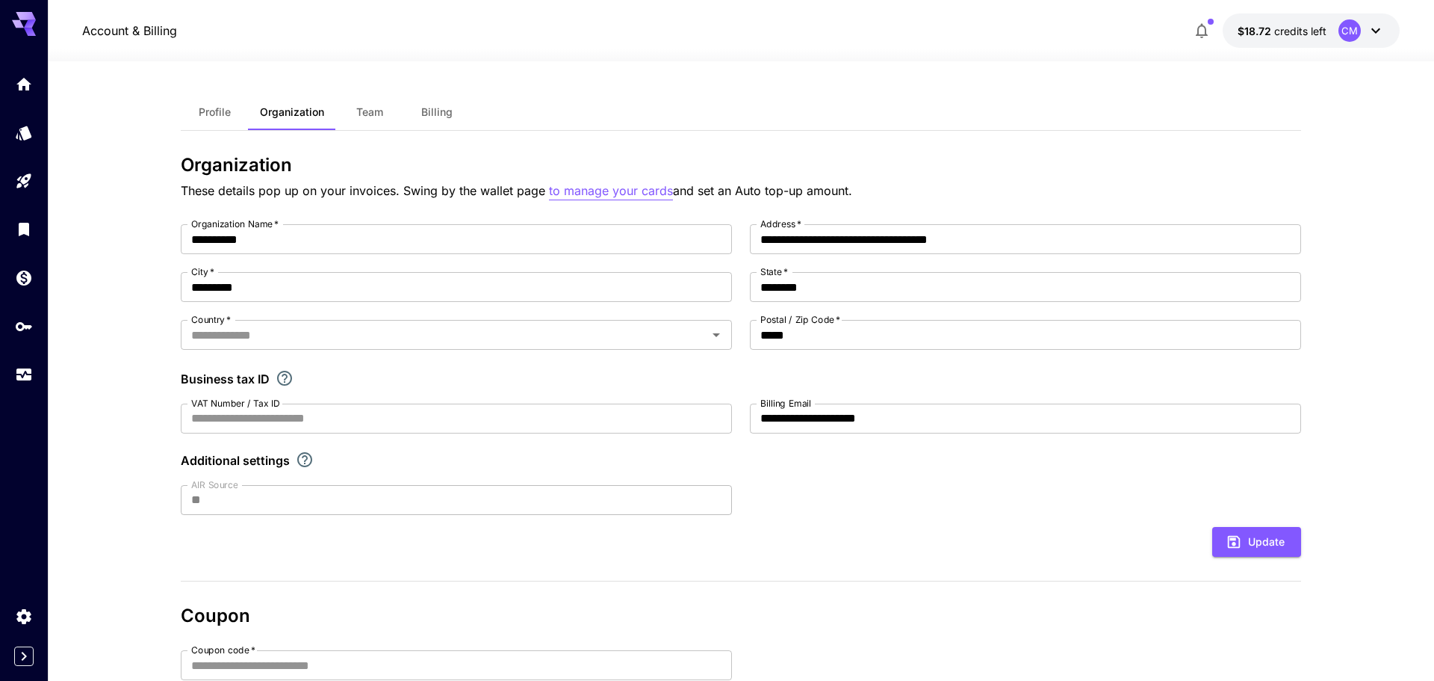
type input "********"
click at [365, 105] on span "Team" at bounding box center [364, 111] width 27 height 13
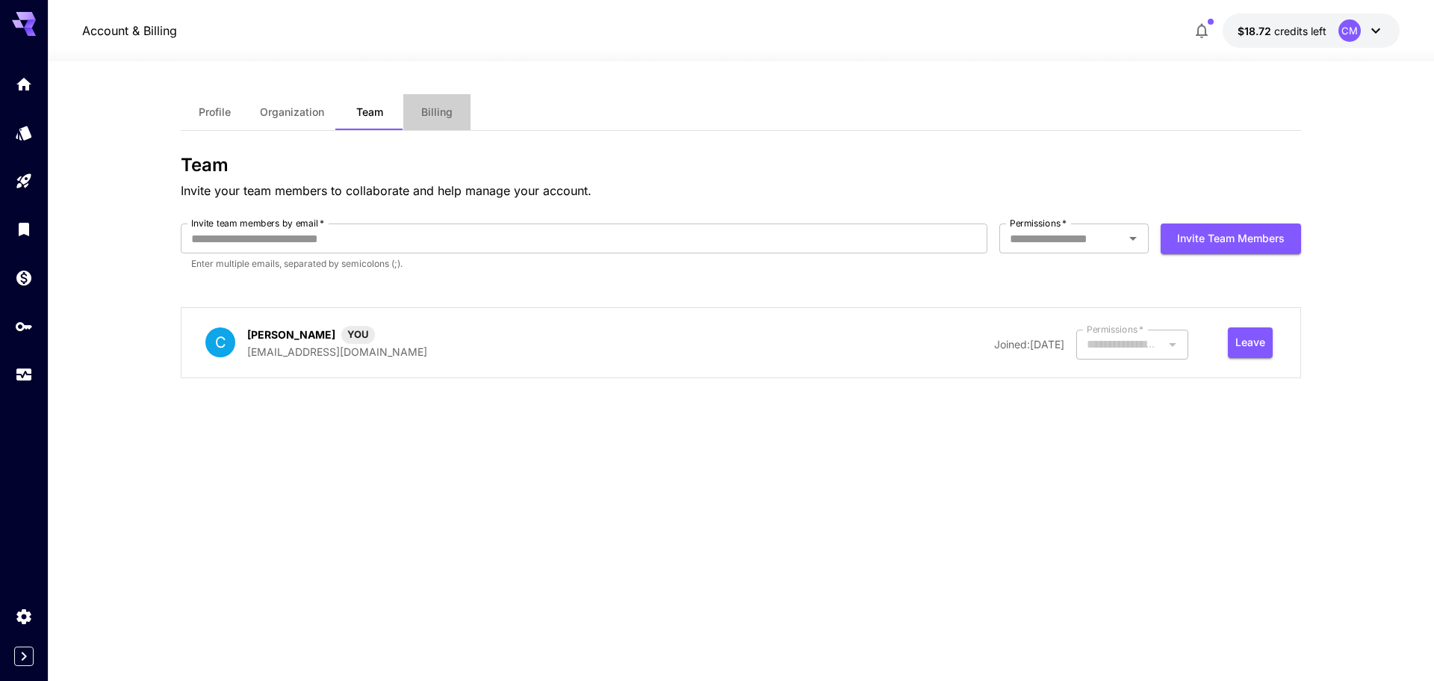
drag, startPoint x: 429, startPoint y: 107, endPoint x: 346, endPoint y: 113, distance: 83.1
click at [429, 108] on span "Billing" at bounding box center [436, 111] width 31 height 13
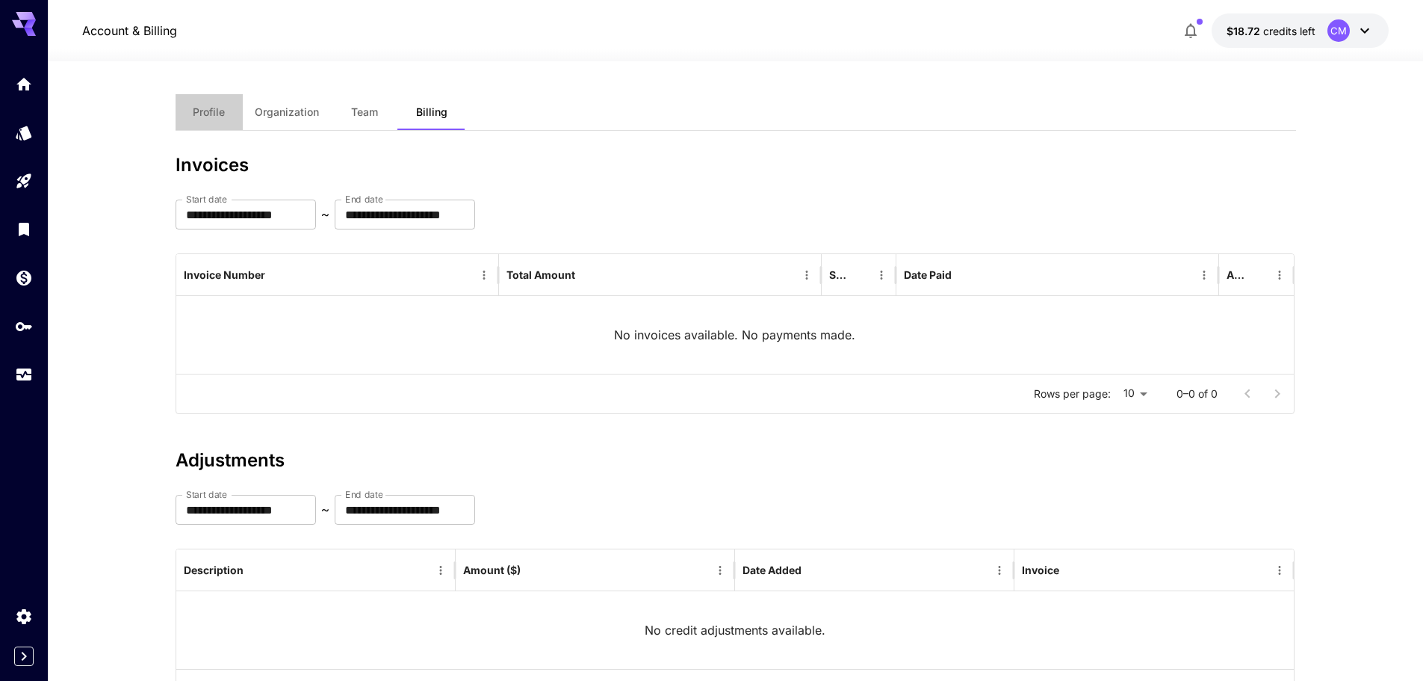
click at [214, 115] on span "Profile" at bounding box center [209, 111] width 32 height 13
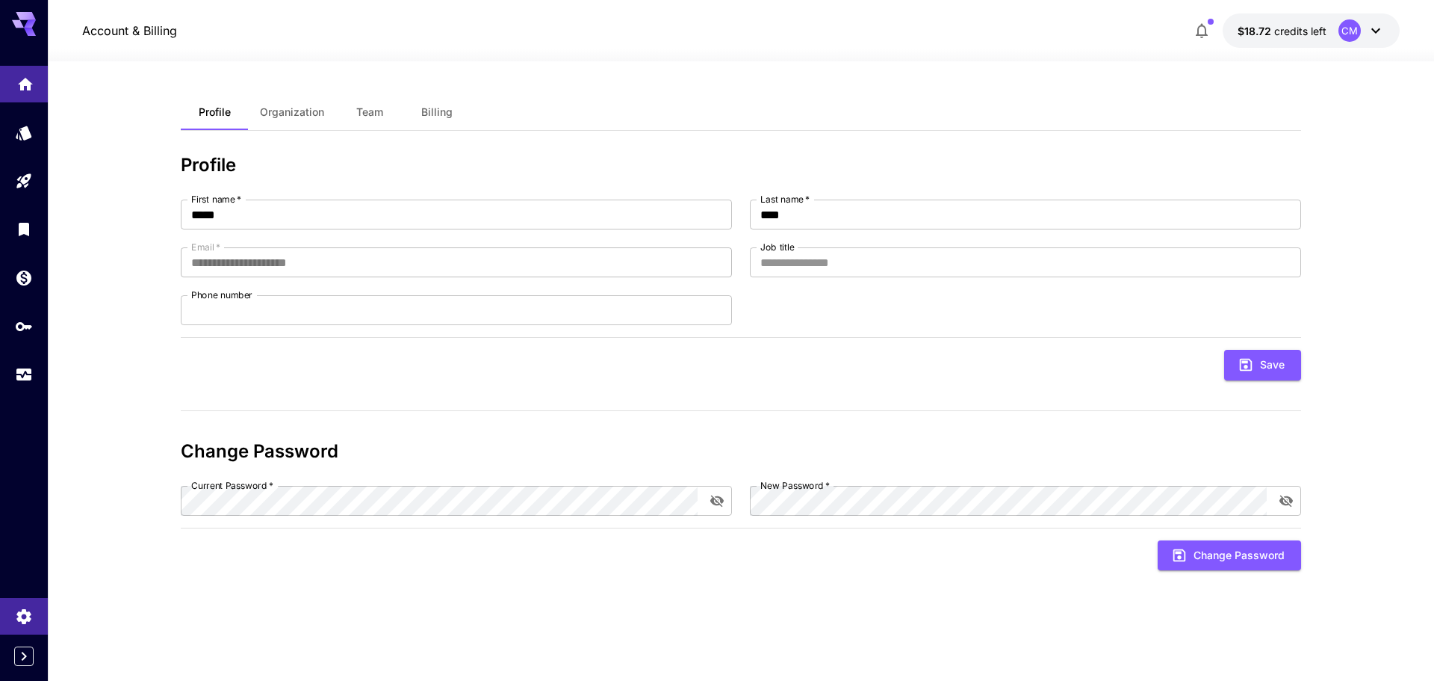
click at [10, 75] on link at bounding box center [24, 84] width 48 height 37
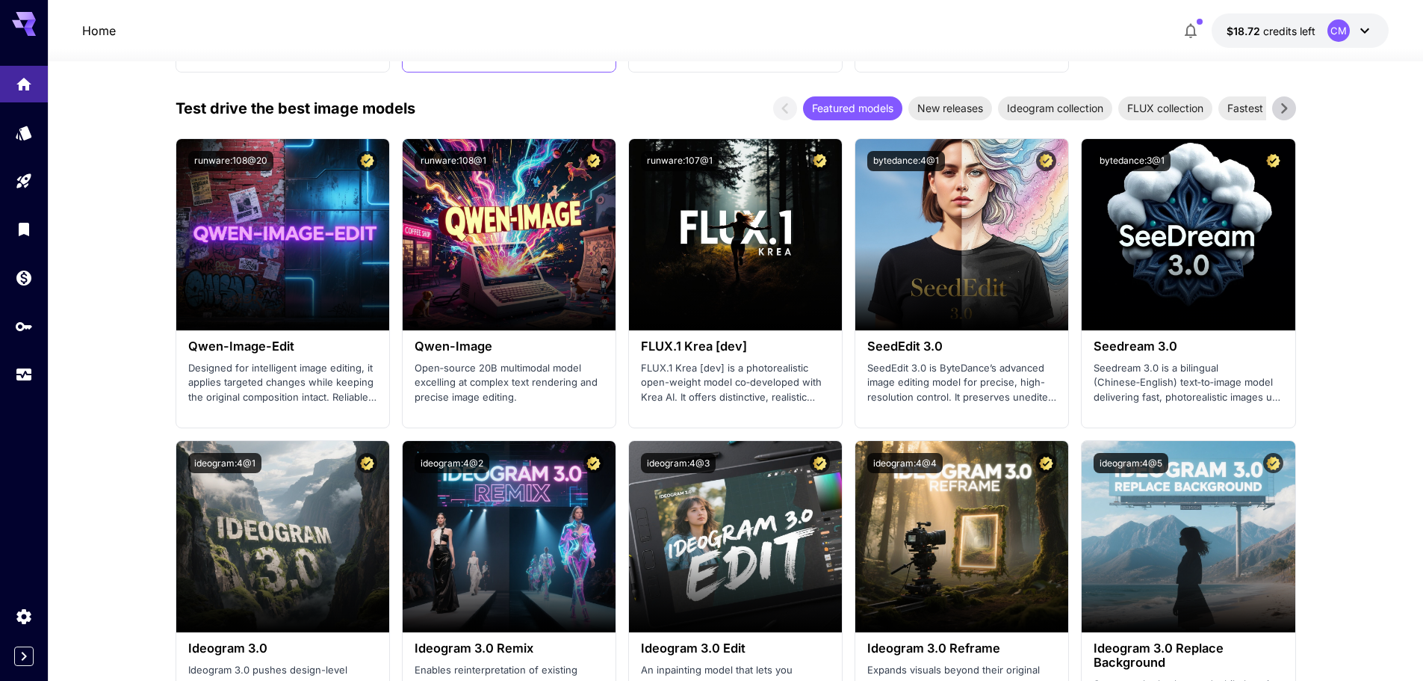
scroll to position [1569, 0]
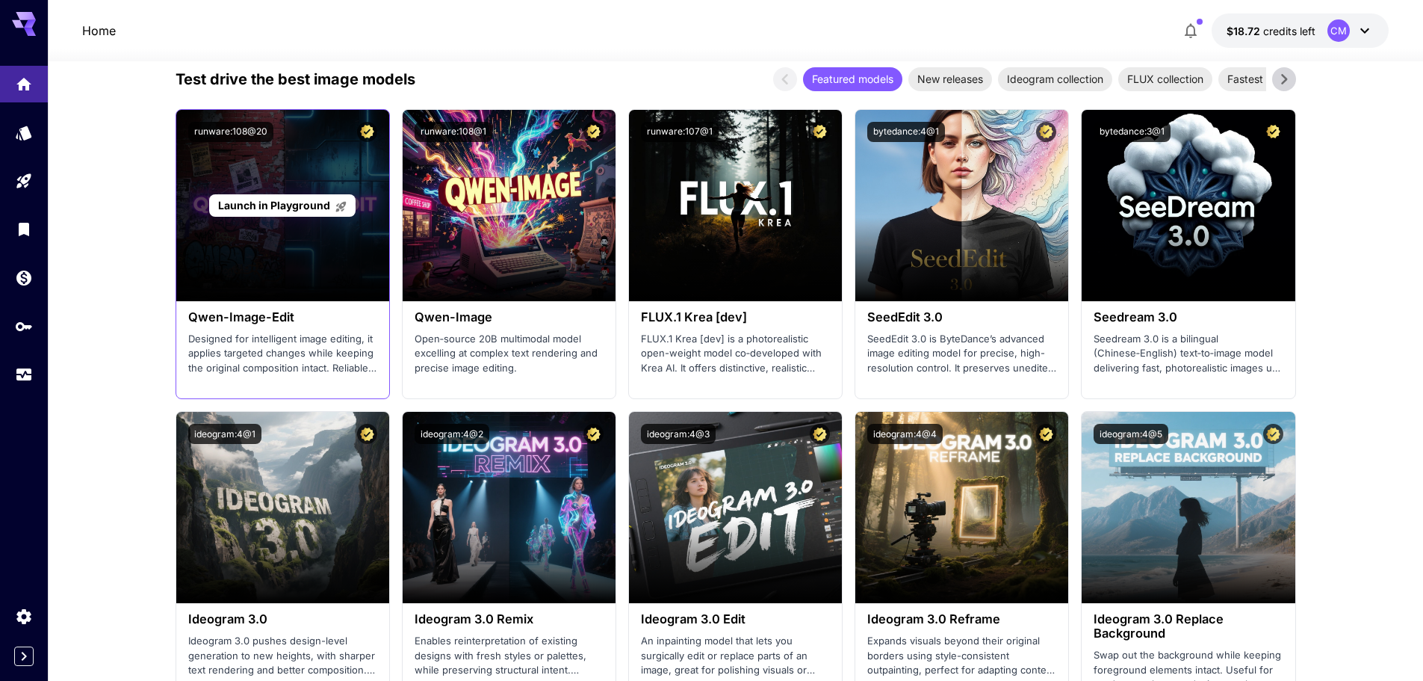
click at [291, 238] on div "Launch in Playground" at bounding box center [282, 205] width 213 height 191
click at [294, 202] on span "Launch in Playground" at bounding box center [274, 205] width 112 height 13
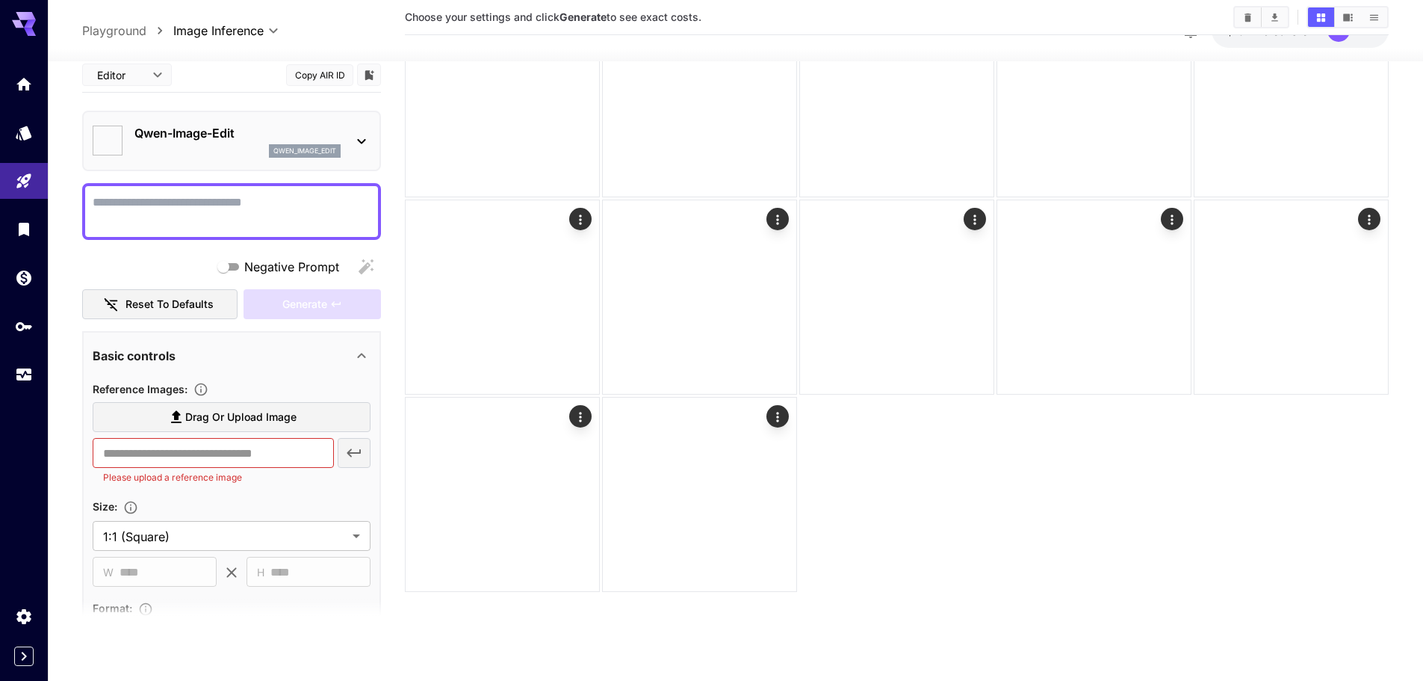
type input "*****"
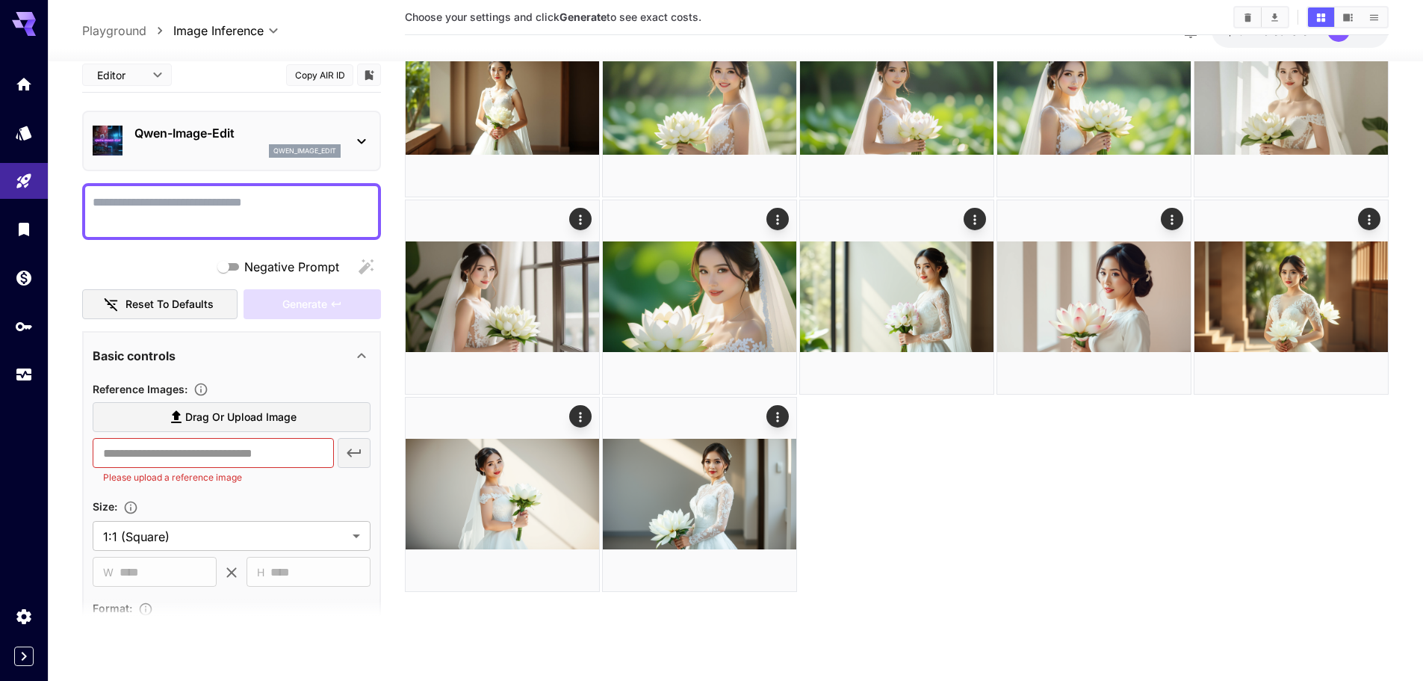
click at [275, 216] on textarea "Negative Prompt" at bounding box center [232, 211] width 278 height 36
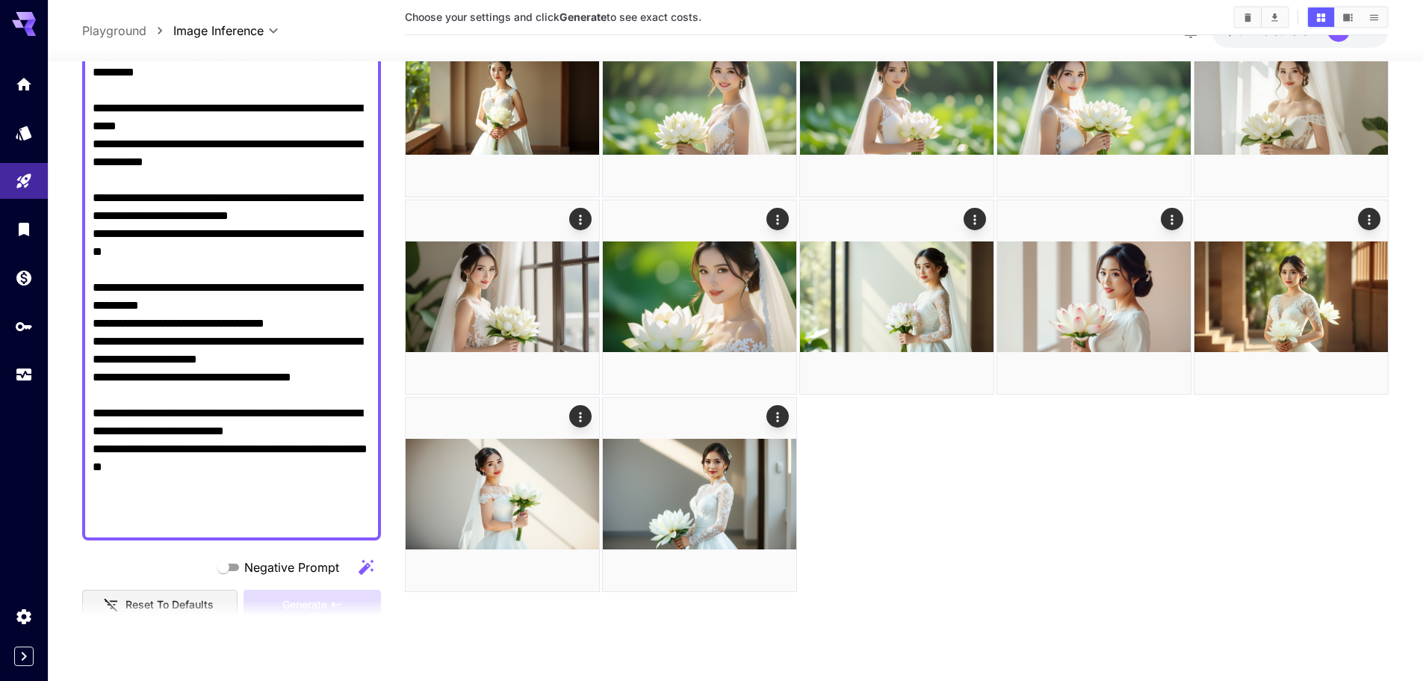
scroll to position [299, 0]
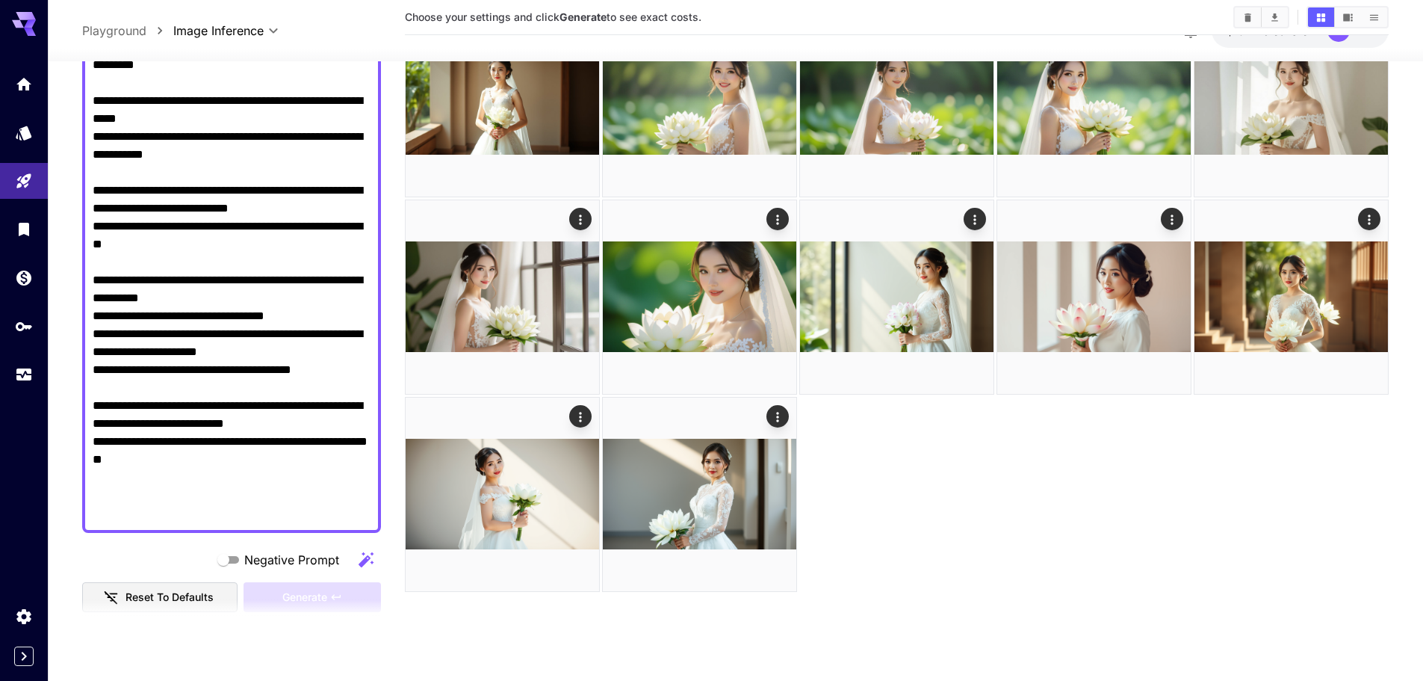
type textarea "**********"
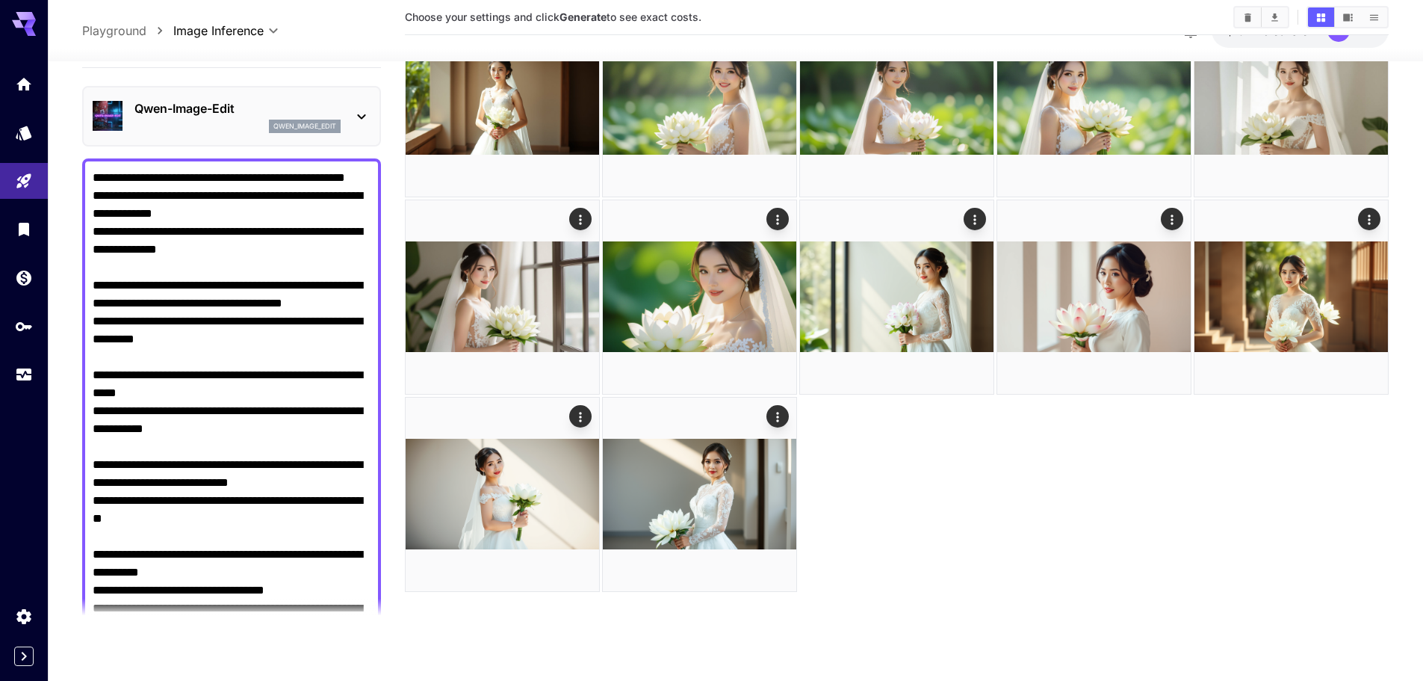
scroll to position [21, 0]
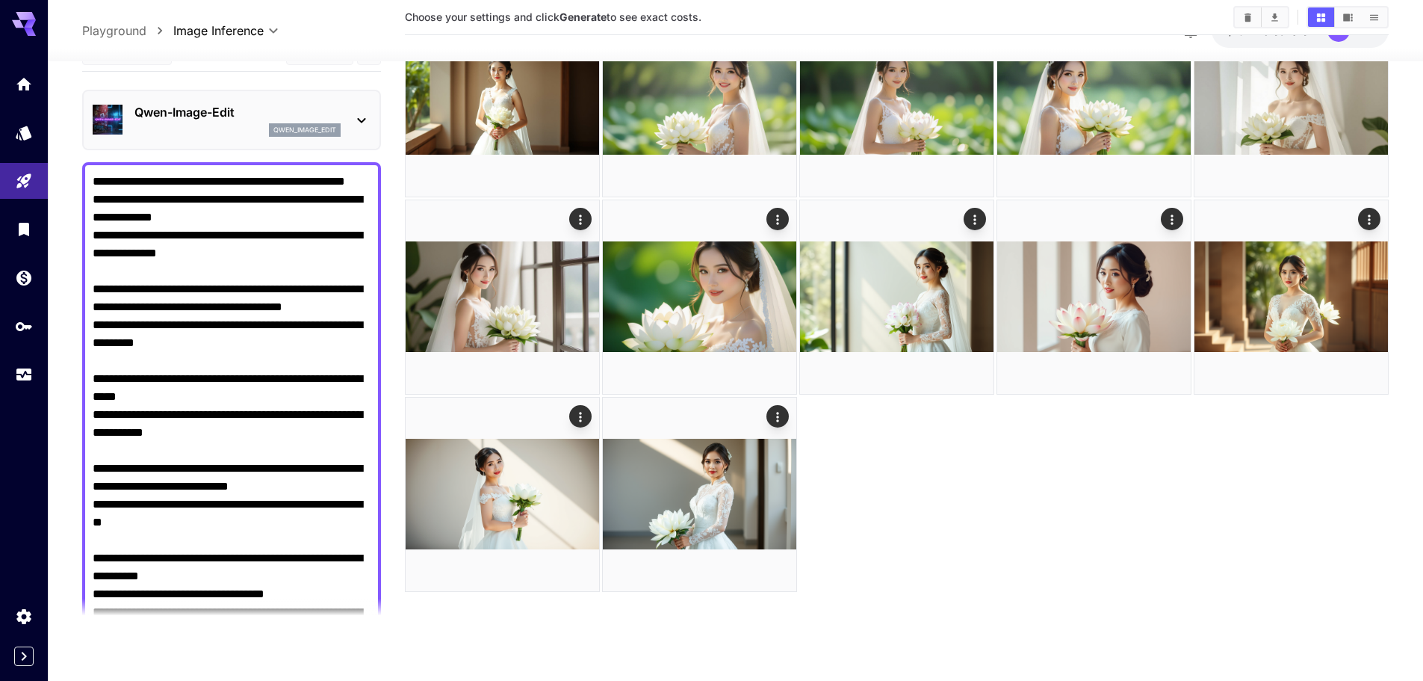
click at [111, 42] on div "**********" at bounding box center [735, 30] width 1307 height 34
click at [122, 34] on p "Playground" at bounding box center [114, 31] width 64 height 18
click at [24, 75] on icon "Home" at bounding box center [25, 81] width 18 height 18
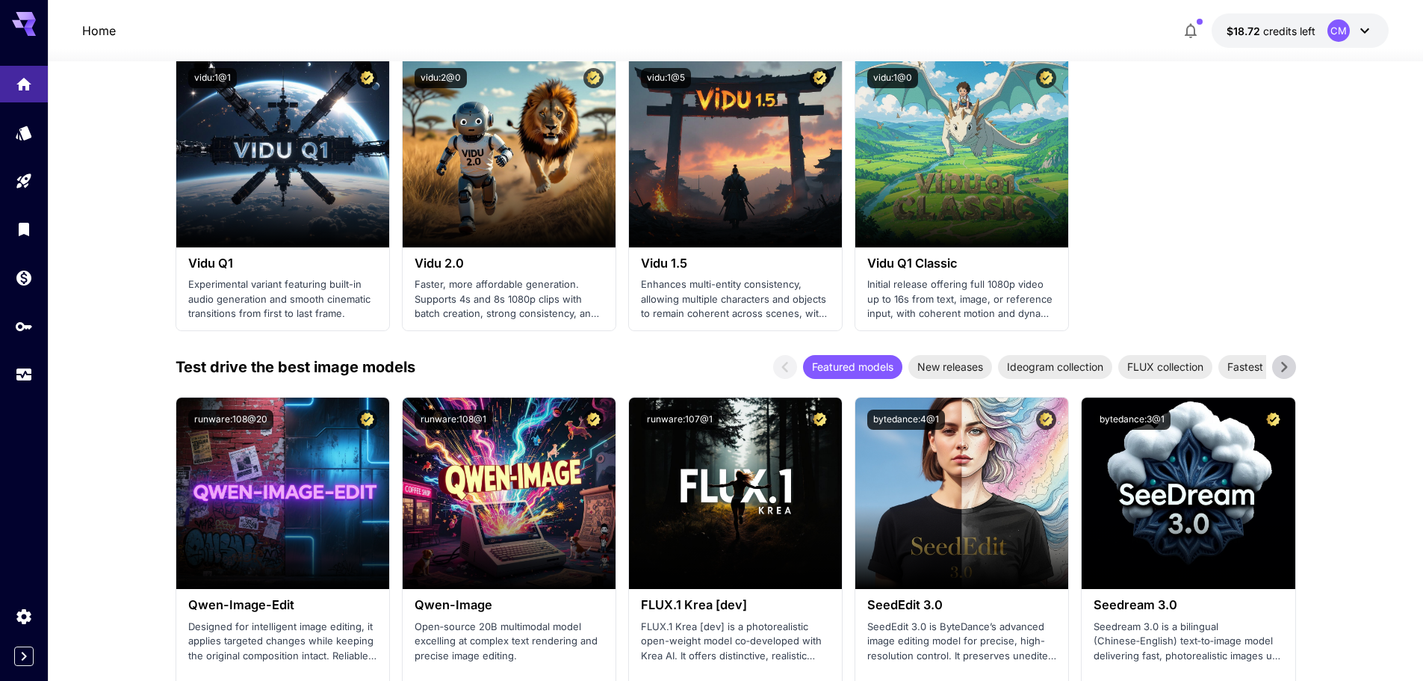
scroll to position [1463, 0]
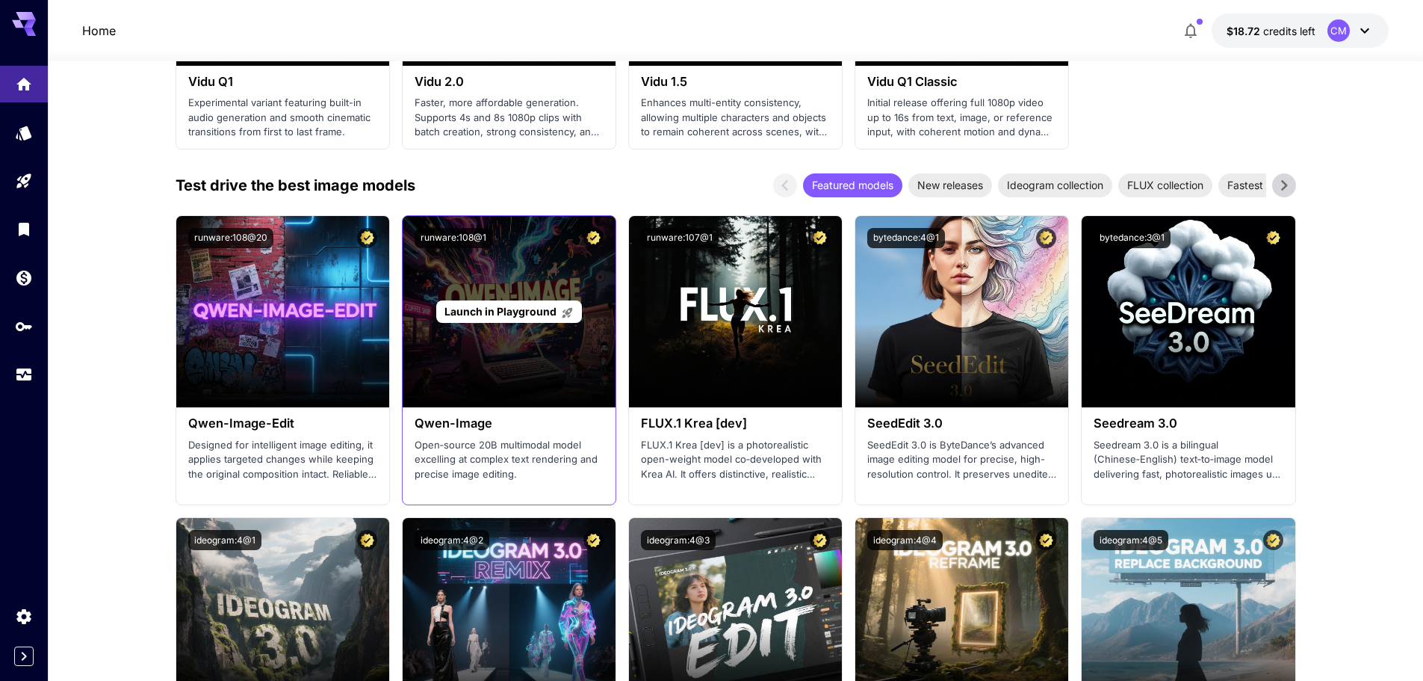
click at [496, 364] on div "Launch in Playground" at bounding box center [509, 311] width 213 height 191
click at [513, 288] on div "Launch in Playground" at bounding box center [509, 311] width 213 height 191
click at [510, 308] on span "Launch in Playground" at bounding box center [501, 311] width 112 height 13
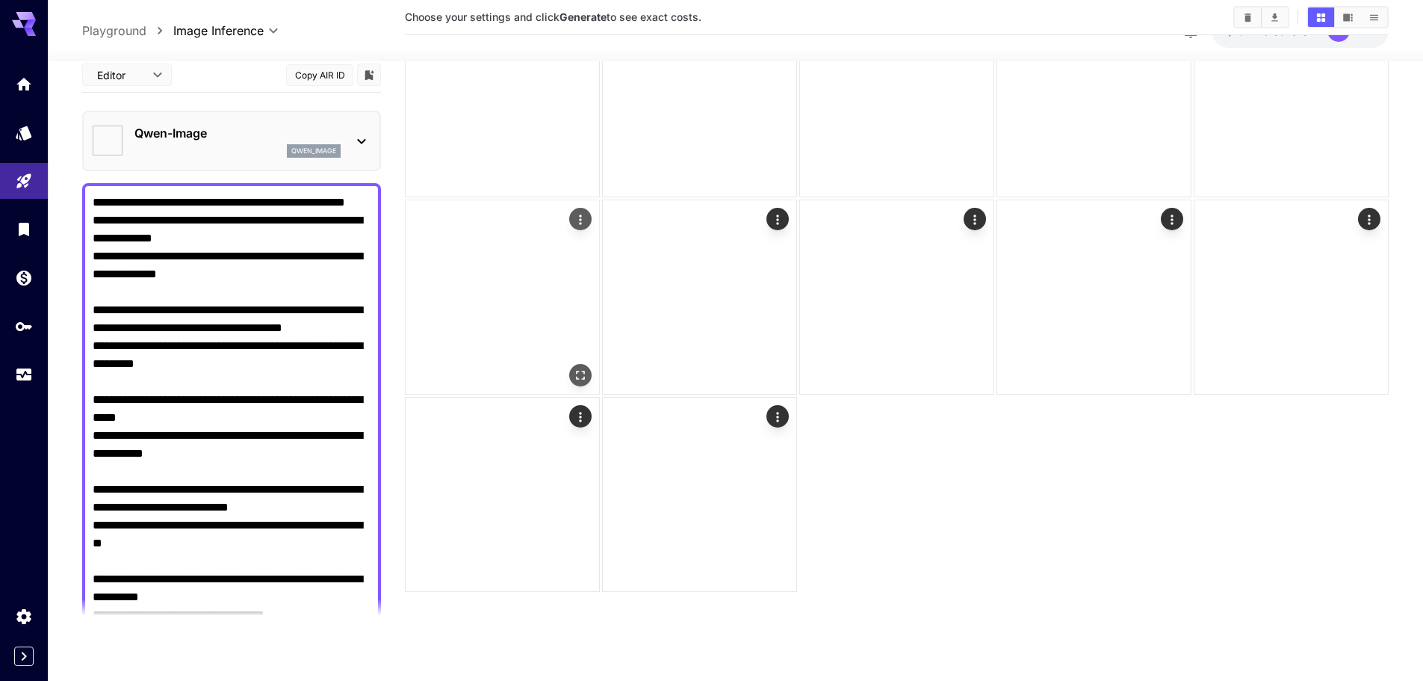
type input "**********"
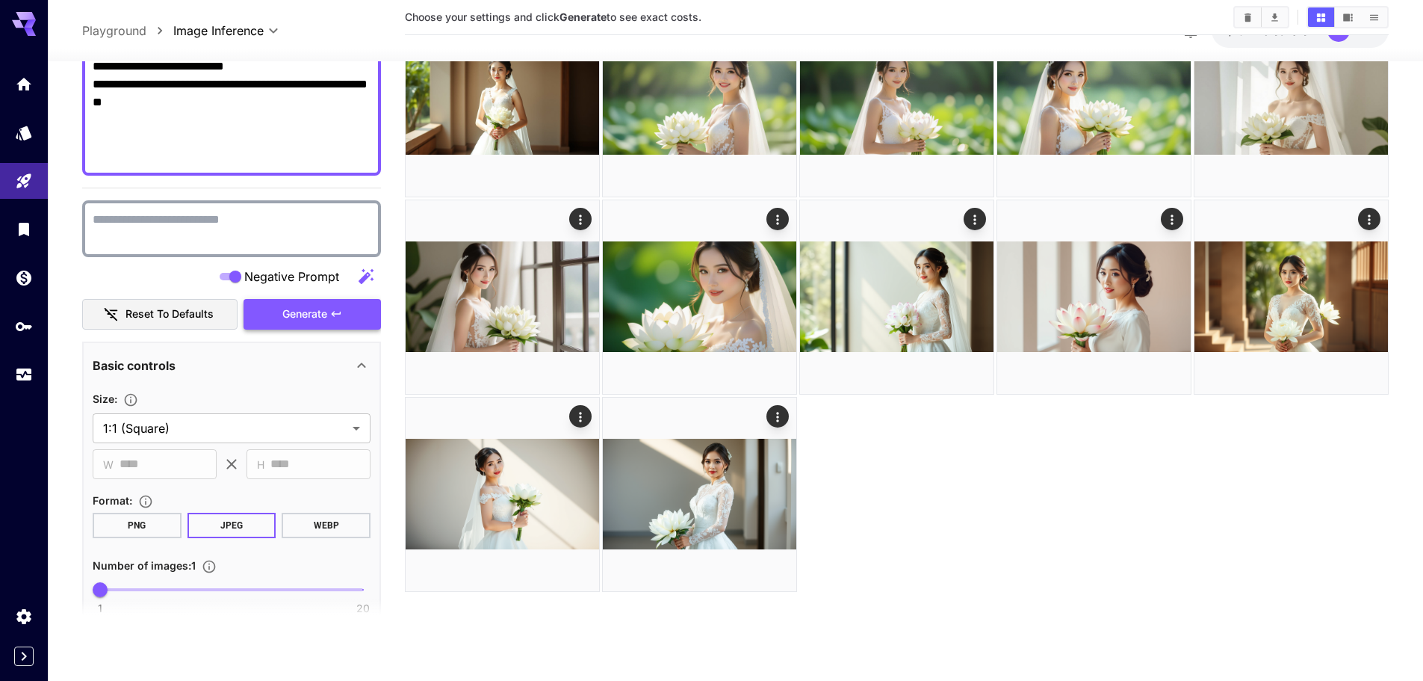
scroll to position [672, 0]
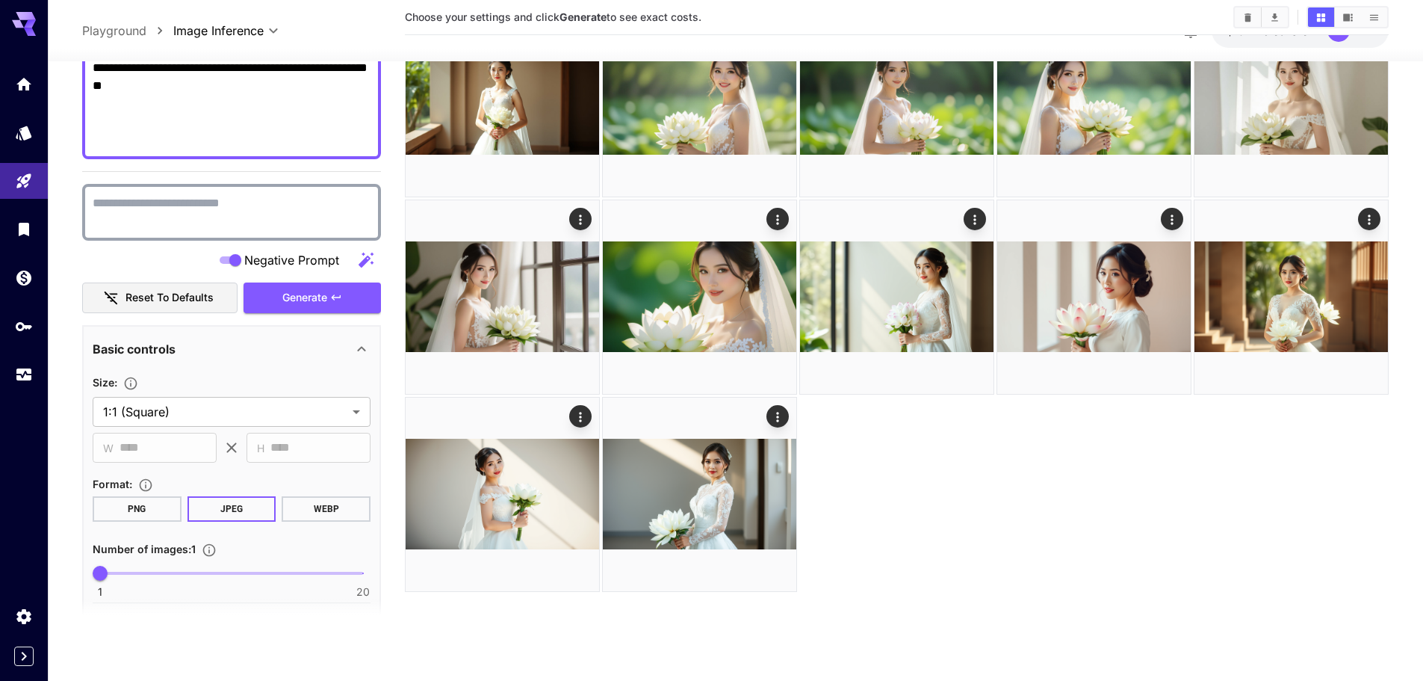
paste textarea
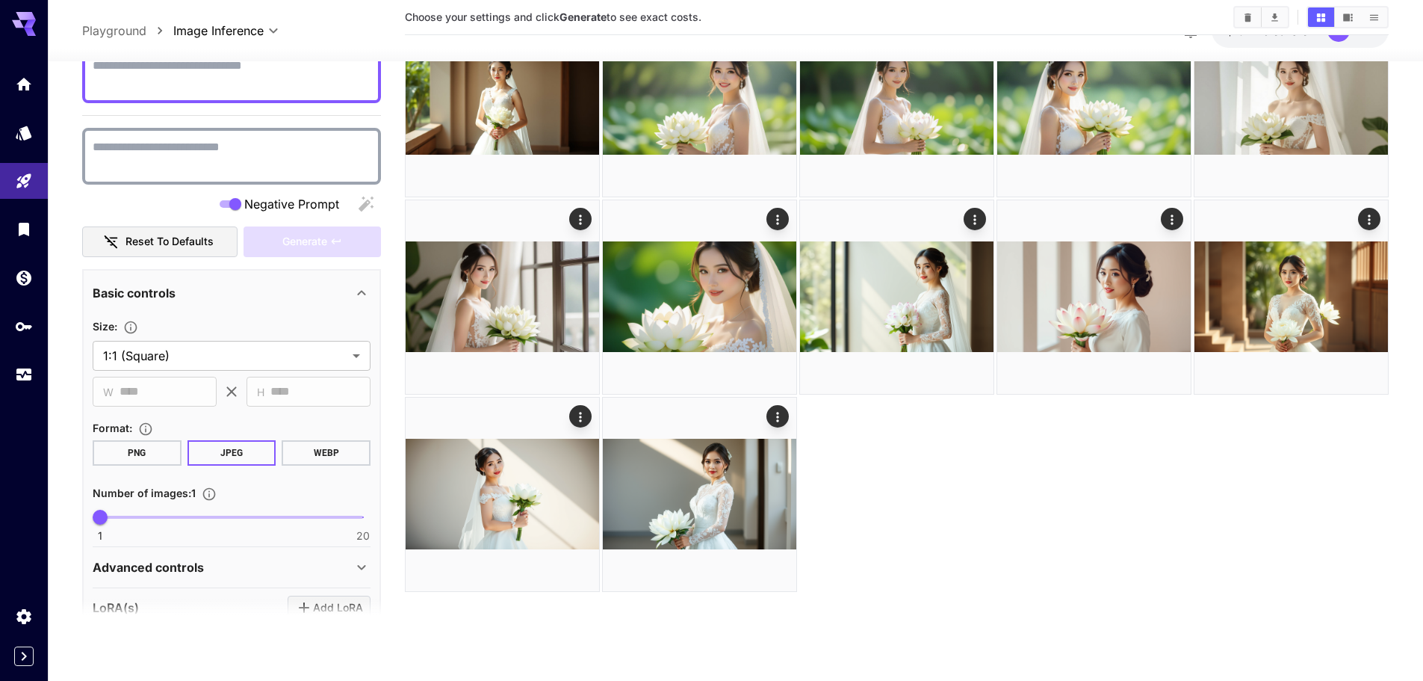
paste textarea "**********"
type textarea "**********"
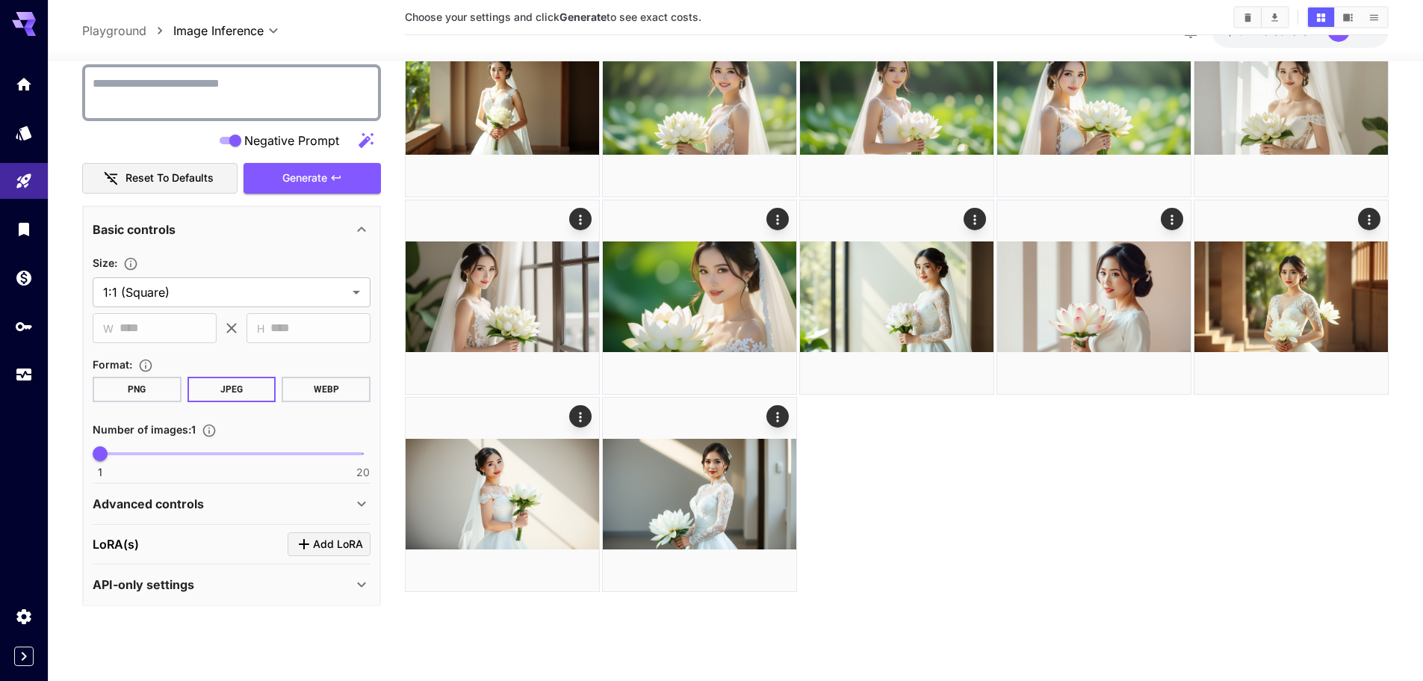
scroll to position [799, 0]
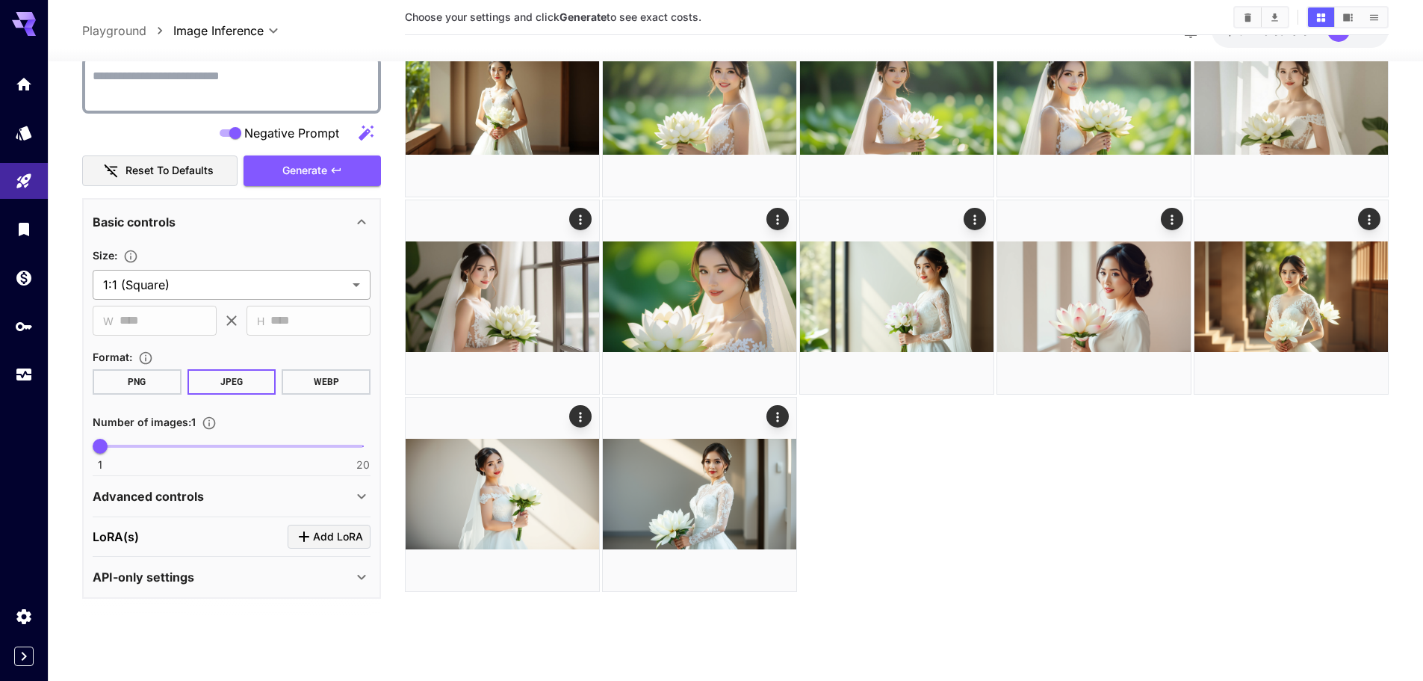
click at [175, 279] on body "**********" at bounding box center [711, 281] width 1423 height 799
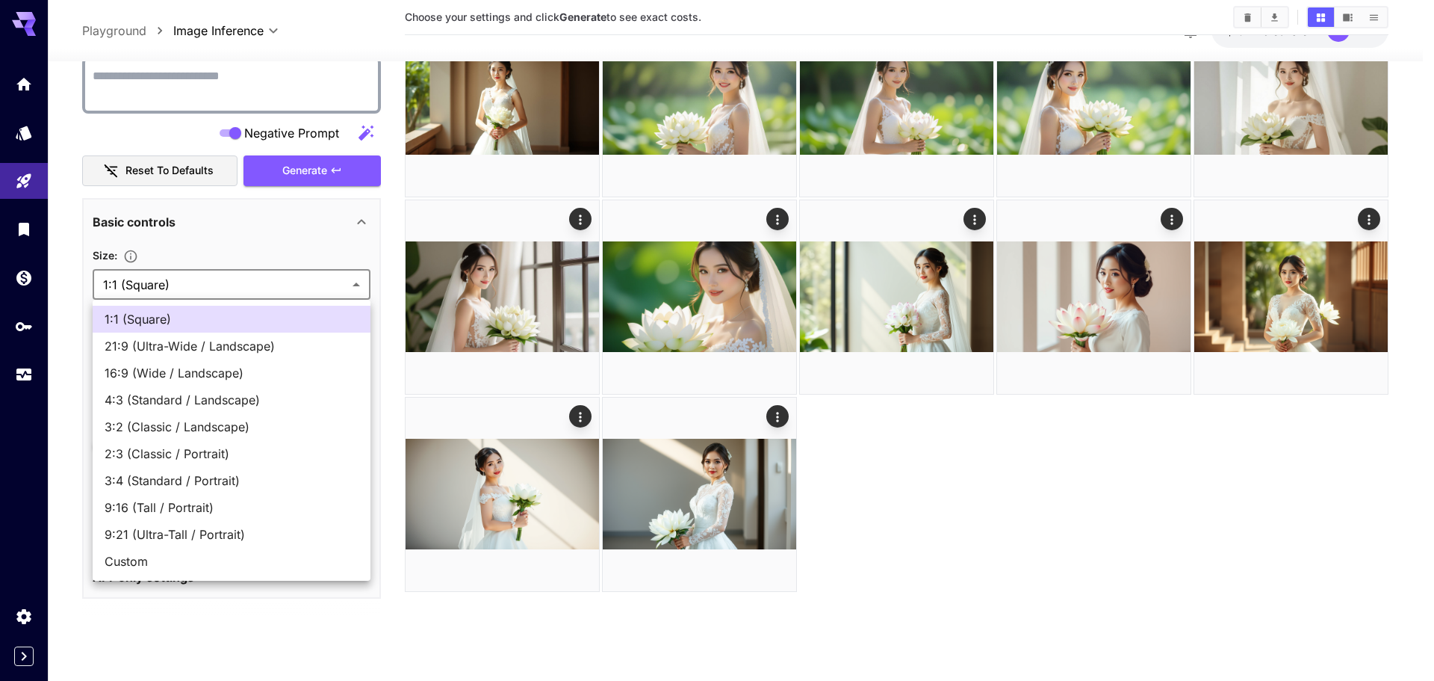
click at [147, 377] on span "16:9 (Wide / Landscape)" at bounding box center [232, 373] width 254 height 18
type input "**********"
type input "****"
type input "***"
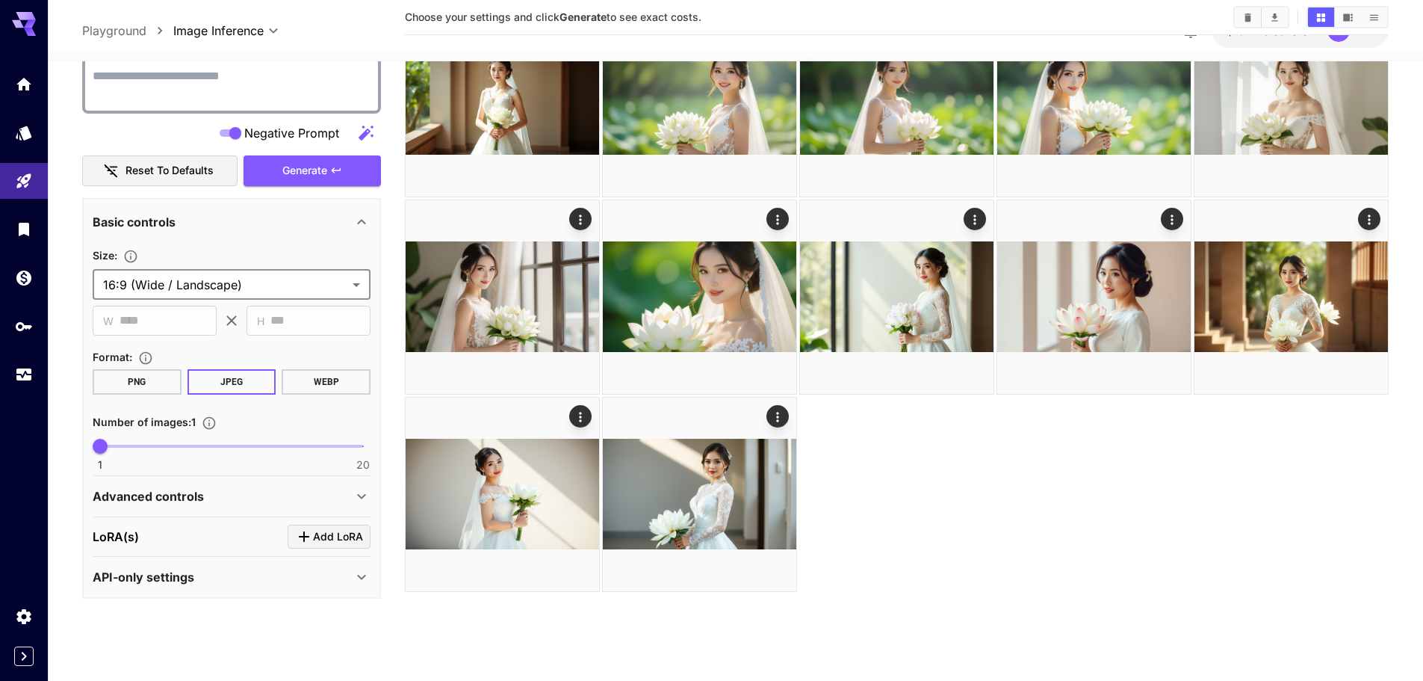
click at [147, 382] on button "PNG" at bounding box center [137, 381] width 89 height 25
click at [342, 170] on icon "button" at bounding box center [336, 170] width 12 height 12
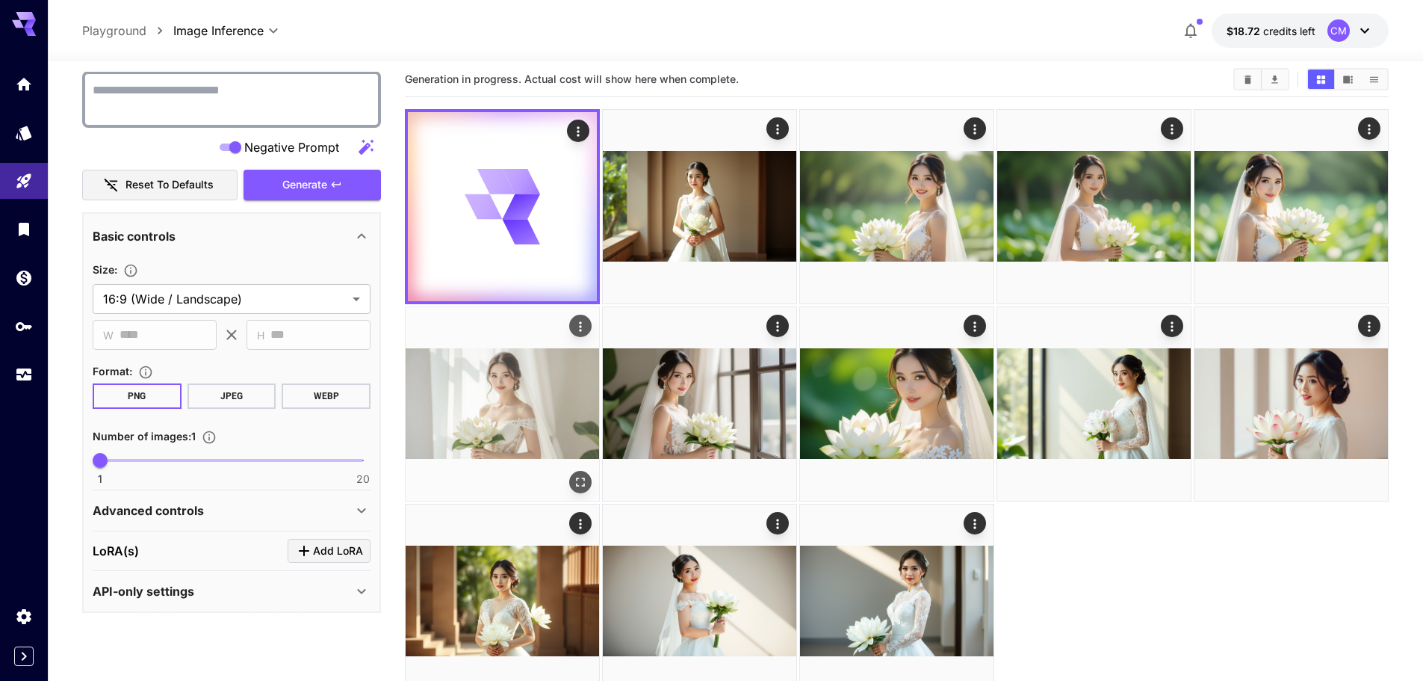
scroll to position [0, 0]
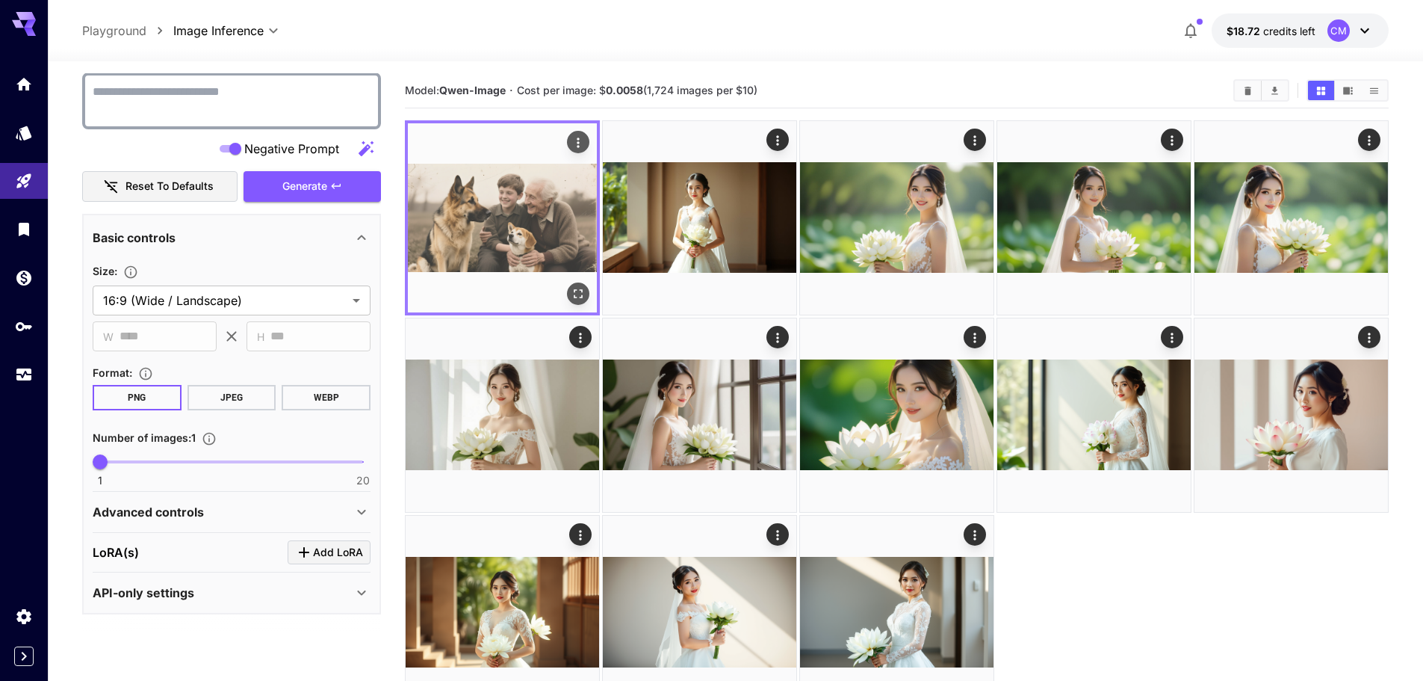
click at [541, 185] on img at bounding box center [502, 217] width 189 height 189
click at [518, 205] on img at bounding box center [502, 217] width 189 height 189
click at [575, 293] on icon "Open in fullscreen" at bounding box center [578, 293] width 15 height 15
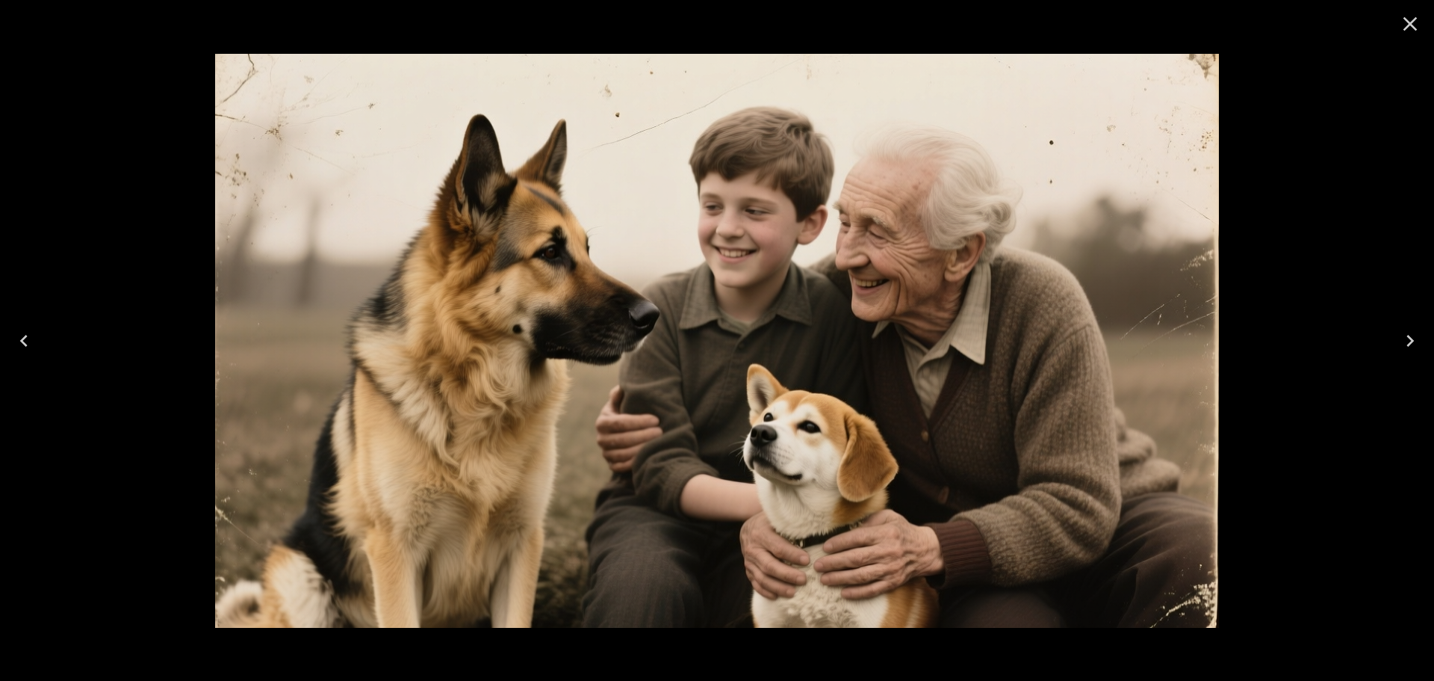
click at [1405, 32] on icon "Close" at bounding box center [1411, 24] width 24 height 24
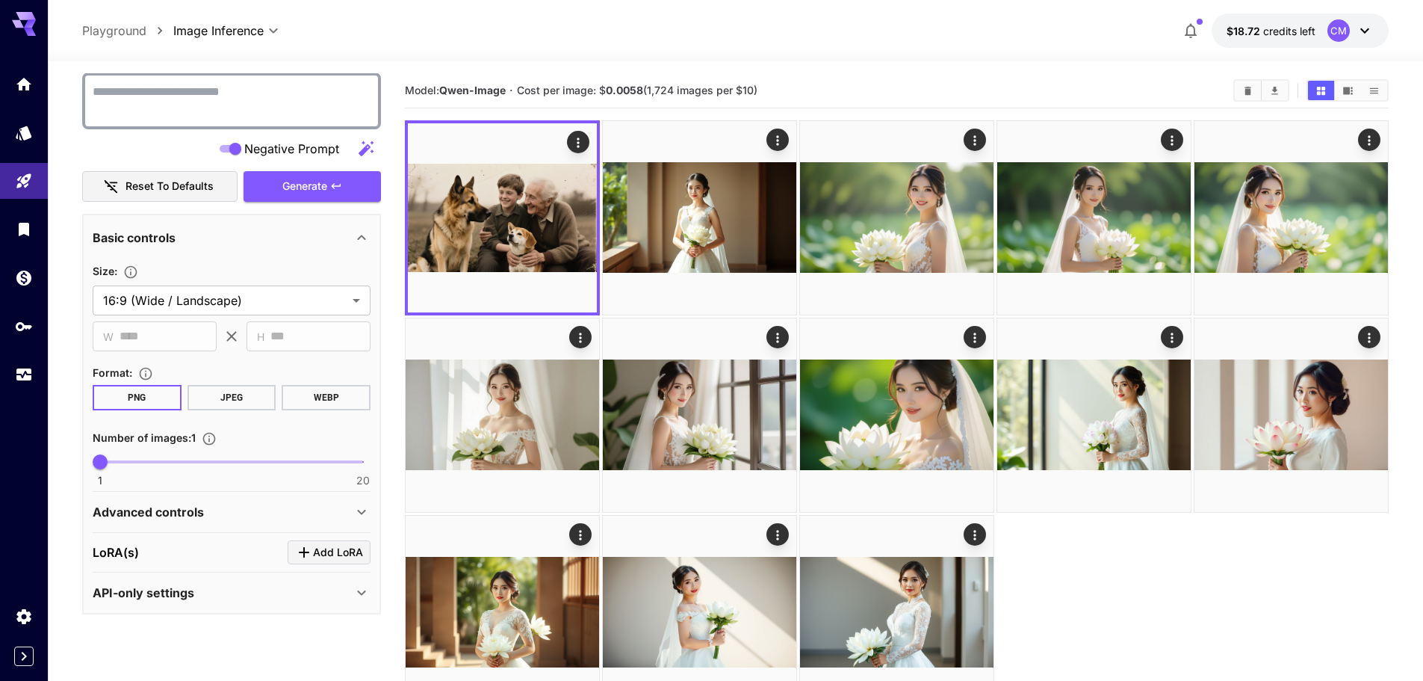
click at [276, 99] on textarea "Negative Prompt" at bounding box center [232, 101] width 278 height 36
paste textarea "**********"
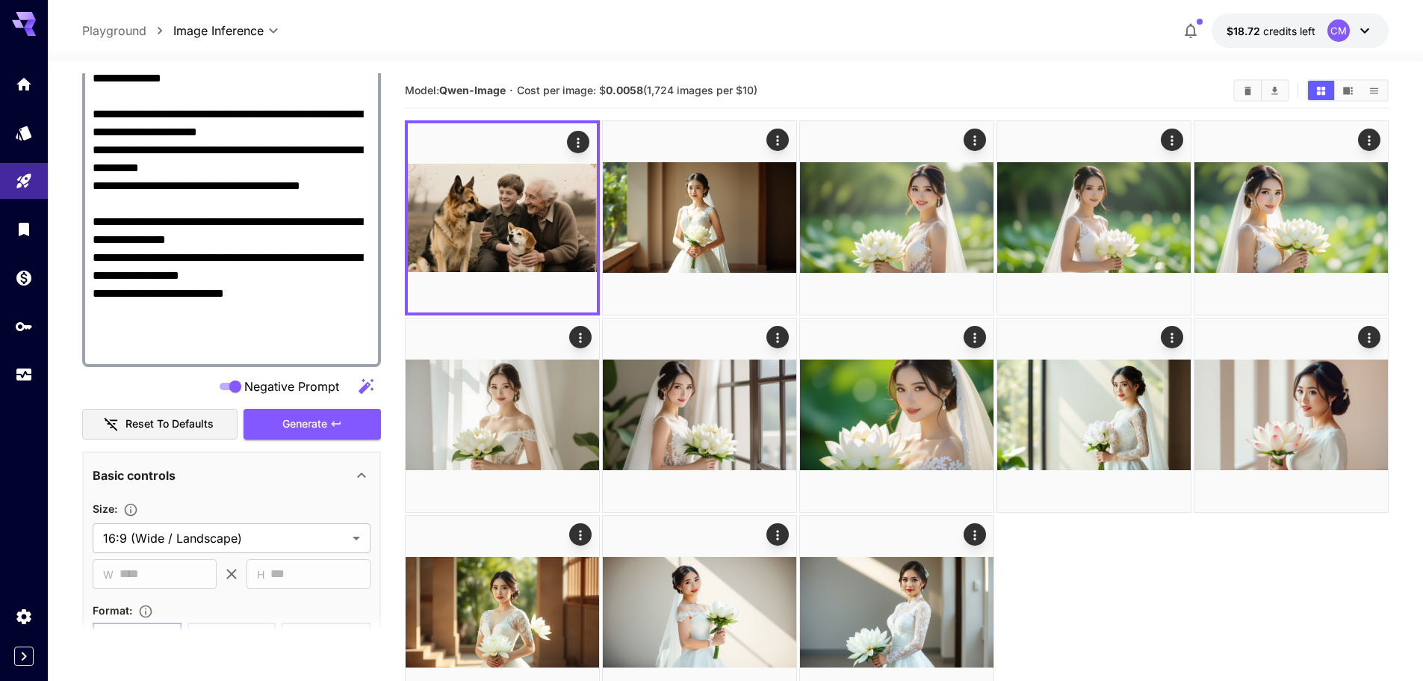
scroll to position [1119, 0]
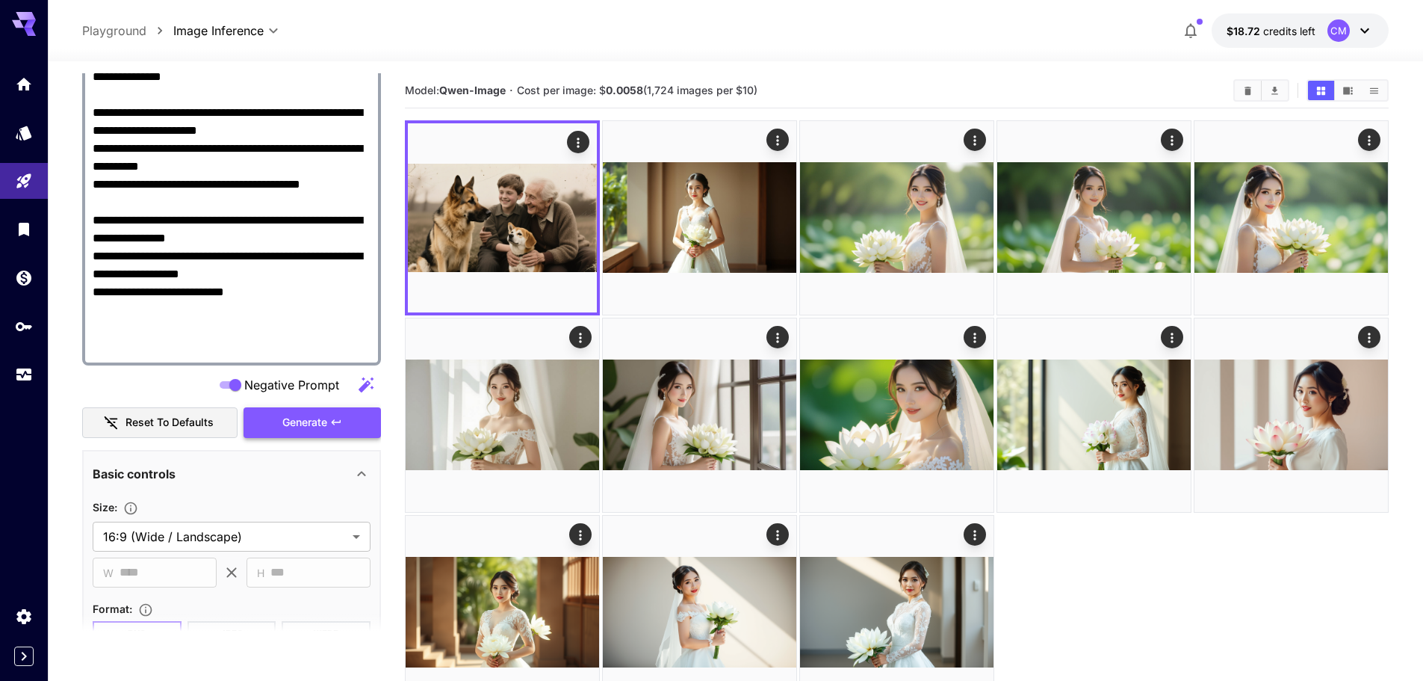
type textarea "**********"
click at [309, 430] on span "Generate" at bounding box center [304, 422] width 45 height 19
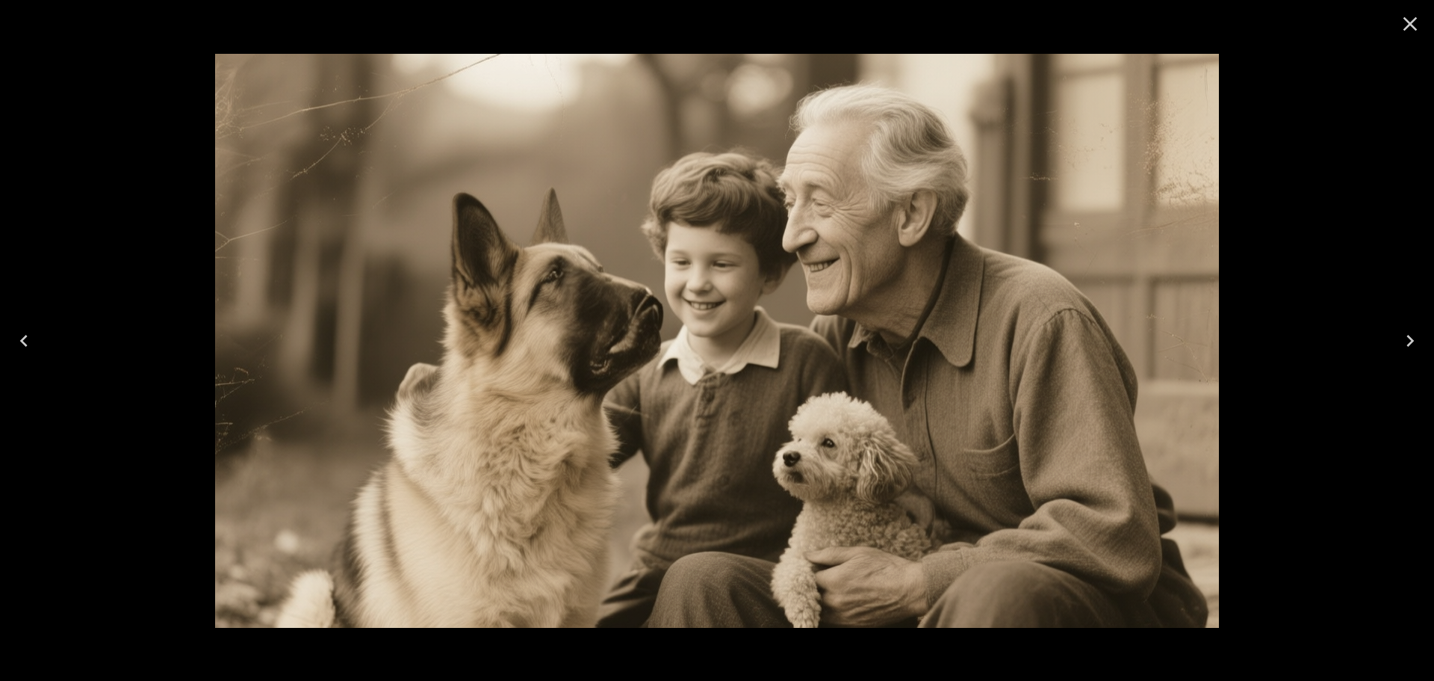
scroll to position [1119, 0]
click at [1405, 31] on icon "Close" at bounding box center [1411, 24] width 24 height 24
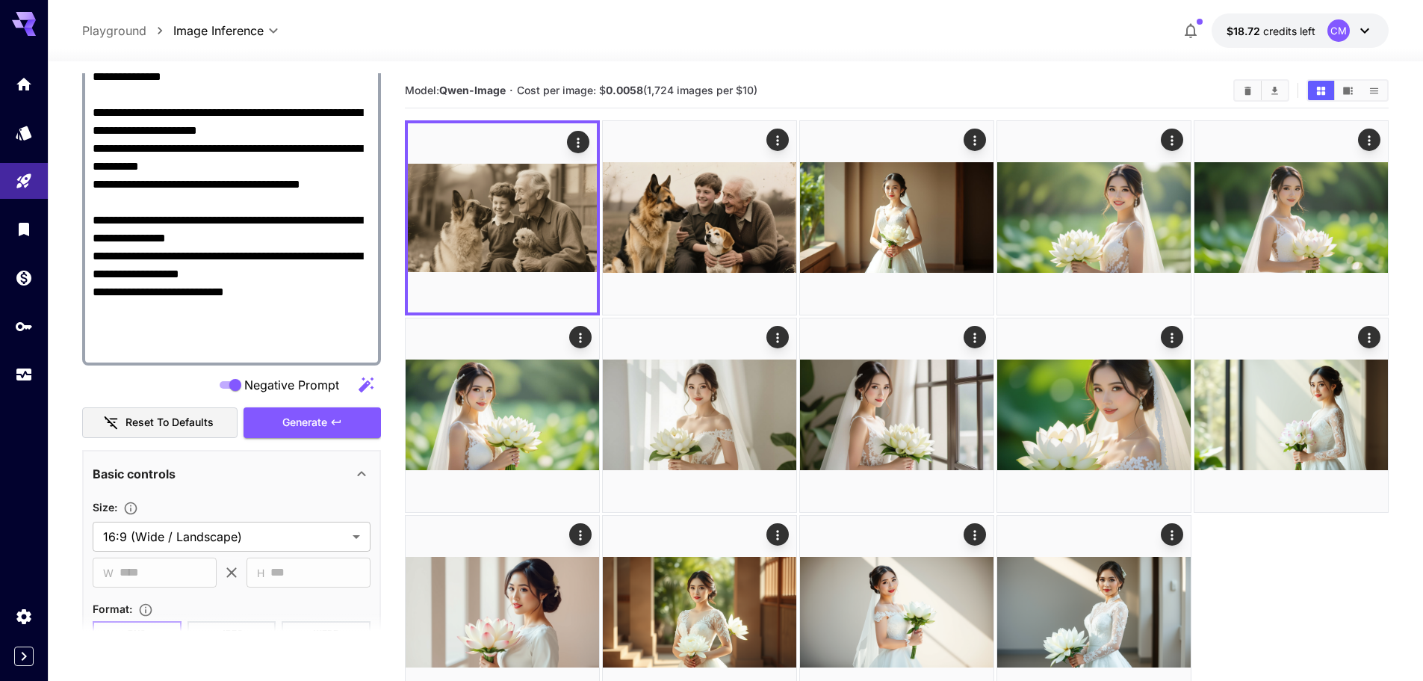
click at [203, 122] on textarea "Negative Prompt" at bounding box center [232, 59] width 278 height 592
paste textarea "**********"
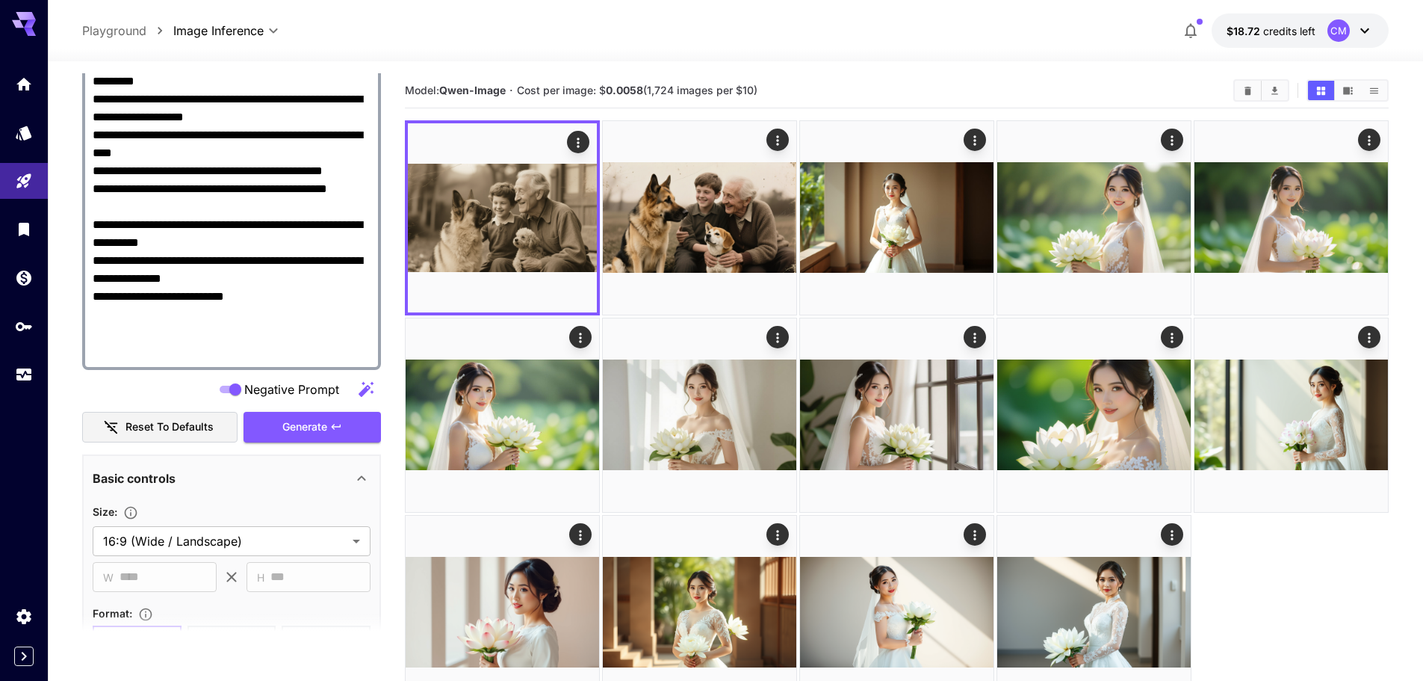
scroll to position [1173, 0]
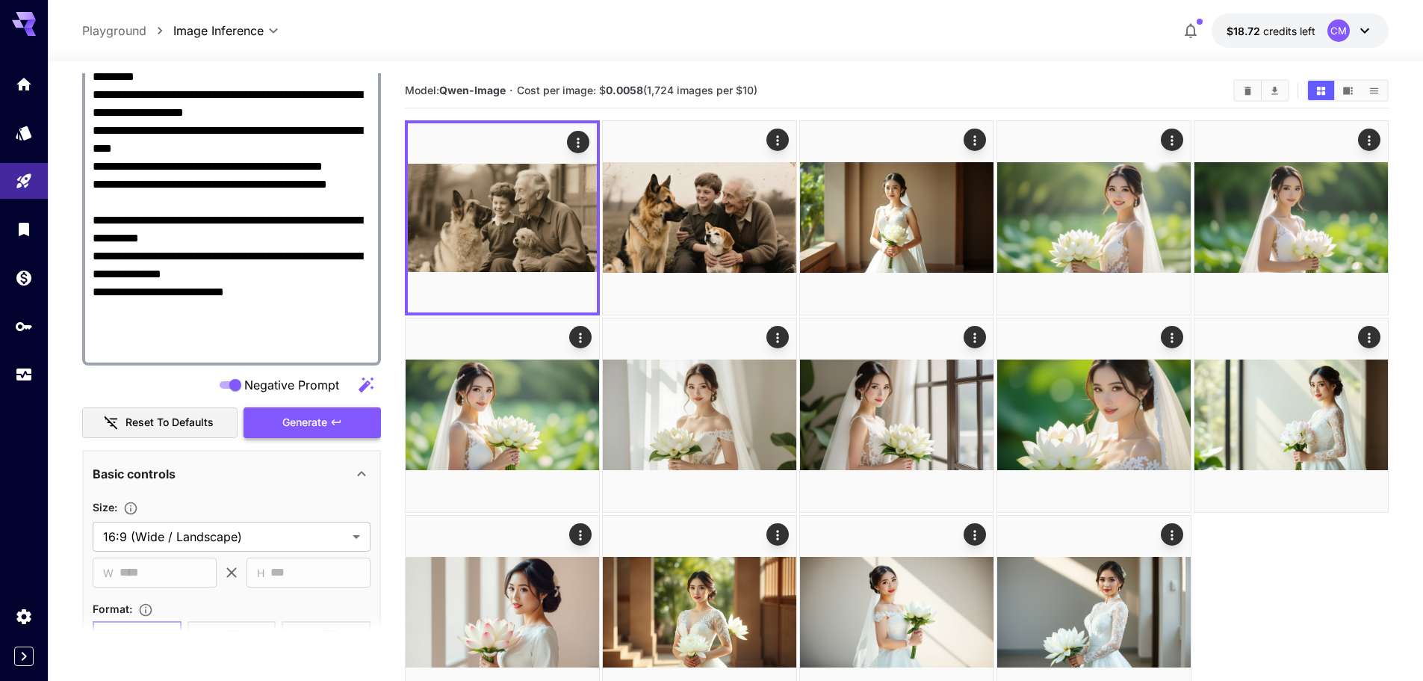
type textarea "**********"
click at [326, 419] on span "Generate" at bounding box center [304, 422] width 45 height 19
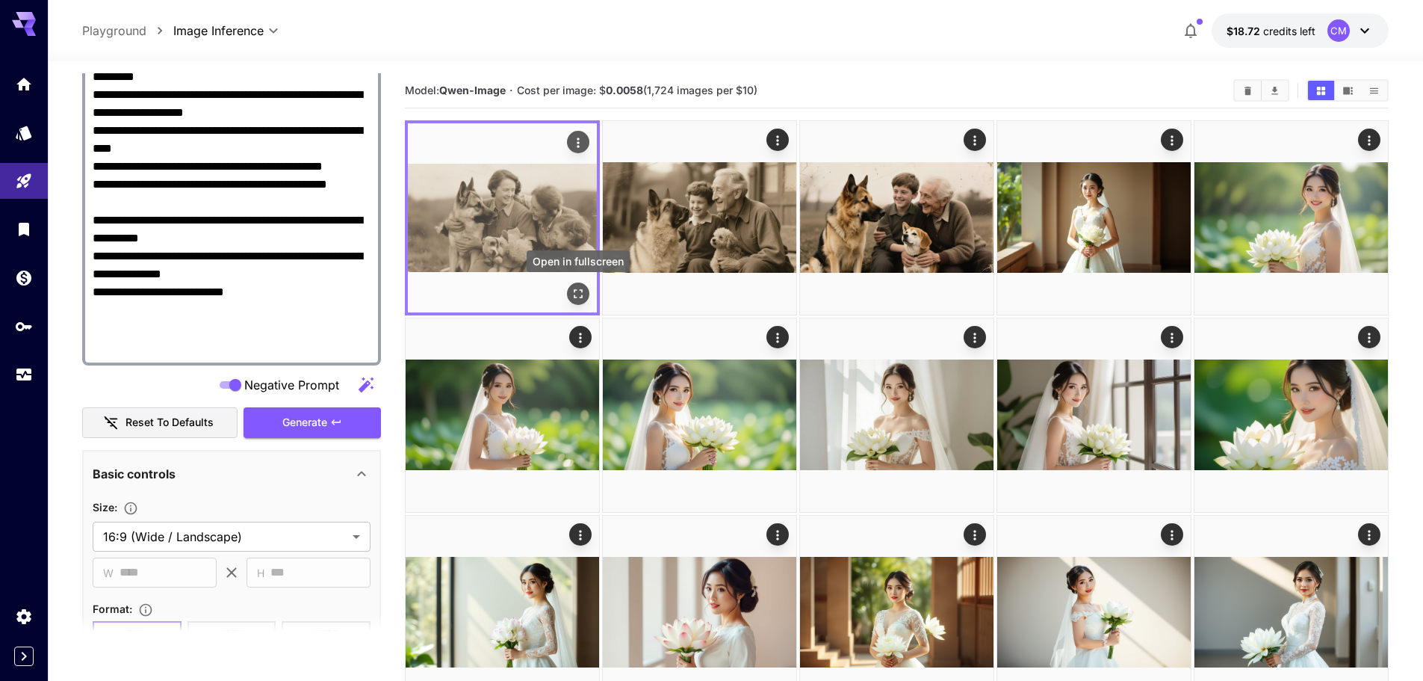
click at [577, 292] on icon "Open in fullscreen" at bounding box center [578, 293] width 15 height 15
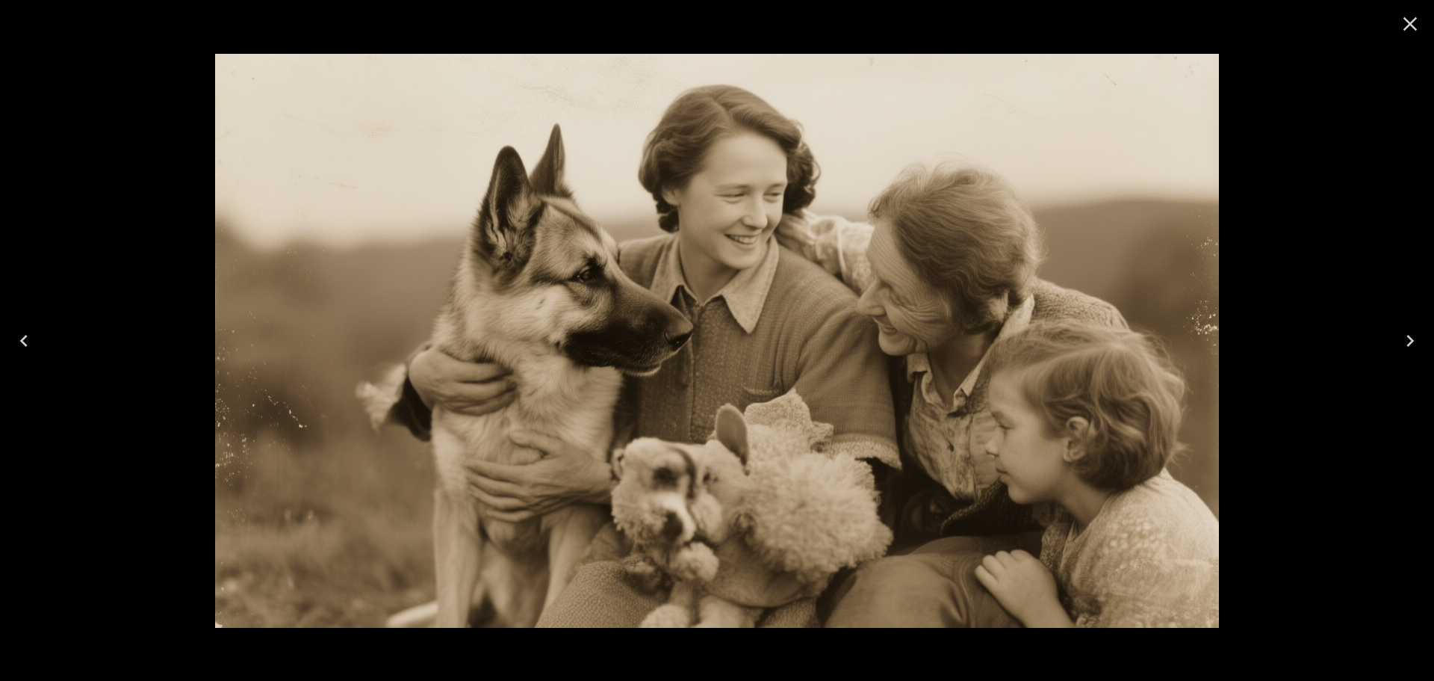
click at [1411, 25] on icon "Close" at bounding box center [1411, 24] width 14 height 14
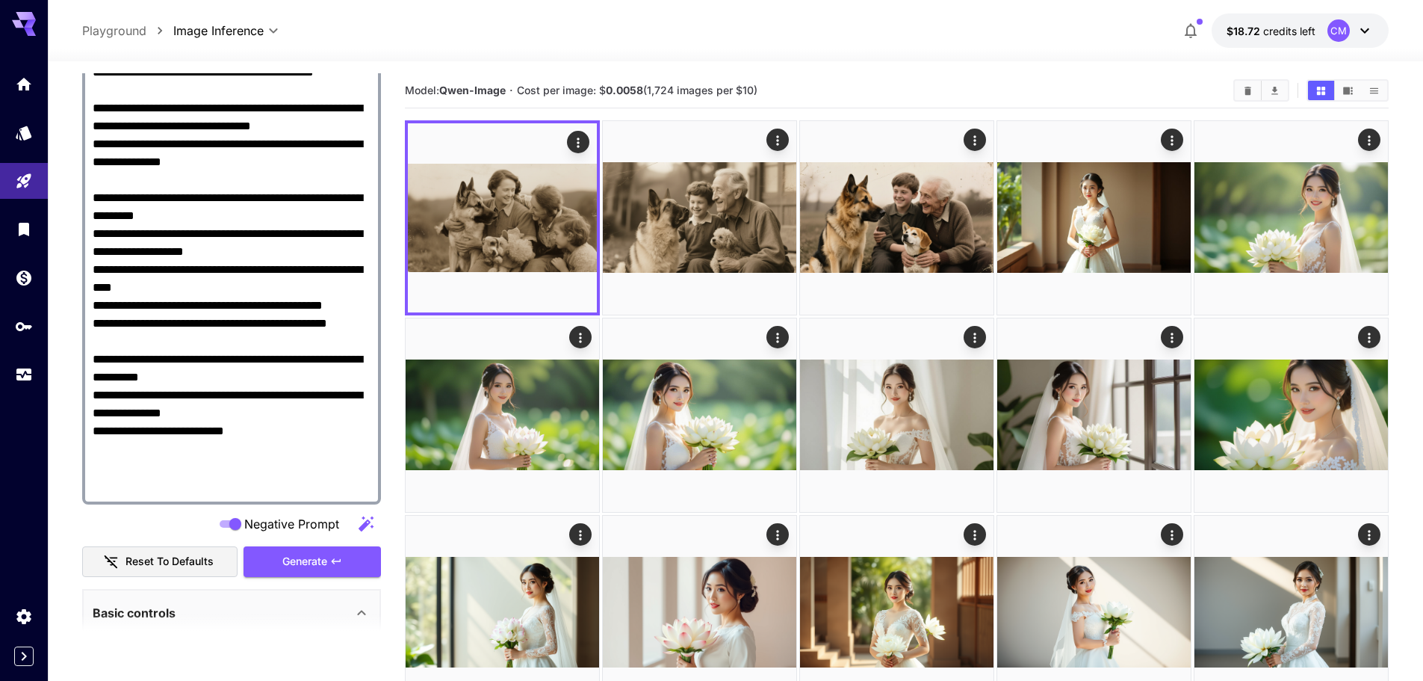
scroll to position [1024, 0]
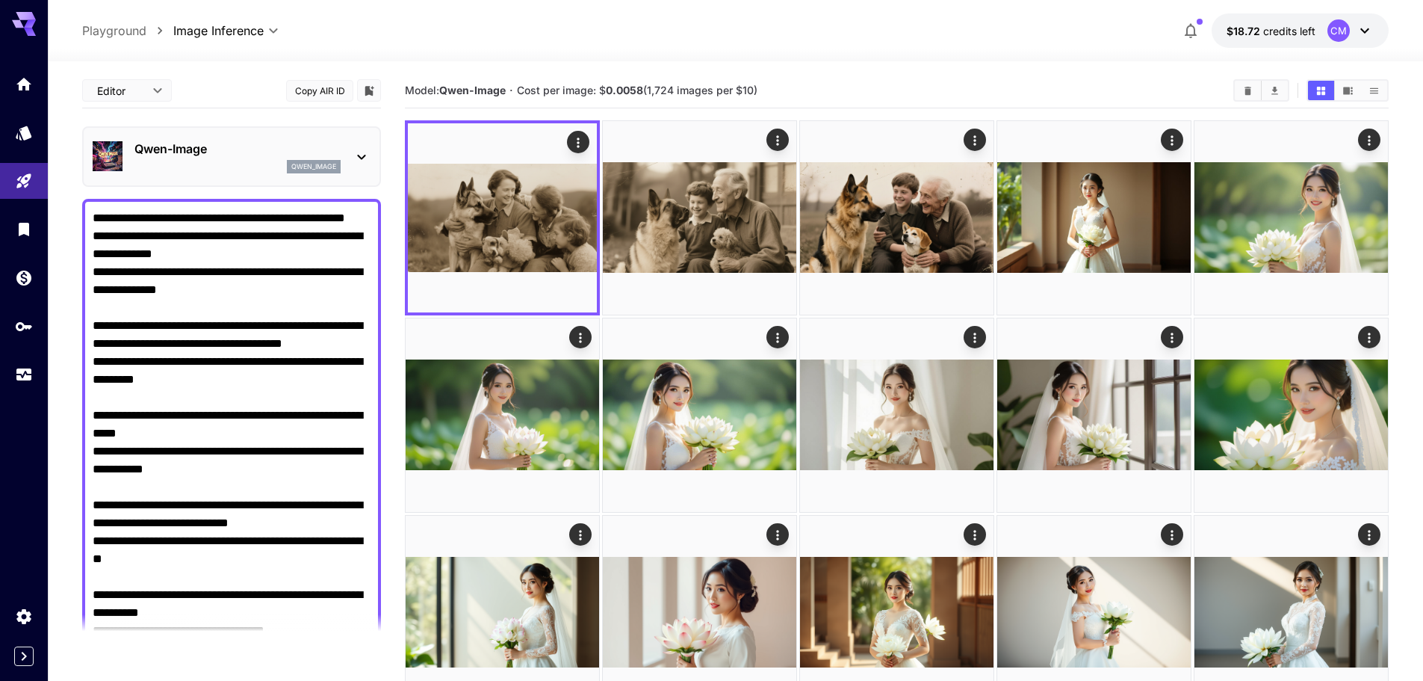
scroll to position [1024, 0]
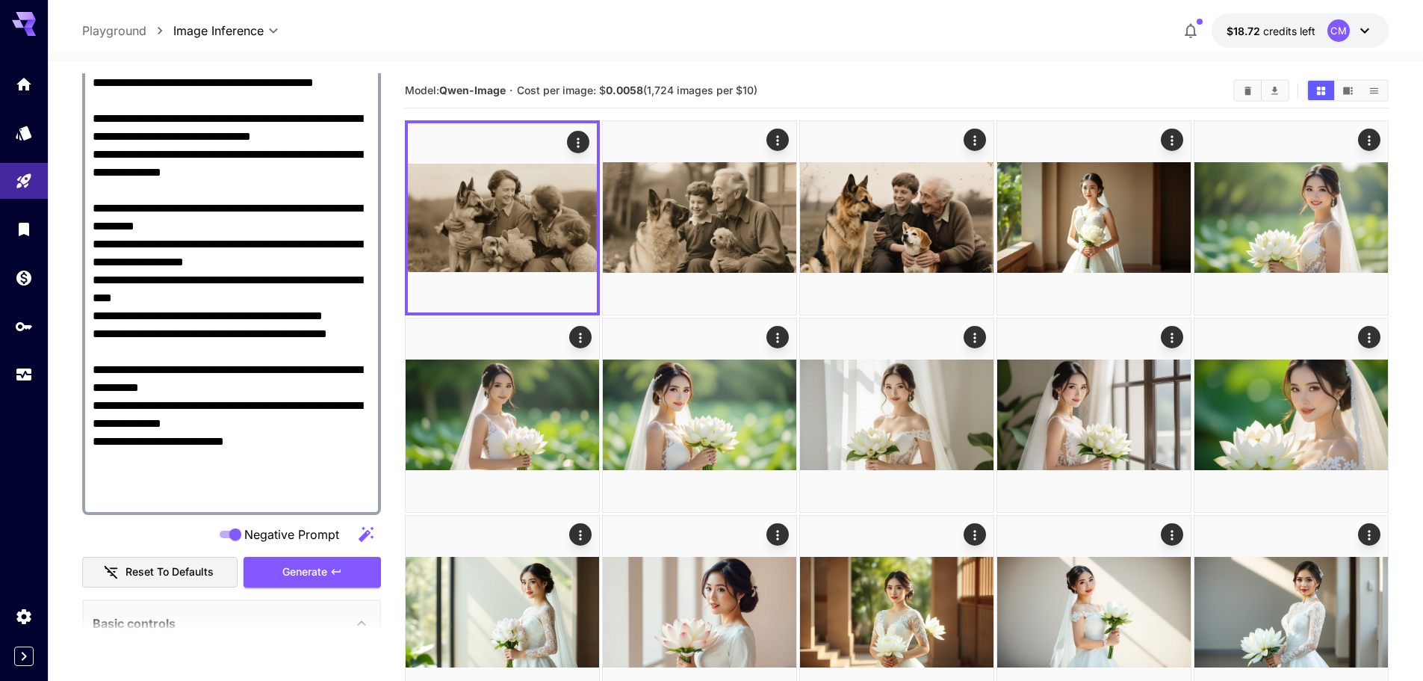
click at [225, 171] on textarea "Negative Prompt" at bounding box center [232, 182] width 278 height 646
paste textarea "**********"
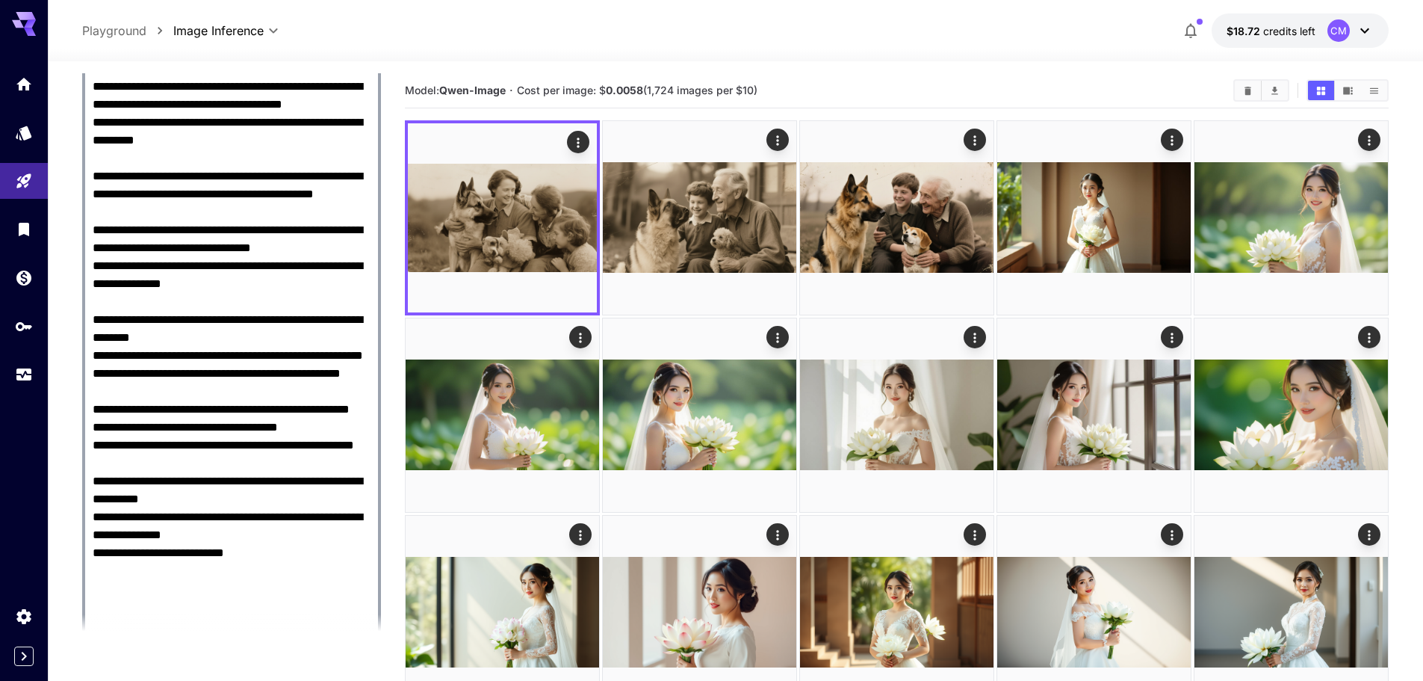
scroll to position [1098, 0]
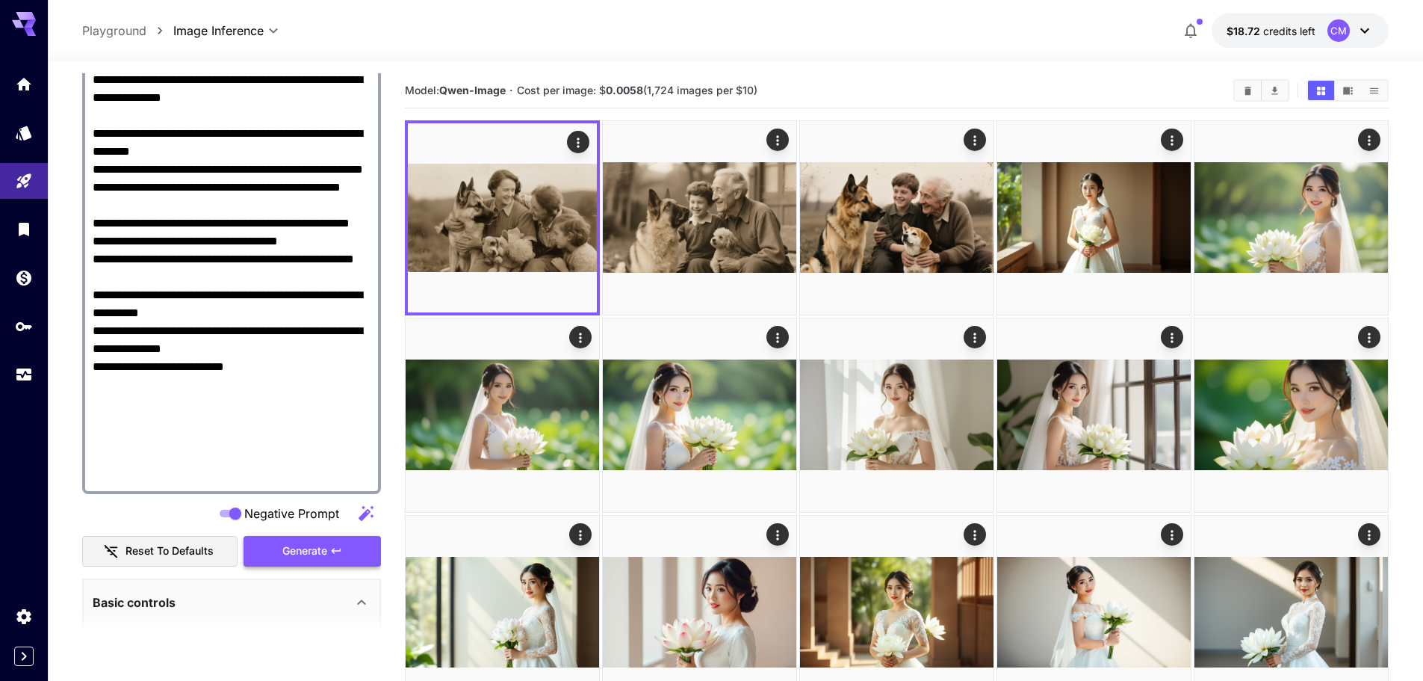
click at [315, 559] on span "Generate" at bounding box center [304, 551] width 45 height 19
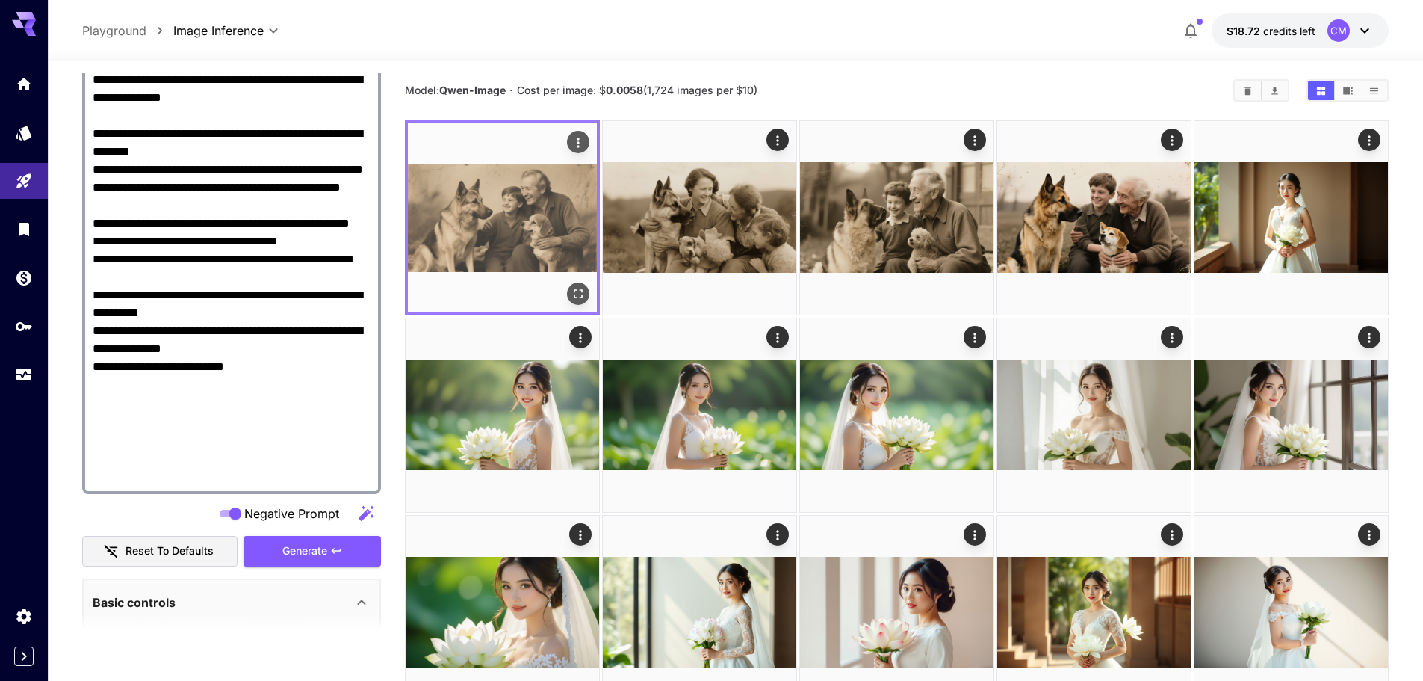
click at [575, 291] on icon "Open in fullscreen" at bounding box center [578, 293] width 15 height 15
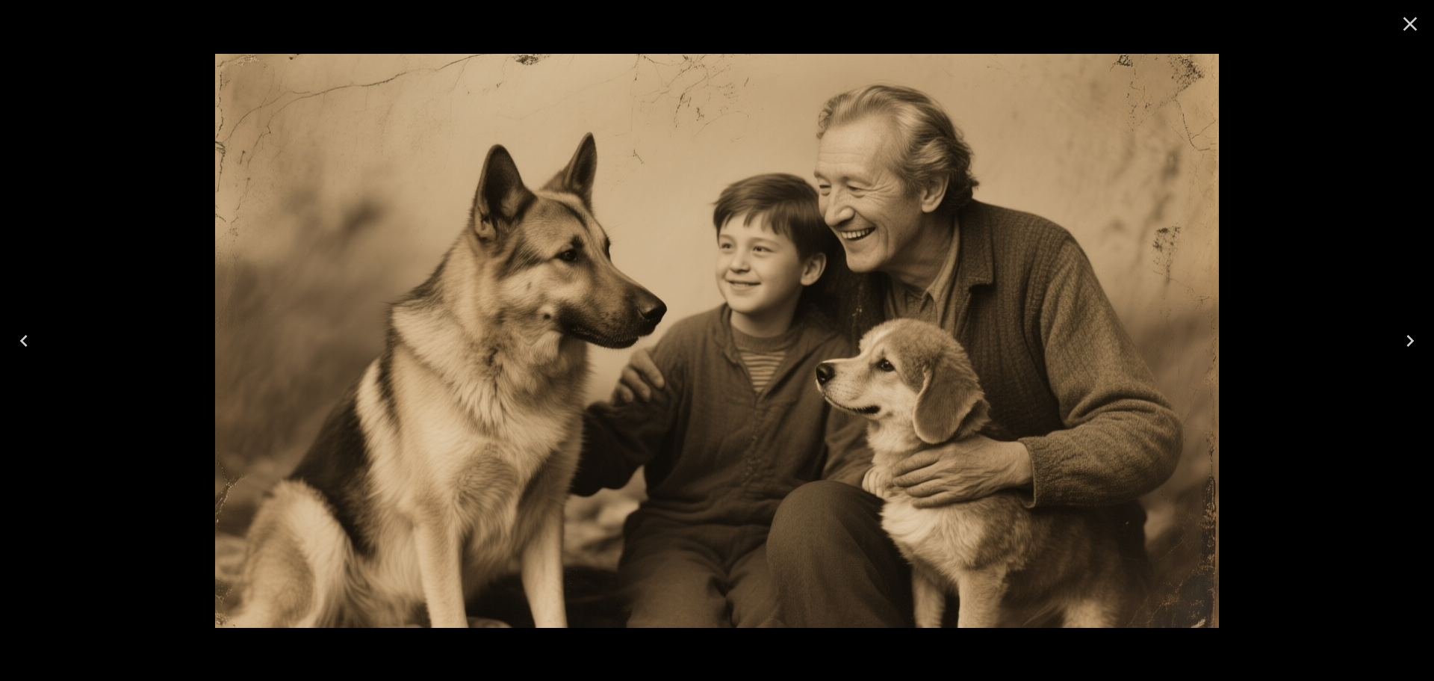
click at [114, 312] on div at bounding box center [717, 340] width 1434 height 681
click at [1400, 26] on icon "Close" at bounding box center [1411, 24] width 24 height 24
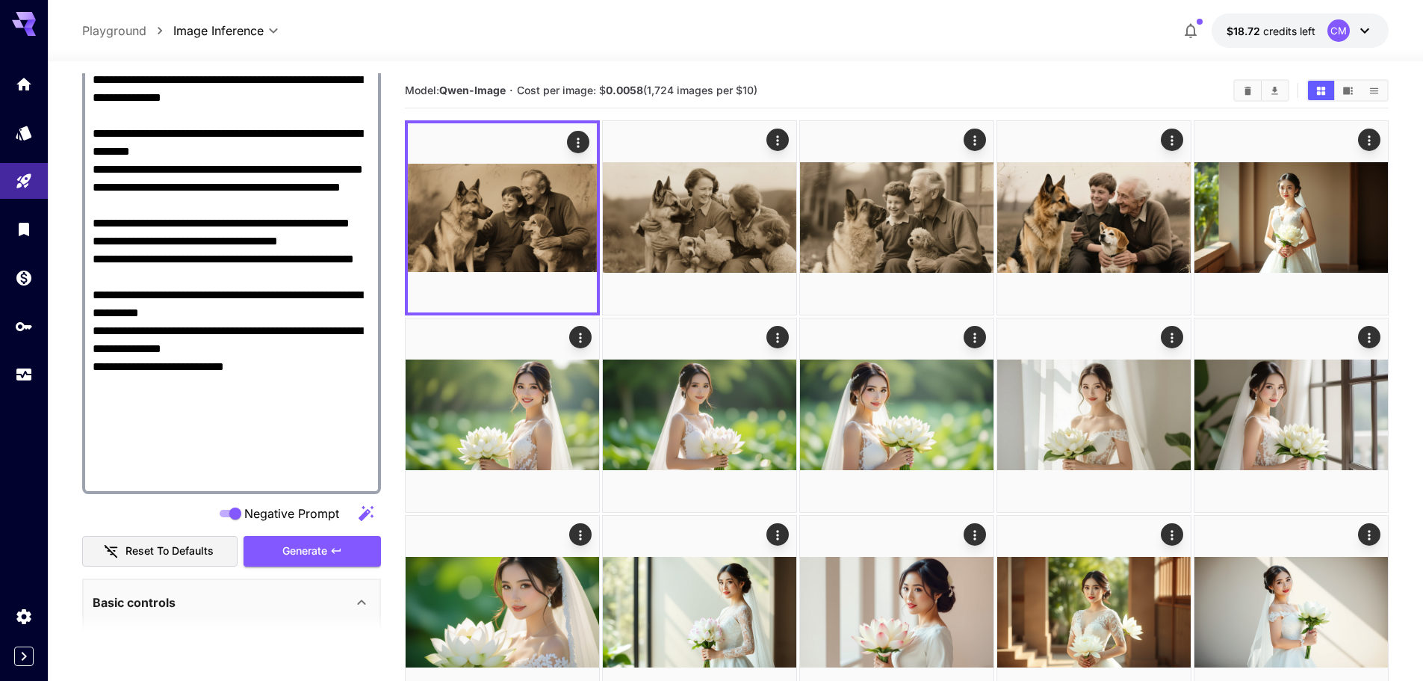
click at [270, 185] on textarea "Negative Prompt" at bounding box center [232, 133] width 278 height 699
paste textarea "**********"
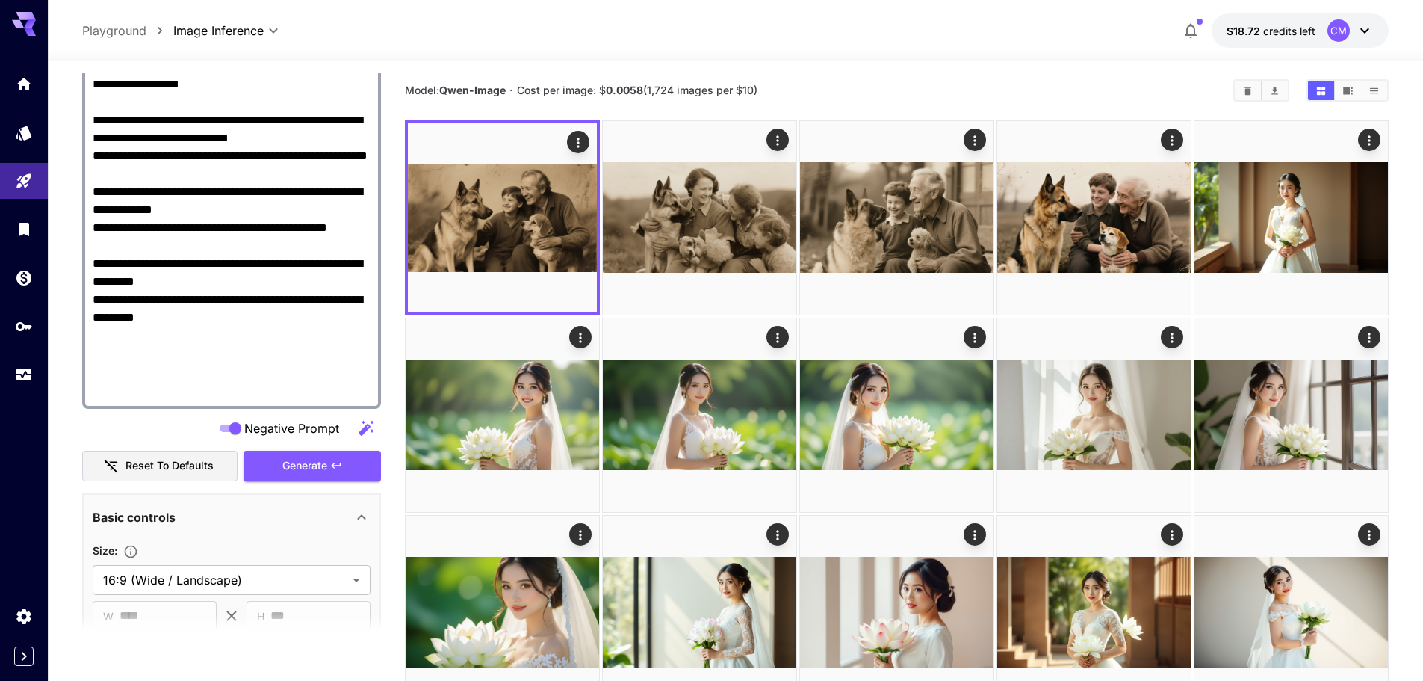
scroll to position [1024, 0]
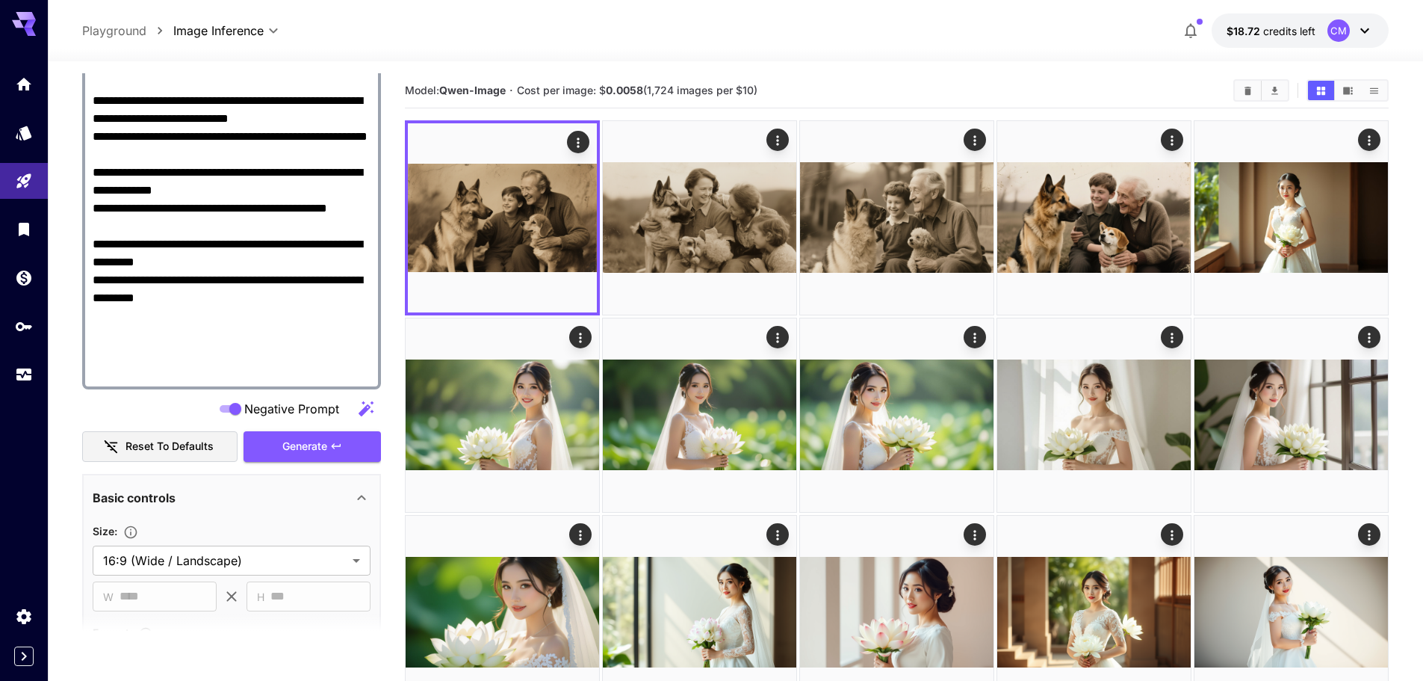
type textarea "**********"
click at [324, 450] on span "Generate" at bounding box center [304, 446] width 45 height 19
